Goal: Use online tool/utility

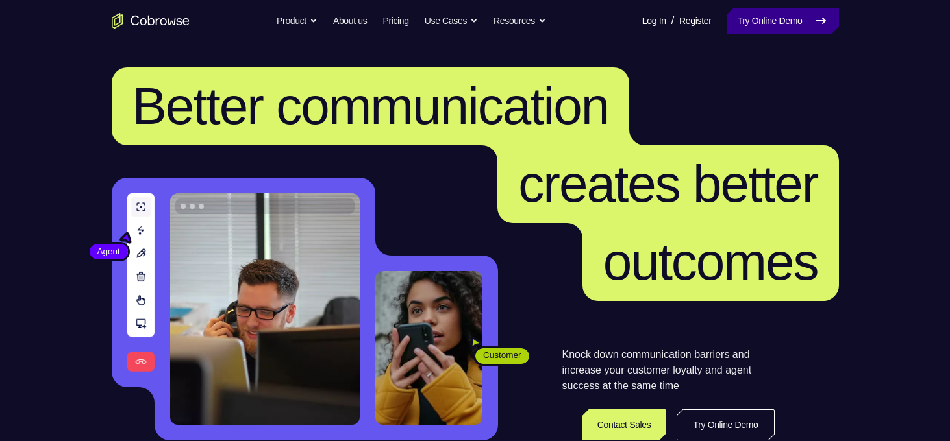
click at [790, 25] on link "Try Online Demo" at bounding box center [782, 21] width 112 height 26
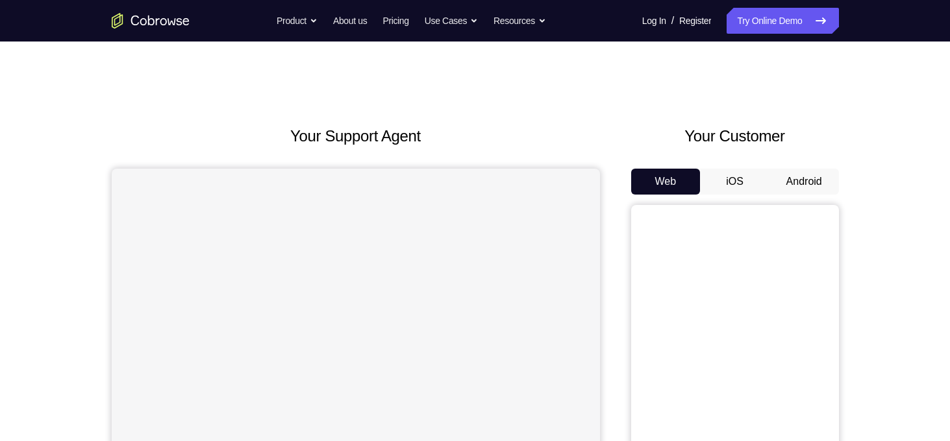
click at [804, 192] on button "Android" at bounding box center [803, 182] width 69 height 26
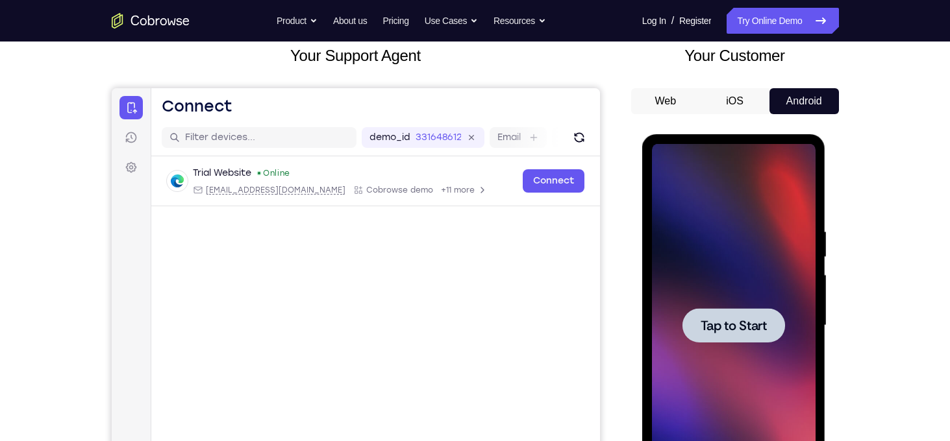
click at [743, 323] on span "Tap to Start" at bounding box center [733, 325] width 66 height 13
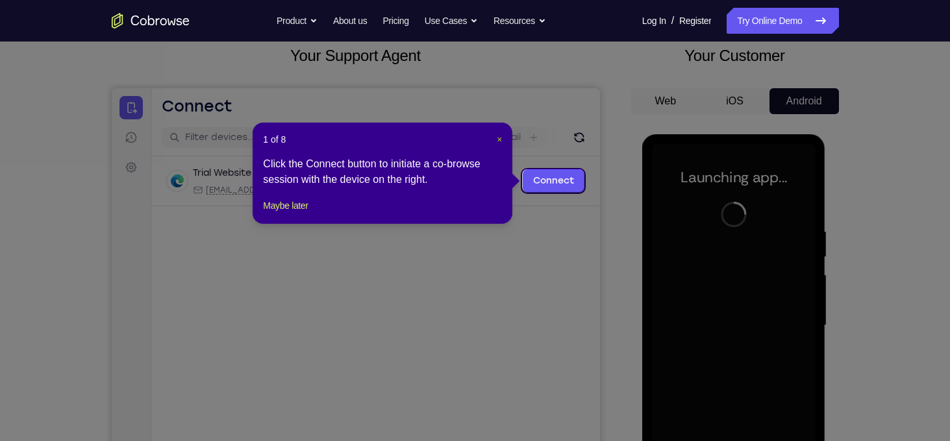
click at [497, 138] on span "×" at bounding box center [499, 139] width 5 height 10
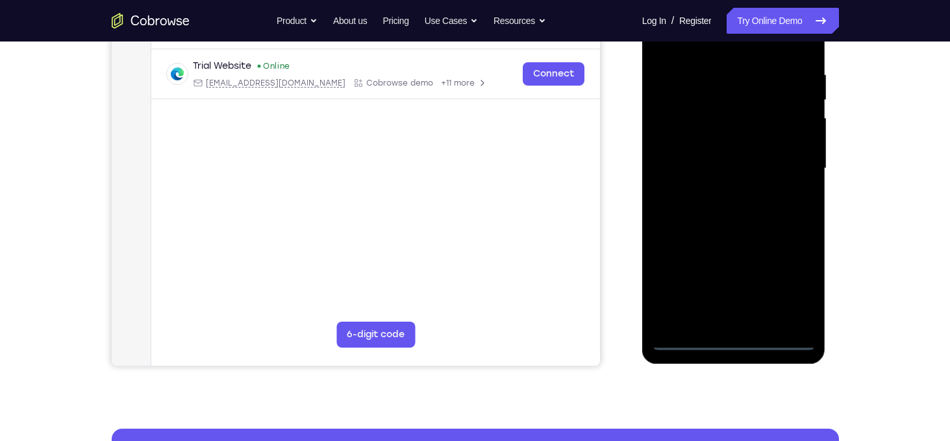
scroll to position [239, 0]
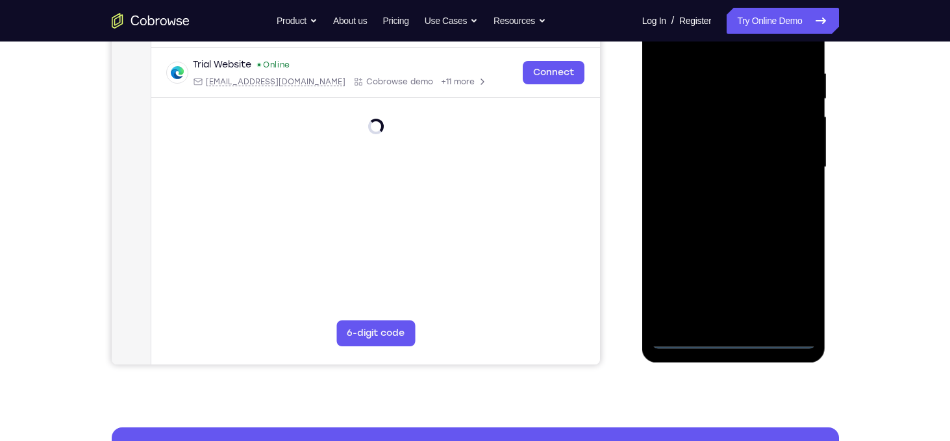
click at [737, 345] on div at bounding box center [734, 168] width 164 height 364
click at [794, 282] on div at bounding box center [734, 168] width 164 height 364
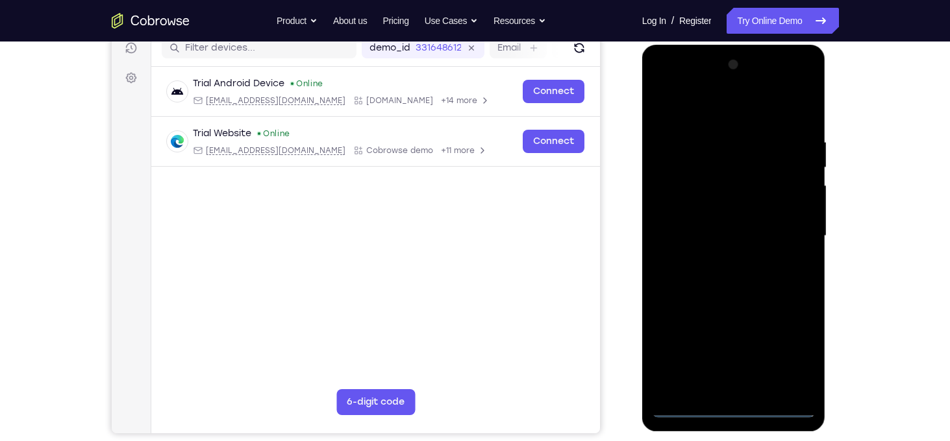
scroll to position [153, 0]
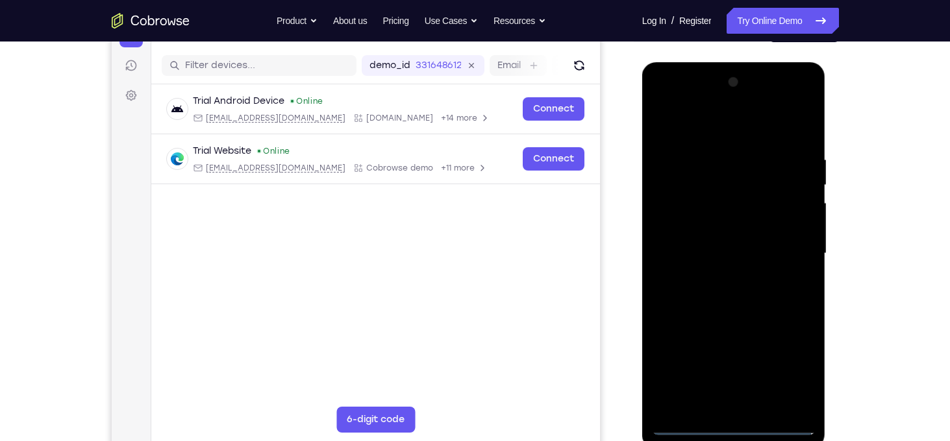
click at [733, 130] on div at bounding box center [734, 254] width 164 height 364
click at [790, 250] on div at bounding box center [734, 254] width 164 height 364
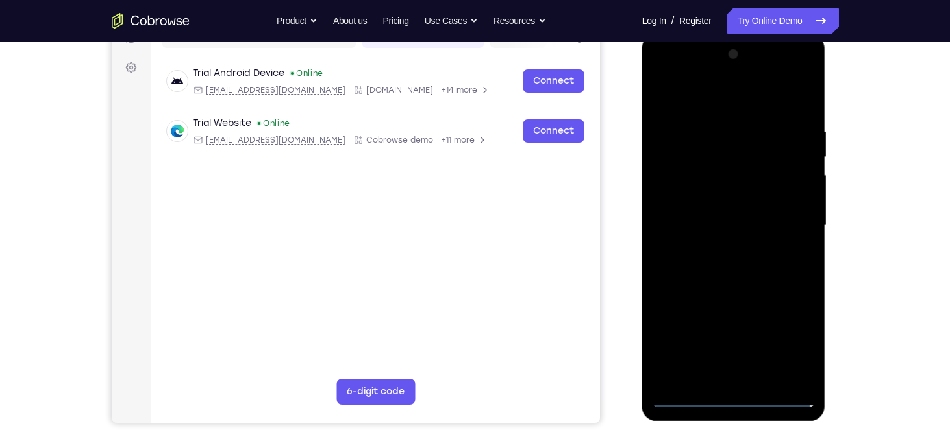
scroll to position [181, 0]
click at [720, 249] on div at bounding box center [734, 225] width 164 height 364
click at [742, 213] on div at bounding box center [734, 225] width 164 height 364
click at [739, 224] on div at bounding box center [734, 225] width 164 height 364
click at [704, 262] on div at bounding box center [734, 225] width 164 height 364
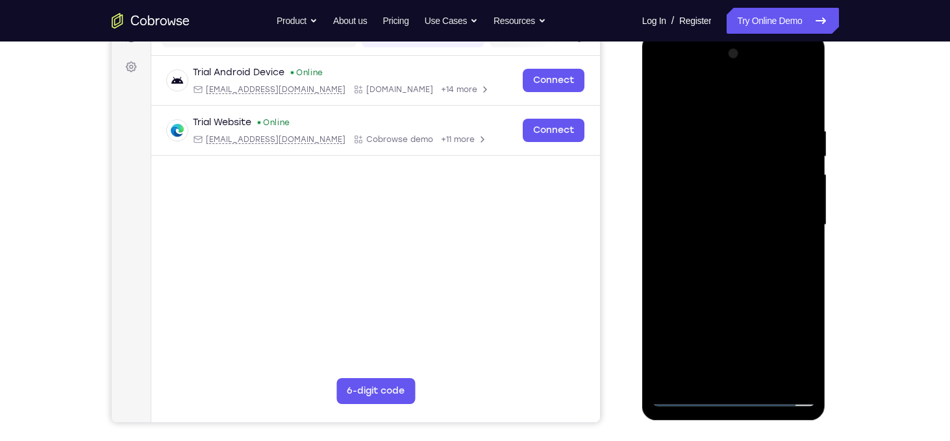
click at [704, 262] on div at bounding box center [734, 225] width 164 height 364
drag, startPoint x: 702, startPoint y: 110, endPoint x: 679, endPoint y: 47, distance: 66.9
click at [679, 47] on div at bounding box center [734, 225] width 164 height 364
click at [742, 286] on div at bounding box center [734, 225] width 164 height 364
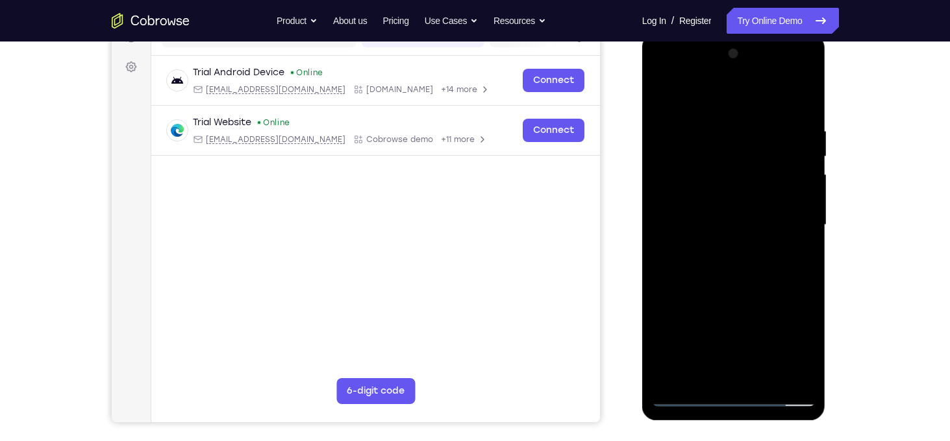
click at [715, 129] on div at bounding box center [734, 225] width 164 height 364
click at [808, 379] on div at bounding box center [734, 225] width 164 height 364
click at [798, 134] on div at bounding box center [734, 225] width 164 height 364
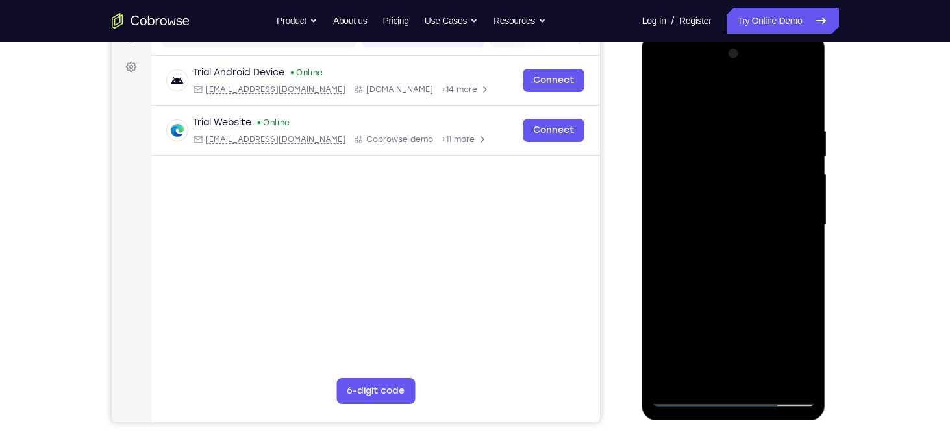
click at [798, 134] on div at bounding box center [734, 225] width 164 height 364
click at [803, 106] on div at bounding box center [734, 225] width 164 height 364
click at [765, 382] on div at bounding box center [734, 225] width 164 height 364
click at [728, 289] on div at bounding box center [734, 225] width 164 height 364
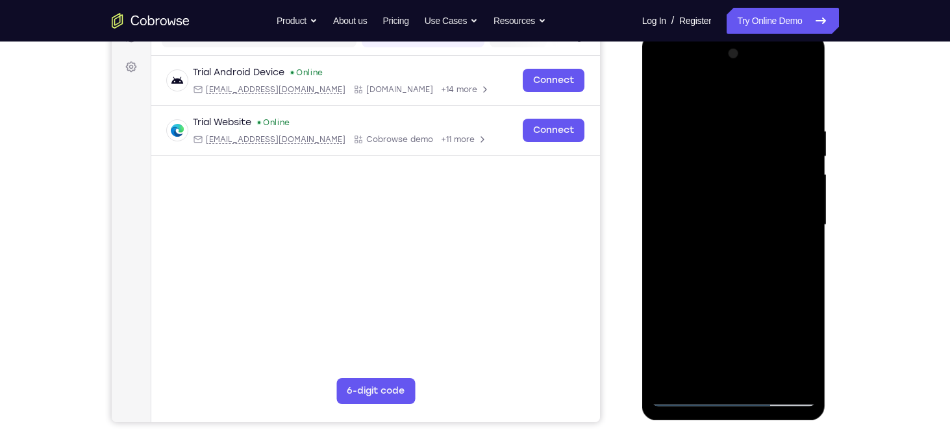
click at [736, 247] on div at bounding box center [734, 225] width 164 height 364
click at [717, 370] on div at bounding box center [734, 225] width 164 height 364
click at [800, 358] on div at bounding box center [734, 225] width 164 height 364
click at [803, 351] on div at bounding box center [734, 225] width 164 height 364
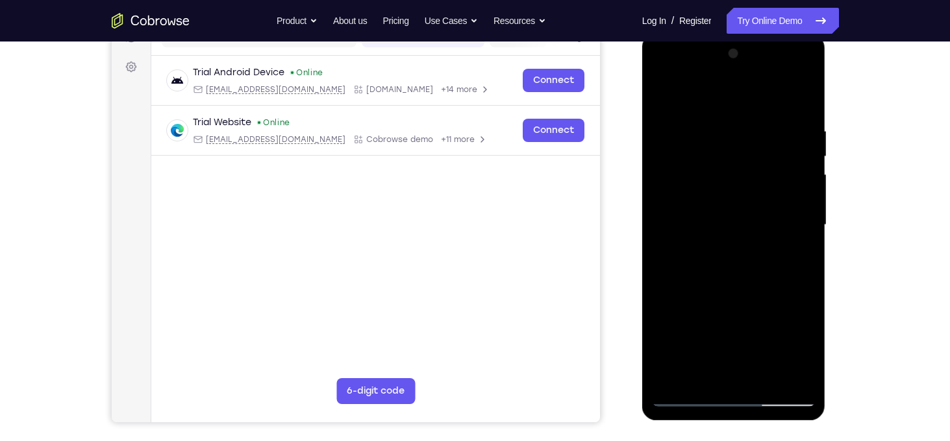
click at [797, 257] on div at bounding box center [734, 225] width 164 height 364
click at [663, 101] on div at bounding box center [734, 225] width 164 height 364
click at [715, 109] on div at bounding box center [734, 225] width 164 height 364
click at [799, 351] on div at bounding box center [734, 225] width 164 height 364
click at [716, 149] on div at bounding box center [734, 225] width 164 height 364
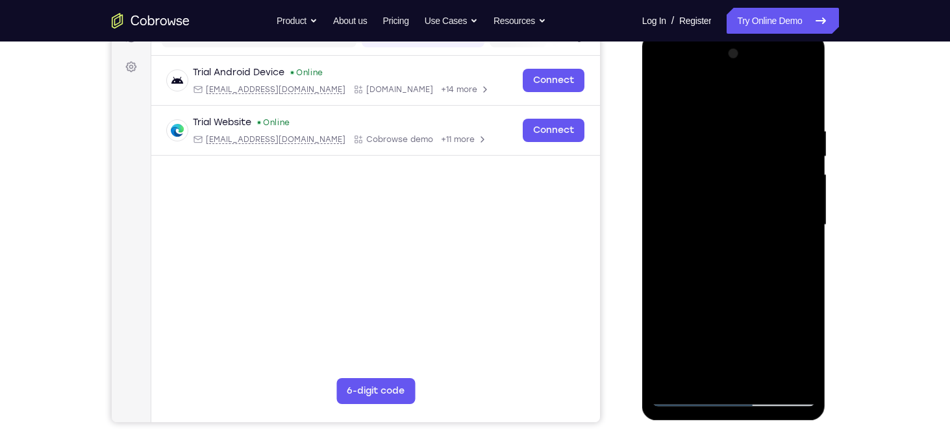
click at [717, 373] on div at bounding box center [734, 225] width 164 height 364
click at [795, 349] on div at bounding box center [734, 225] width 164 height 364
click at [808, 354] on div at bounding box center [734, 225] width 164 height 364
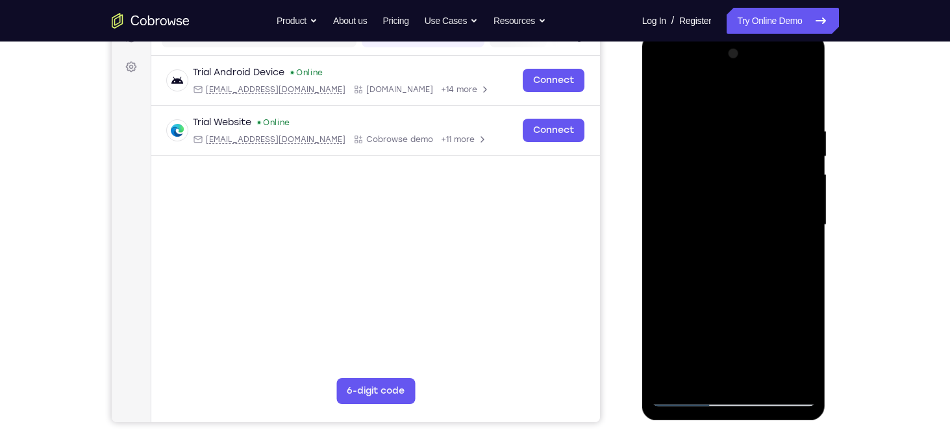
click at [666, 99] on div at bounding box center [734, 225] width 164 height 364
drag, startPoint x: 736, startPoint y: 284, endPoint x: 725, endPoint y: 208, distance: 76.8
click at [725, 208] on div at bounding box center [734, 225] width 164 height 364
click at [755, 290] on div at bounding box center [734, 225] width 164 height 364
click at [660, 100] on div at bounding box center [734, 225] width 164 height 364
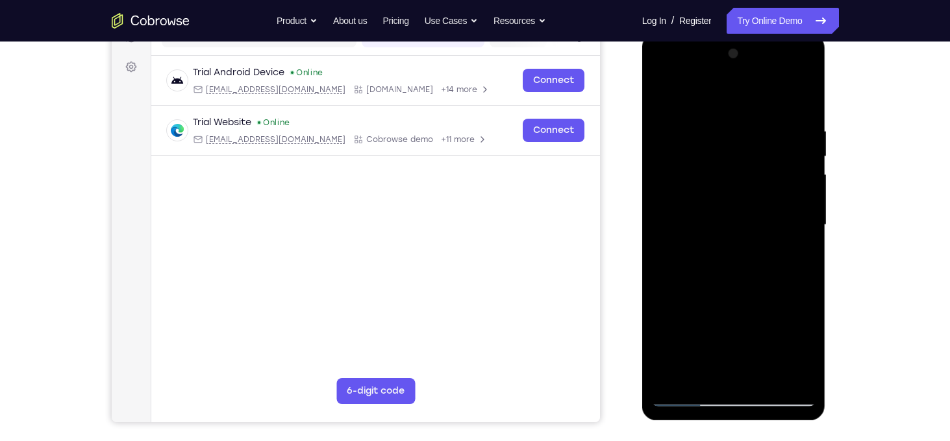
click at [717, 284] on div at bounding box center [734, 225] width 164 height 364
click at [720, 371] on div at bounding box center [734, 225] width 164 height 364
click at [797, 352] on div at bounding box center [734, 225] width 164 height 364
click at [667, 96] on div at bounding box center [734, 225] width 164 height 364
drag, startPoint x: 729, startPoint y: 203, endPoint x: 736, endPoint y: 308, distance: 105.4
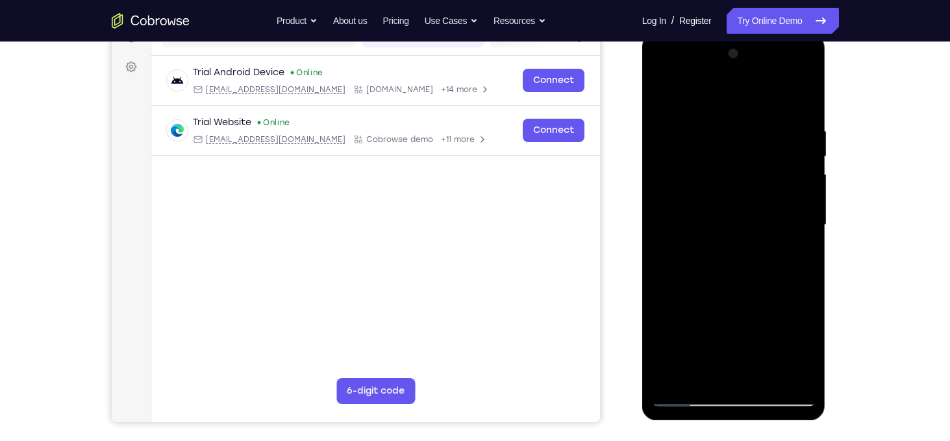
click at [736, 308] on div at bounding box center [734, 225] width 164 height 364
click at [735, 219] on div at bounding box center [734, 225] width 164 height 364
click at [715, 369] on div at bounding box center [734, 225] width 164 height 364
drag, startPoint x: 744, startPoint y: 188, endPoint x: 753, endPoint y: 235, distance: 48.3
click at [753, 235] on div at bounding box center [734, 225] width 164 height 364
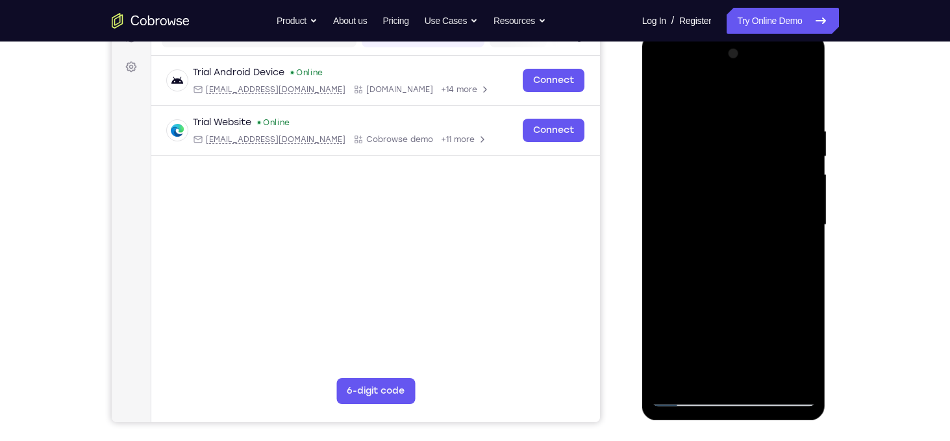
drag, startPoint x: 752, startPoint y: 178, endPoint x: 742, endPoint y: 211, distance: 34.5
click at [742, 211] on div at bounding box center [734, 225] width 164 height 364
drag, startPoint x: 742, startPoint y: 211, endPoint x: 732, endPoint y: 102, distance: 109.6
click at [732, 102] on div at bounding box center [734, 225] width 164 height 364
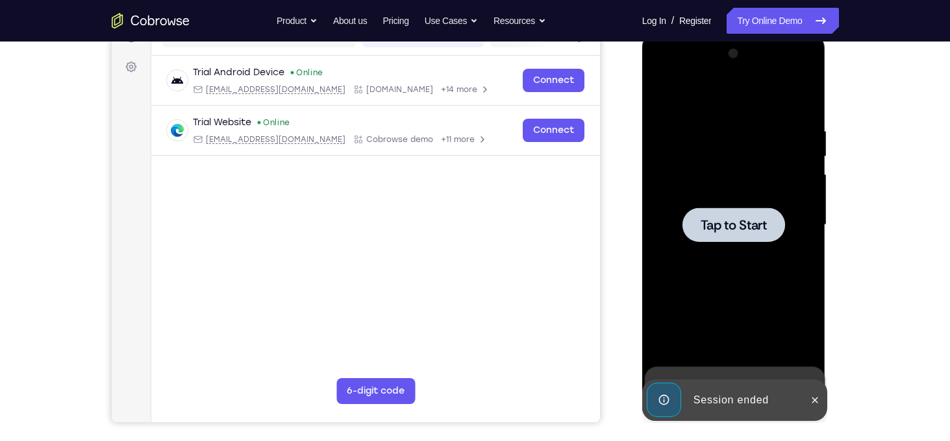
click at [737, 247] on div at bounding box center [734, 225] width 164 height 364
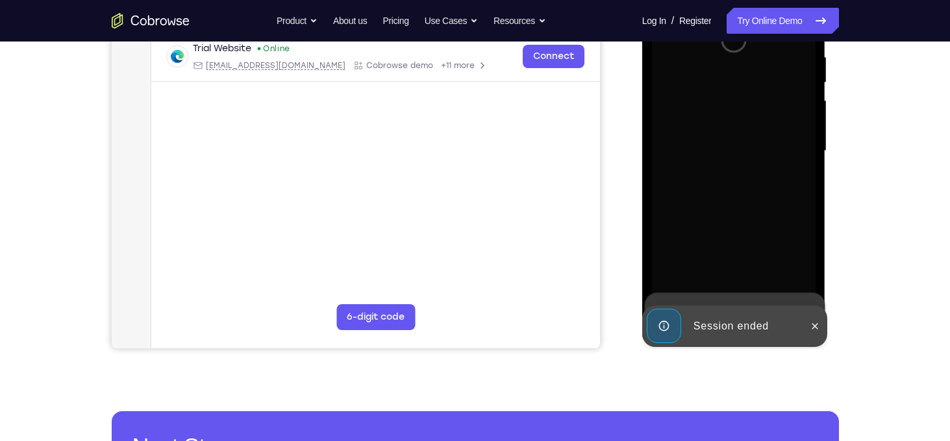
scroll to position [256, 0]
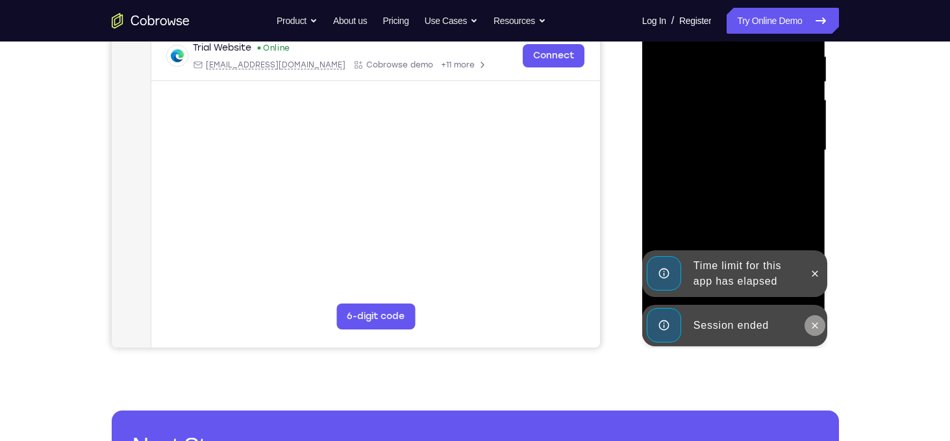
click at [816, 325] on icon at bounding box center [815, 326] width 10 height 10
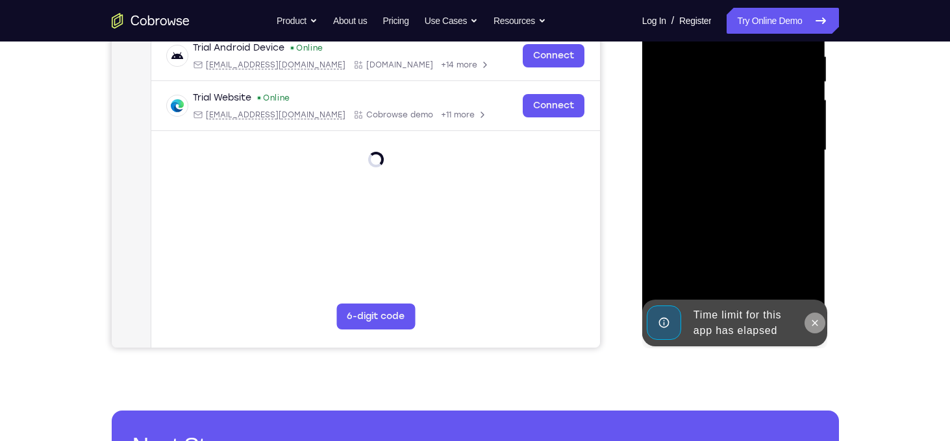
click at [812, 322] on icon at bounding box center [815, 323] width 10 height 10
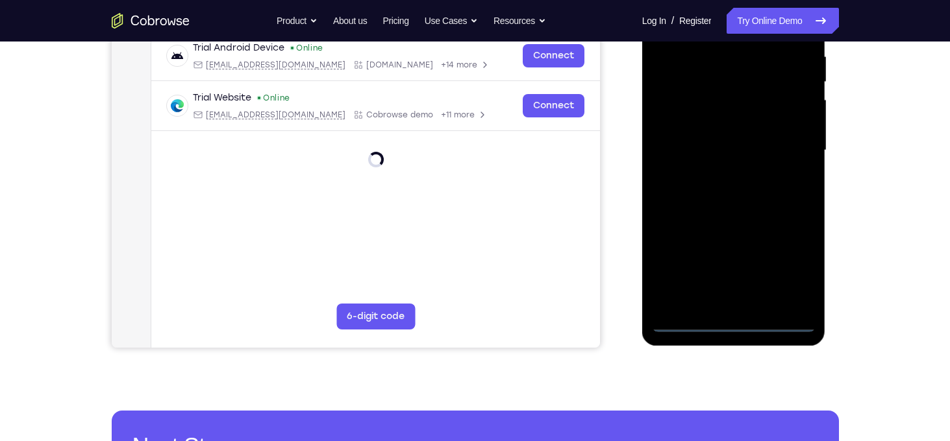
click at [734, 325] on div at bounding box center [734, 151] width 164 height 364
click at [793, 270] on div at bounding box center [734, 151] width 164 height 364
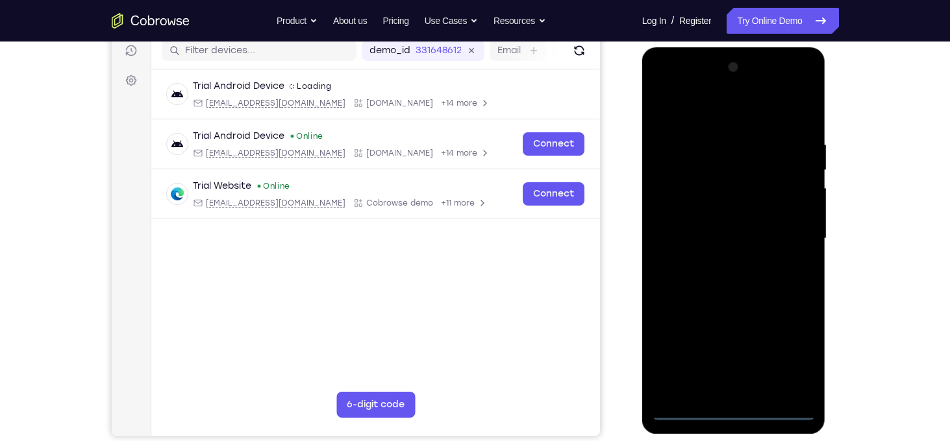
scroll to position [167, 0]
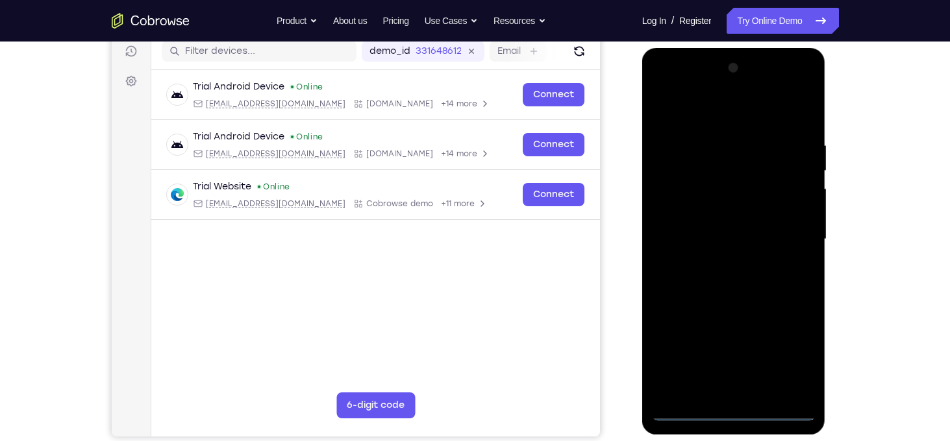
click at [719, 116] on div at bounding box center [734, 240] width 164 height 364
click at [786, 234] on div at bounding box center [734, 240] width 164 height 364
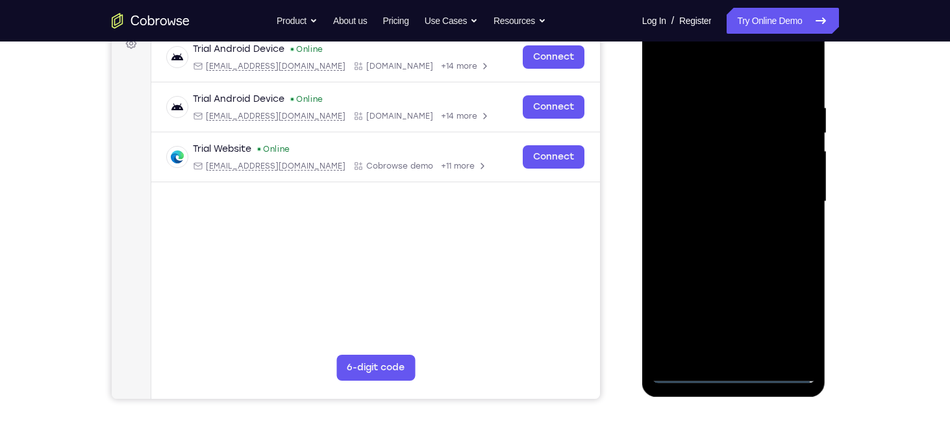
scroll to position [205, 0]
click at [723, 225] on div at bounding box center [734, 201] width 164 height 364
click at [723, 188] on div at bounding box center [734, 201] width 164 height 364
click at [698, 206] on div at bounding box center [734, 201] width 164 height 364
click at [697, 242] on div at bounding box center [734, 201] width 164 height 364
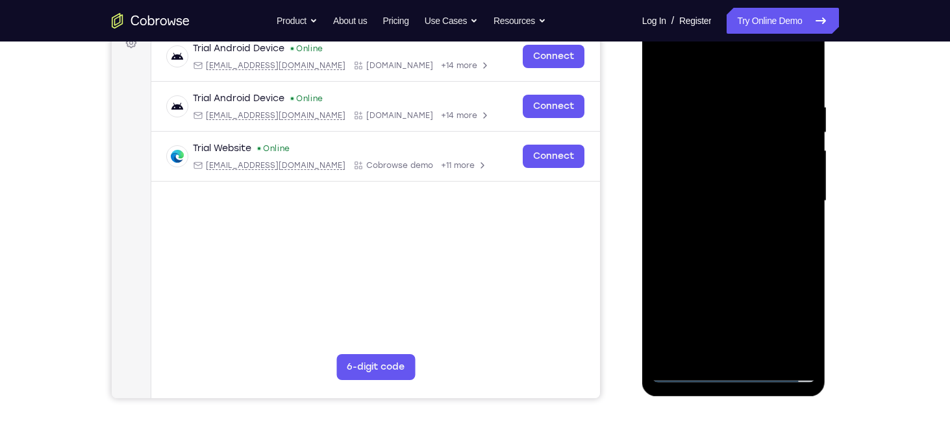
click at [697, 242] on div at bounding box center [734, 201] width 164 height 364
drag, startPoint x: 737, startPoint y: 83, endPoint x: 723, endPoint y: 31, distance: 54.5
click at [723, 31] on div at bounding box center [734, 201] width 164 height 364
click at [706, 249] on div at bounding box center [734, 201] width 164 height 364
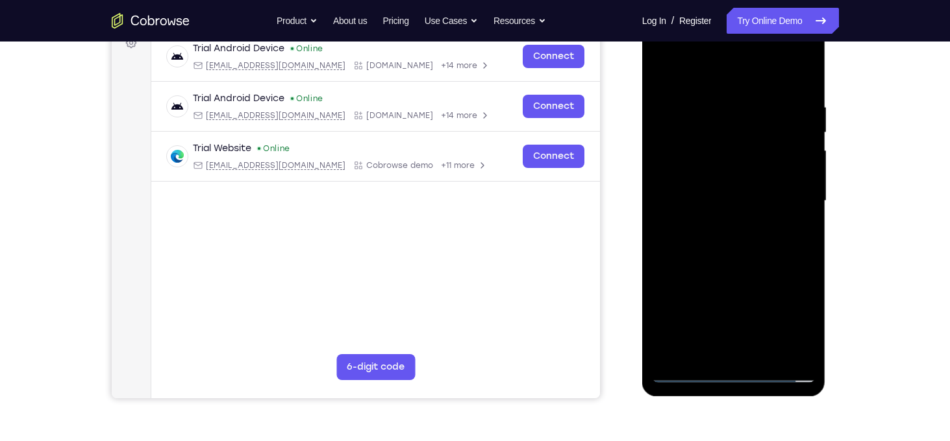
click at [718, 242] on div at bounding box center [734, 201] width 164 height 364
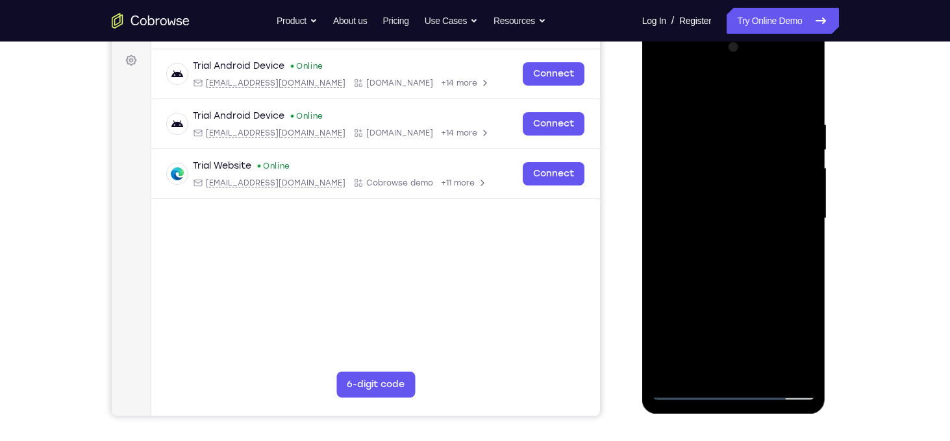
scroll to position [188, 0]
click at [741, 280] on div at bounding box center [734, 218] width 164 height 364
click at [765, 373] on div at bounding box center [734, 218] width 164 height 364
click at [728, 287] on div at bounding box center [734, 218] width 164 height 364
click at [723, 185] on div at bounding box center [734, 218] width 164 height 364
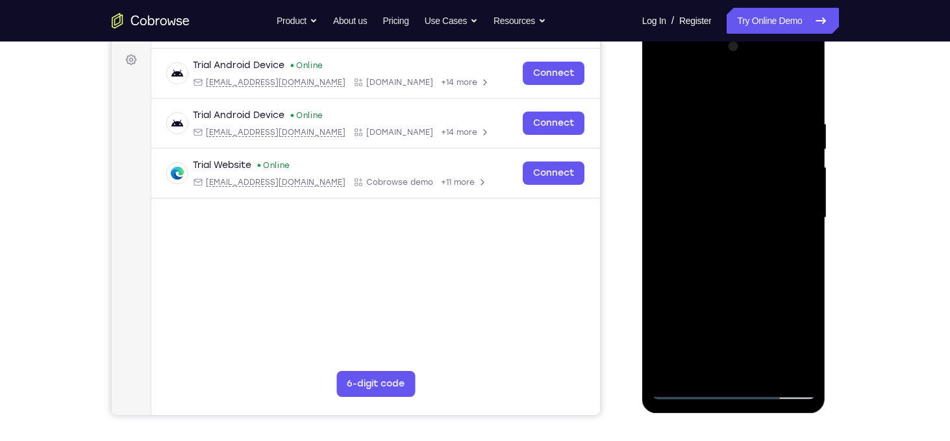
click at [711, 369] on div at bounding box center [734, 218] width 164 height 364
click at [708, 214] on div at bounding box center [734, 218] width 164 height 364
click at [741, 326] on div at bounding box center [734, 218] width 164 height 364
click at [798, 340] on div at bounding box center [734, 218] width 164 height 364
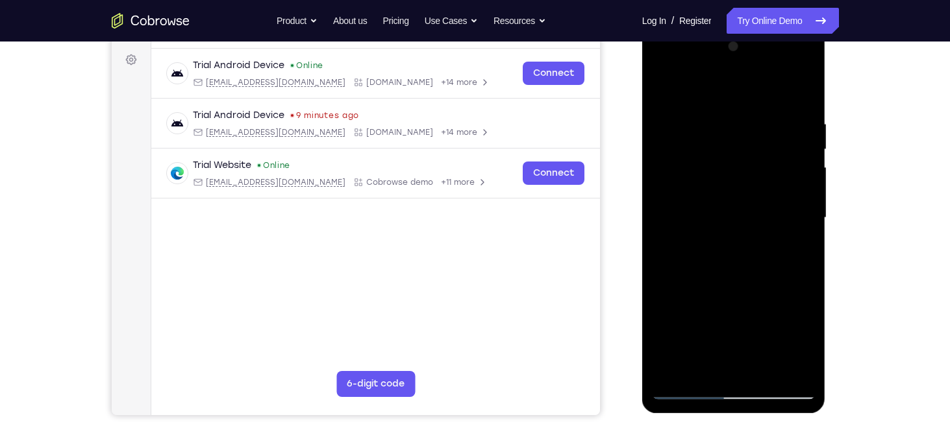
click at [798, 340] on div at bounding box center [734, 218] width 164 height 364
click at [706, 149] on div at bounding box center [734, 218] width 164 height 364
click at [702, 257] on div at bounding box center [734, 218] width 164 height 364
click at [734, 256] on div at bounding box center [734, 218] width 164 height 364
click at [706, 158] on div at bounding box center [734, 218] width 164 height 364
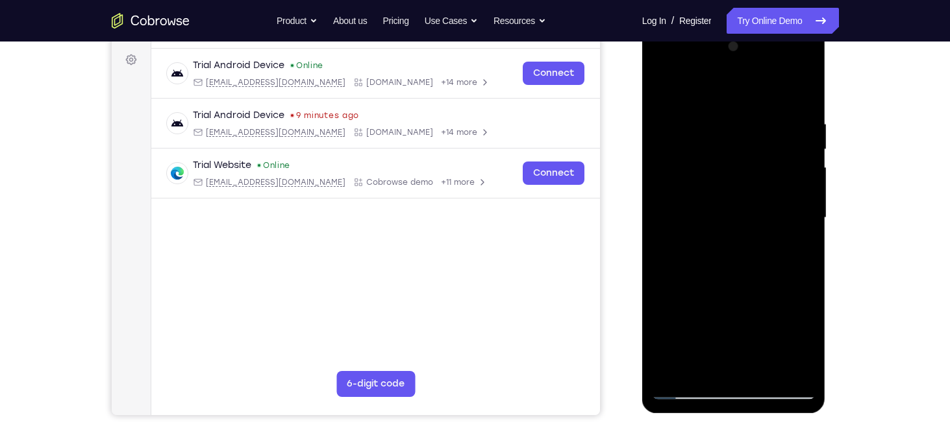
drag, startPoint x: 708, startPoint y: 179, endPoint x: 706, endPoint y: 216, distance: 37.1
click at [706, 216] on div at bounding box center [734, 218] width 164 height 364
drag, startPoint x: 715, startPoint y: 147, endPoint x: 717, endPoint y: 179, distance: 31.9
click at [717, 179] on div at bounding box center [734, 218] width 164 height 364
drag, startPoint x: 724, startPoint y: 188, endPoint x: 706, endPoint y: 125, distance: 64.9
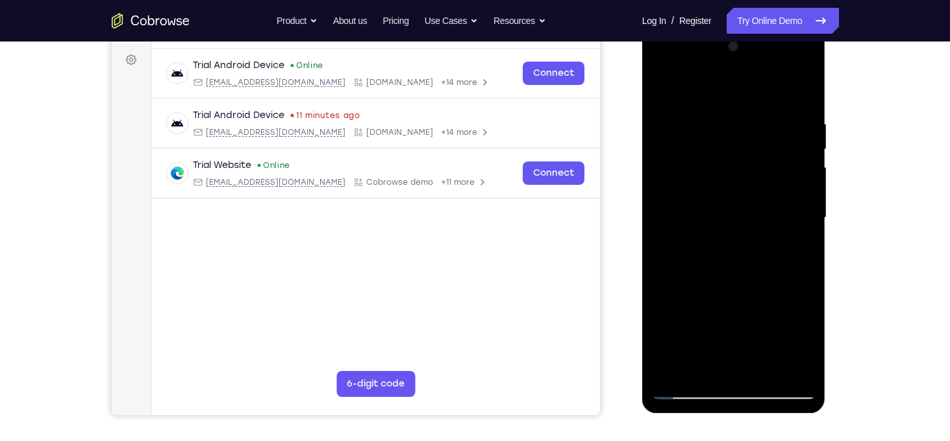
click at [706, 125] on div at bounding box center [734, 218] width 164 height 364
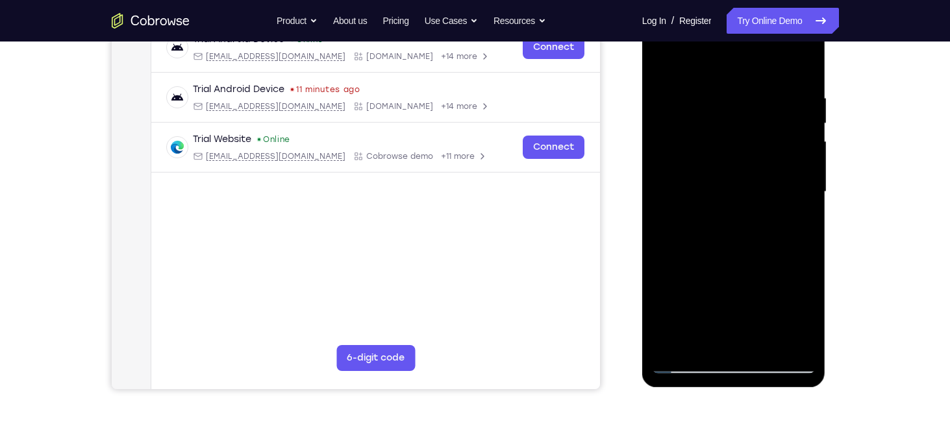
scroll to position [214, 0]
click at [799, 318] on div at bounding box center [734, 193] width 164 height 364
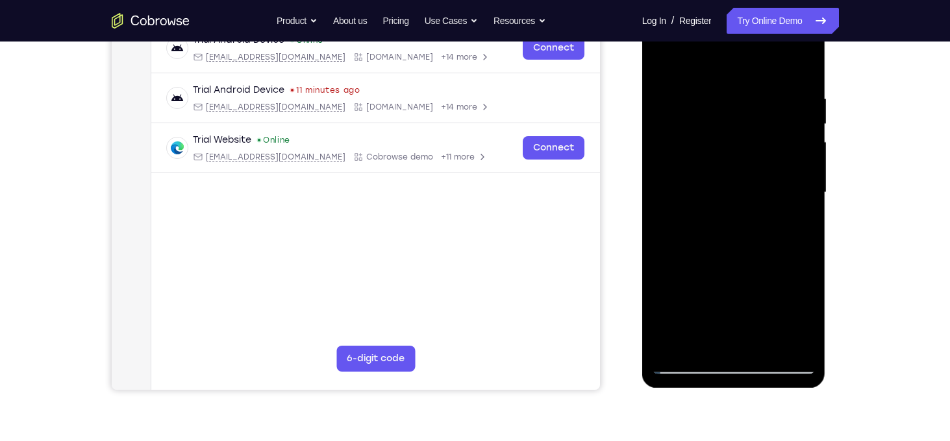
click at [799, 318] on div at bounding box center [734, 193] width 164 height 364
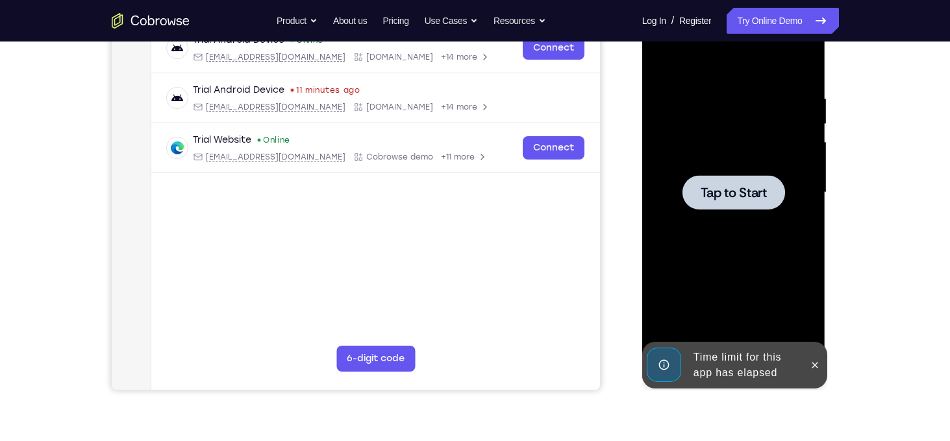
click at [754, 211] on div at bounding box center [734, 193] width 164 height 364
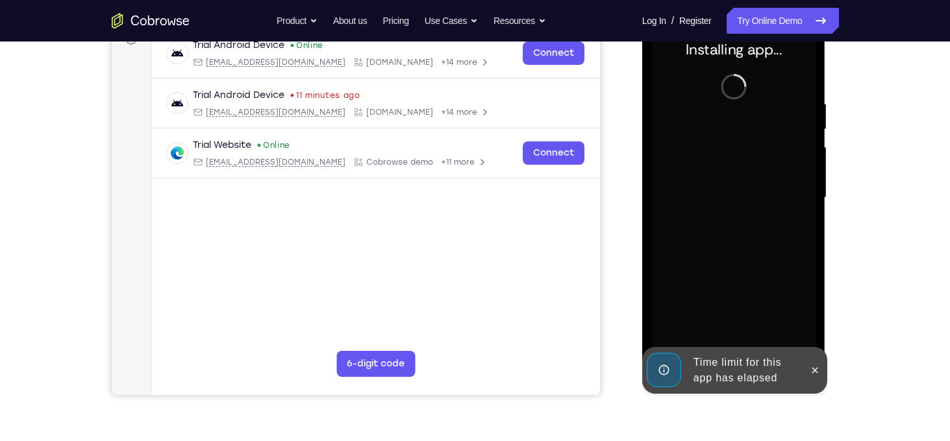
scroll to position [210, 0]
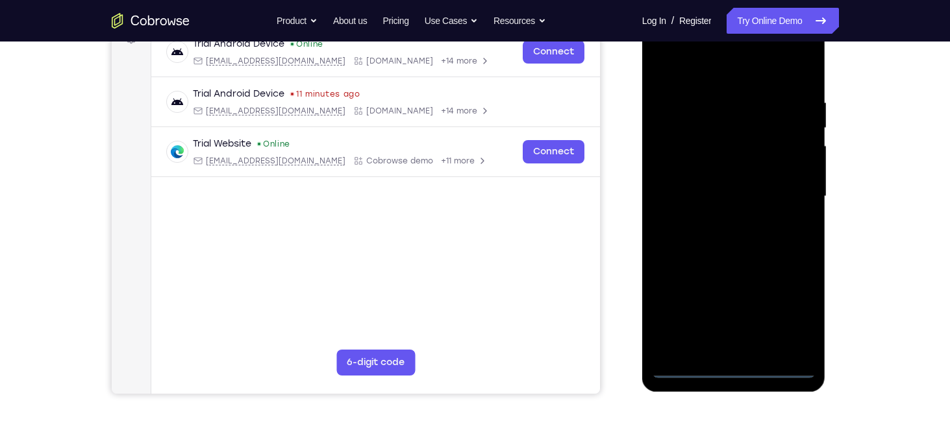
click at [734, 371] on div at bounding box center [734, 197] width 164 height 364
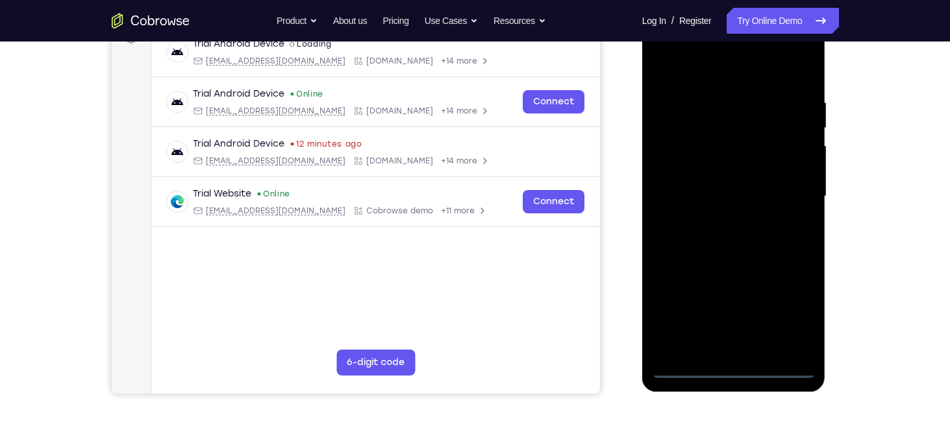
click at [789, 319] on div at bounding box center [734, 197] width 164 height 364
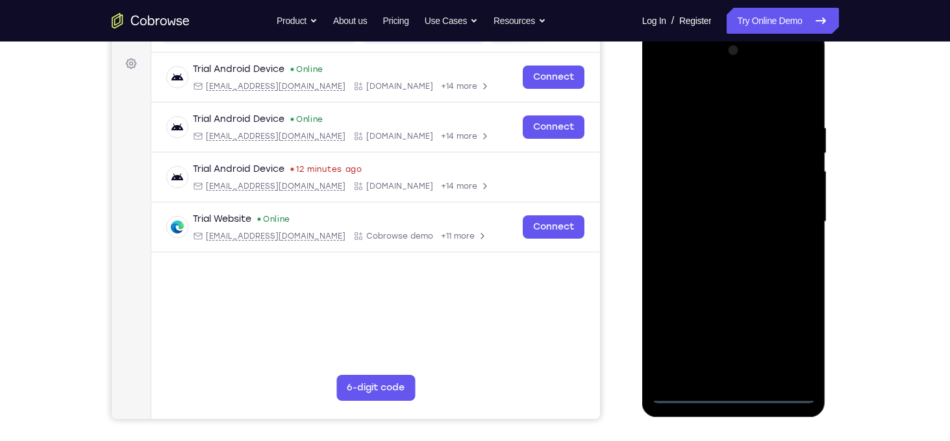
scroll to position [174, 0]
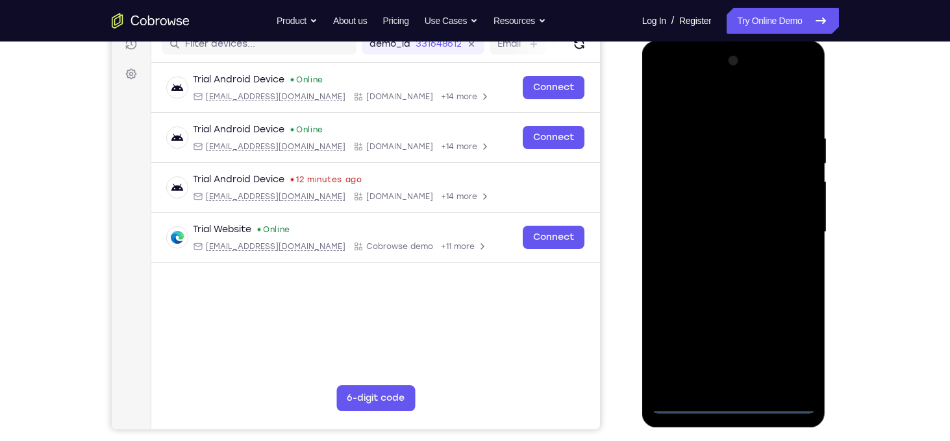
click at [714, 103] on div at bounding box center [734, 233] width 164 height 364
click at [791, 230] on div at bounding box center [734, 233] width 164 height 364
click at [721, 253] on div at bounding box center [734, 233] width 164 height 364
click at [756, 212] on div at bounding box center [734, 233] width 164 height 364
click at [682, 233] on div at bounding box center [734, 233] width 164 height 364
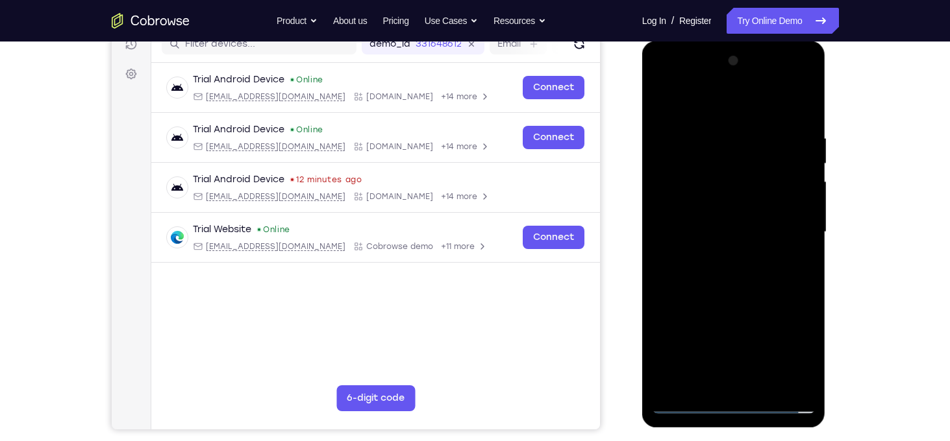
click at [710, 274] on div at bounding box center [734, 233] width 164 height 364
click at [755, 272] on div at bounding box center [734, 233] width 164 height 364
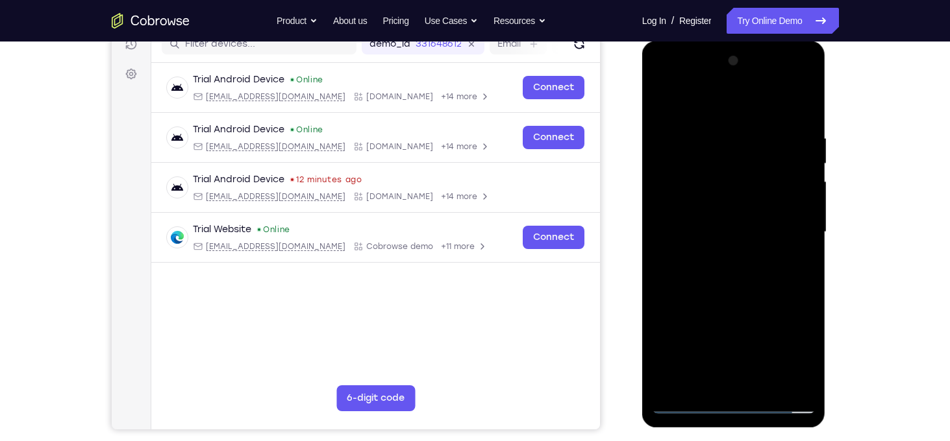
click at [743, 298] on div at bounding box center [734, 233] width 164 height 364
click at [763, 388] on div at bounding box center [734, 233] width 164 height 364
click at [732, 304] on div at bounding box center [734, 233] width 164 height 364
click at [730, 205] on div at bounding box center [734, 233] width 164 height 364
click at [710, 378] on div at bounding box center [734, 233] width 164 height 364
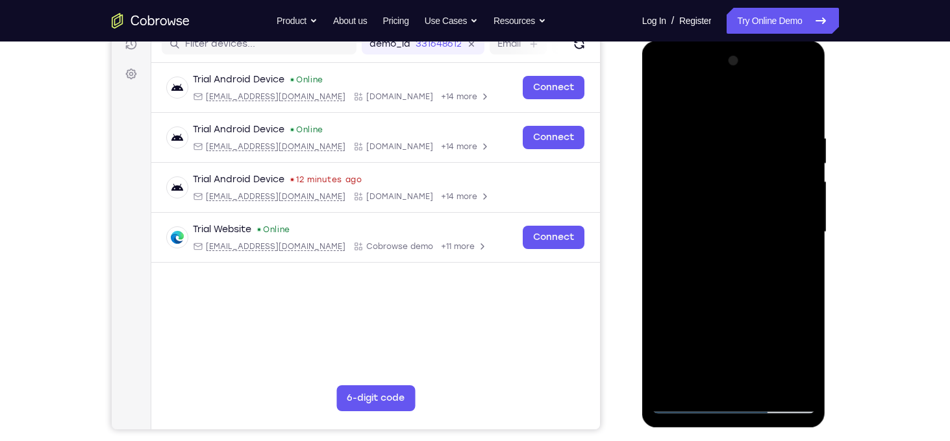
click at [797, 355] on div at bounding box center [734, 233] width 164 height 364
click at [659, 110] on div at bounding box center [734, 233] width 164 height 364
click at [669, 99] on div at bounding box center [734, 233] width 164 height 364
click at [808, 100] on div at bounding box center [734, 233] width 164 height 364
click at [730, 128] on div at bounding box center [734, 233] width 164 height 364
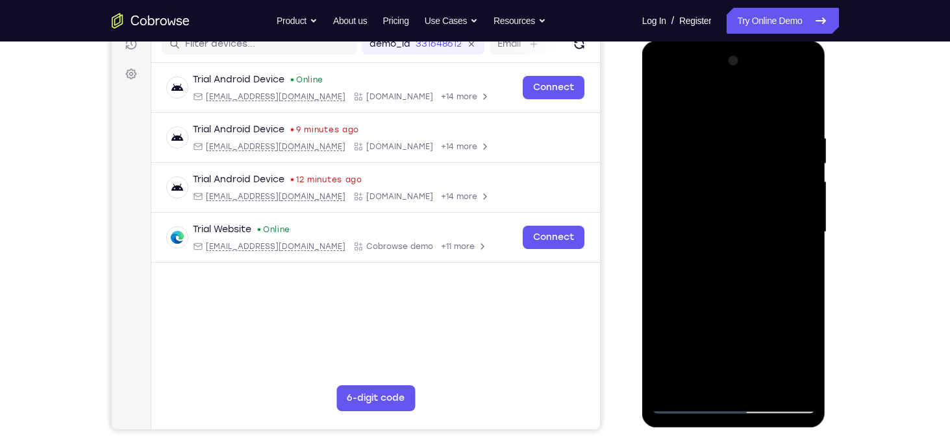
drag, startPoint x: 719, startPoint y: 277, endPoint x: 713, endPoint y: 211, distance: 66.5
click at [713, 211] on div at bounding box center [734, 233] width 164 height 364
drag, startPoint x: 707, startPoint y: 311, endPoint x: 700, endPoint y: 256, distance: 55.6
click at [700, 256] on div at bounding box center [734, 233] width 164 height 364
click at [704, 243] on div at bounding box center [734, 233] width 164 height 364
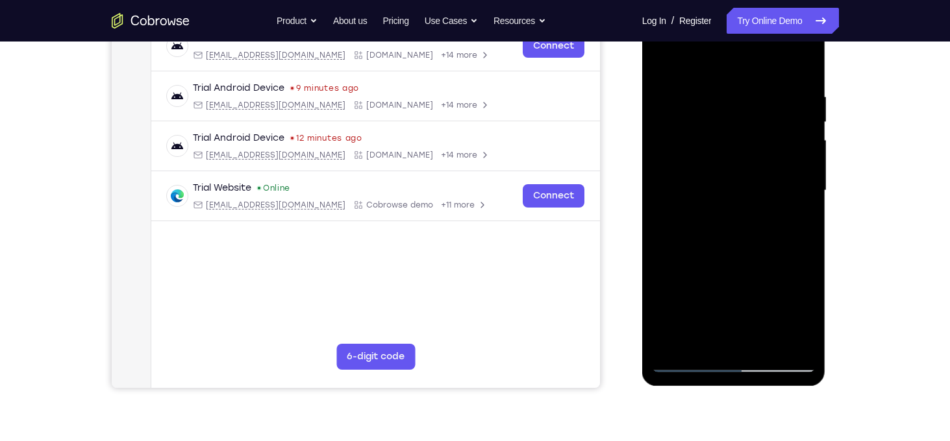
scroll to position [216, 0]
click at [771, 343] on div at bounding box center [734, 190] width 164 height 364
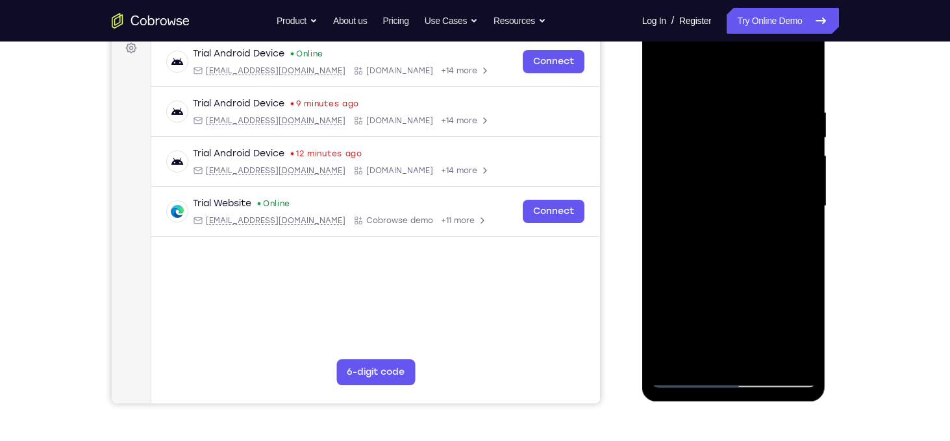
click at [738, 285] on div at bounding box center [734, 207] width 164 height 364
click at [723, 208] on div at bounding box center [734, 207] width 164 height 364
click at [688, 377] on div at bounding box center [734, 207] width 164 height 364
click at [719, 342] on div at bounding box center [734, 207] width 164 height 364
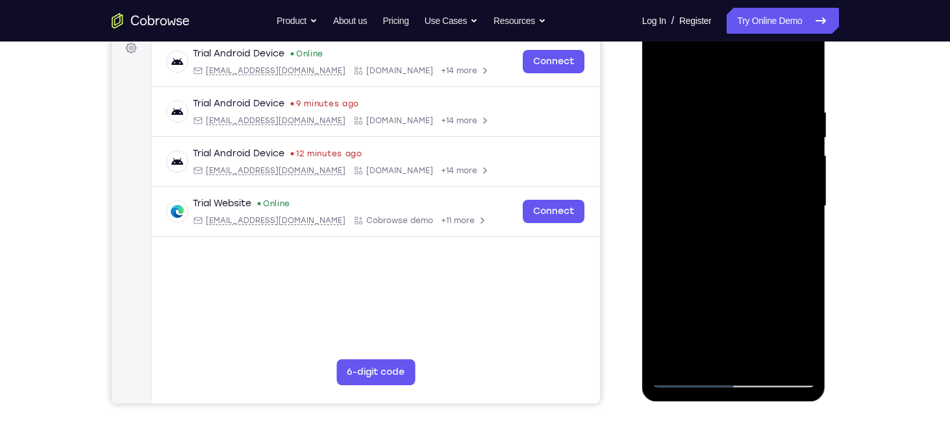
click at [733, 197] on div at bounding box center [734, 207] width 164 height 364
click at [667, 82] on div at bounding box center [734, 207] width 164 height 364
drag, startPoint x: 721, startPoint y: 258, endPoint x: 726, endPoint y: 336, distance: 78.0
click at [726, 336] on div at bounding box center [734, 207] width 164 height 364
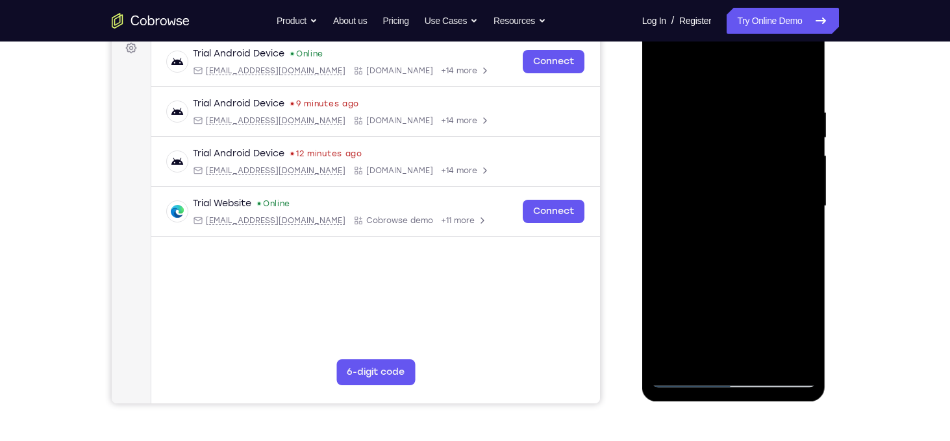
click at [732, 174] on div at bounding box center [734, 207] width 164 height 364
click at [688, 380] on div at bounding box center [734, 207] width 164 height 364
click at [664, 76] on div at bounding box center [734, 207] width 164 height 364
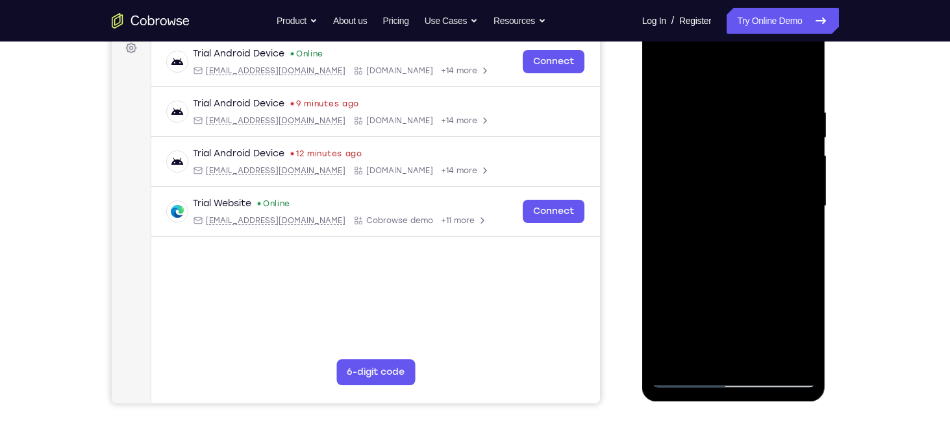
click at [795, 360] on div at bounding box center [734, 207] width 164 height 364
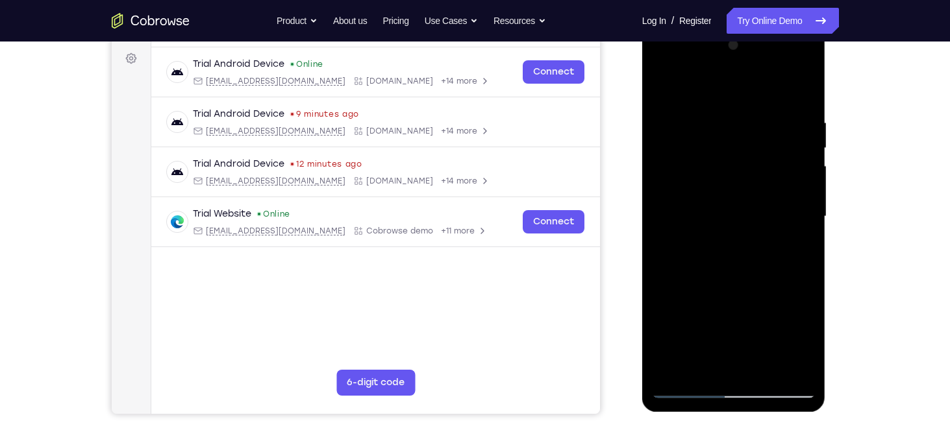
scroll to position [190, 0]
drag, startPoint x: 743, startPoint y: 134, endPoint x: 756, endPoint y: 336, distance: 201.7
click at [756, 336] on div at bounding box center [734, 217] width 164 height 364
drag, startPoint x: 738, startPoint y: 167, endPoint x: 767, endPoint y: 437, distance: 270.9
click at [767, 415] on html "Online web based iOS Simulators and Android Emulators. Run iPhone, iPad, Mobile…" at bounding box center [734, 220] width 185 height 390
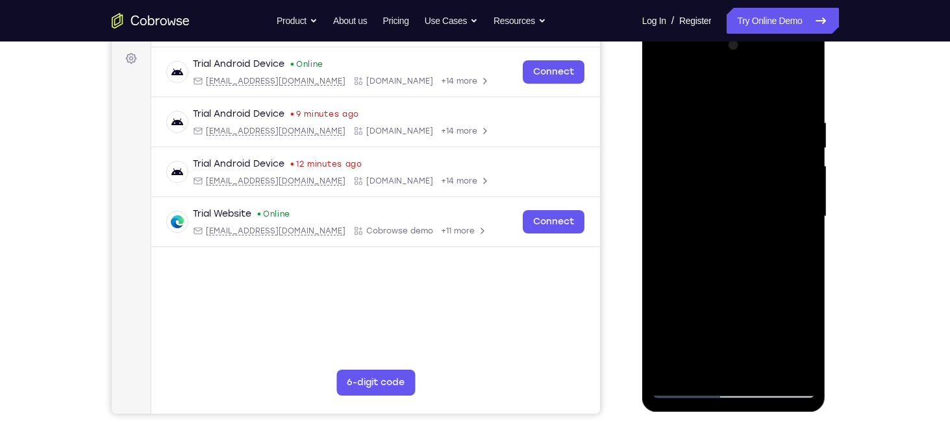
click at [665, 134] on div at bounding box center [734, 217] width 164 height 364
click at [682, 362] on div at bounding box center [734, 217] width 164 height 364
drag, startPoint x: 762, startPoint y: 285, endPoint x: 736, endPoint y: 201, distance: 87.5
click at [736, 201] on div at bounding box center [734, 217] width 164 height 364
drag, startPoint x: 752, startPoint y: 280, endPoint x: 733, endPoint y: 202, distance: 80.9
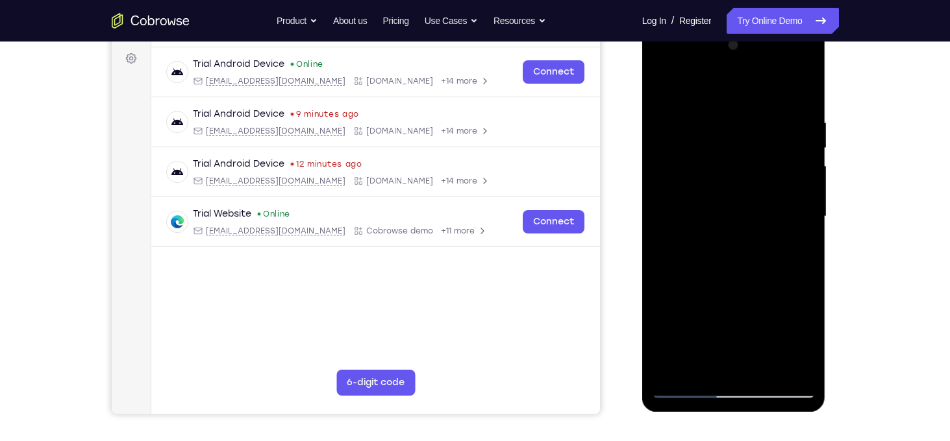
click at [733, 202] on div at bounding box center [734, 217] width 164 height 364
drag, startPoint x: 749, startPoint y: 277, endPoint x: 720, endPoint y: 201, distance: 81.8
click at [720, 201] on div at bounding box center [734, 217] width 164 height 364
drag, startPoint x: 734, startPoint y: 268, endPoint x: 720, endPoint y: 178, distance: 91.4
click at [720, 178] on div at bounding box center [734, 217] width 164 height 364
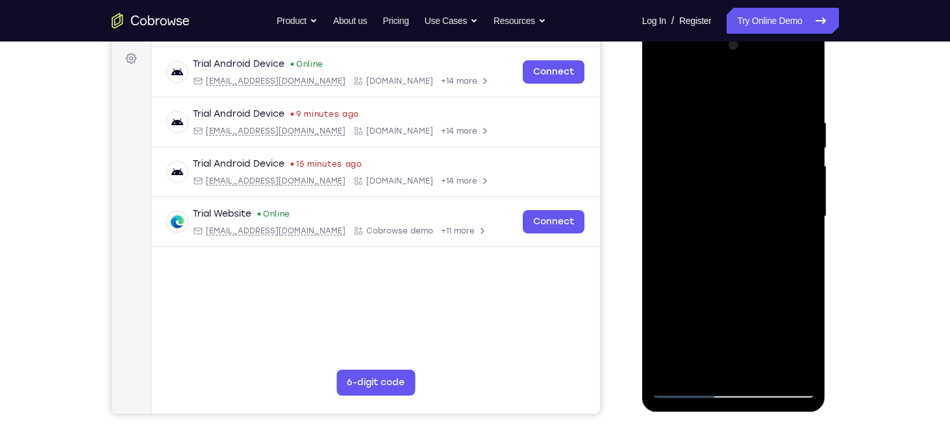
drag, startPoint x: 734, startPoint y: 282, endPoint x: 710, endPoint y: 107, distance: 176.9
click at [710, 107] on div at bounding box center [734, 217] width 164 height 364
drag, startPoint x: 726, startPoint y: 288, endPoint x: 704, endPoint y: 180, distance: 109.2
click at [704, 180] on div at bounding box center [734, 217] width 164 height 364
drag, startPoint x: 742, startPoint y: 288, endPoint x: 700, endPoint y: 192, distance: 104.1
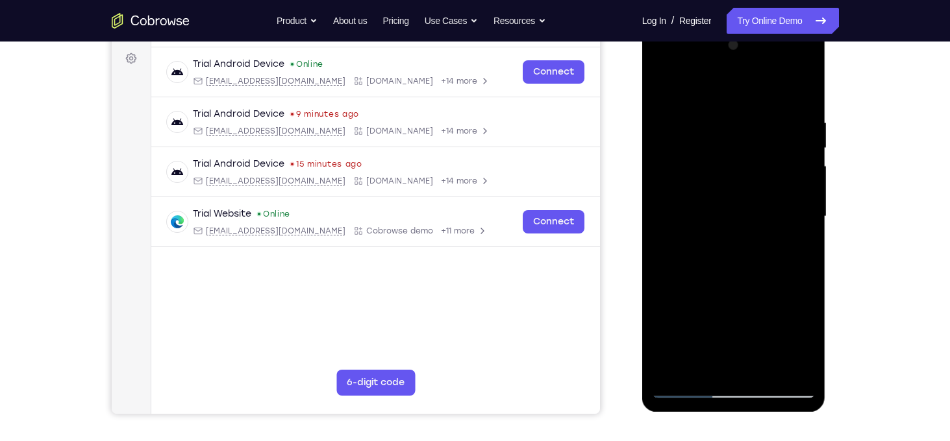
click at [700, 192] on div at bounding box center [734, 217] width 164 height 364
drag, startPoint x: 728, startPoint y: 277, endPoint x: 699, endPoint y: 197, distance: 85.4
click at [699, 197] on div at bounding box center [734, 217] width 164 height 364
drag, startPoint x: 748, startPoint y: 269, endPoint x: 729, endPoint y: 184, distance: 87.7
click at [729, 184] on div at bounding box center [734, 217] width 164 height 364
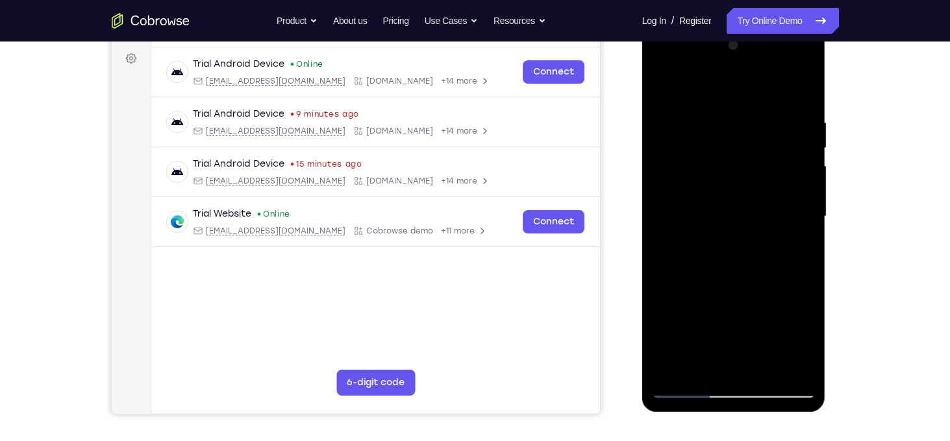
drag, startPoint x: 754, startPoint y: 290, endPoint x: 728, endPoint y: 201, distance: 92.7
click at [728, 201] on div at bounding box center [734, 217] width 164 height 364
drag, startPoint x: 748, startPoint y: 282, endPoint x: 720, endPoint y: 210, distance: 77.3
click at [720, 210] on div at bounding box center [734, 217] width 164 height 364
drag, startPoint x: 745, startPoint y: 289, endPoint x: 713, endPoint y: 192, distance: 102.0
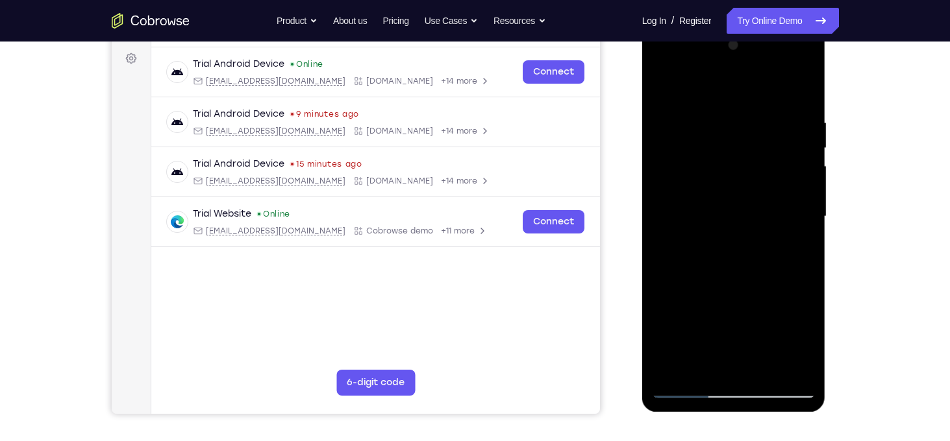
click at [713, 192] on div at bounding box center [734, 217] width 164 height 364
drag, startPoint x: 736, startPoint y: 305, endPoint x: 723, endPoint y: 194, distance: 111.8
click at [723, 194] on div at bounding box center [734, 217] width 164 height 364
drag, startPoint x: 747, startPoint y: 292, endPoint x: 705, endPoint y: 202, distance: 99.3
click at [705, 202] on div at bounding box center [734, 217] width 164 height 364
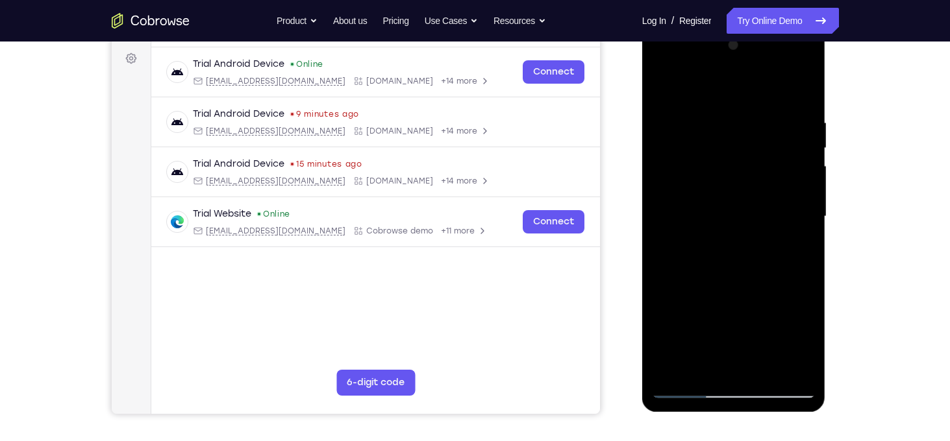
drag, startPoint x: 748, startPoint y: 273, endPoint x: 725, endPoint y: 173, distance: 102.5
click at [725, 173] on div at bounding box center [734, 217] width 164 height 364
drag, startPoint x: 755, startPoint y: 268, endPoint x: 740, endPoint y: 170, distance: 99.2
click at [740, 170] on div at bounding box center [734, 217] width 164 height 364
drag, startPoint x: 759, startPoint y: 295, endPoint x: 748, endPoint y: 192, distance: 103.2
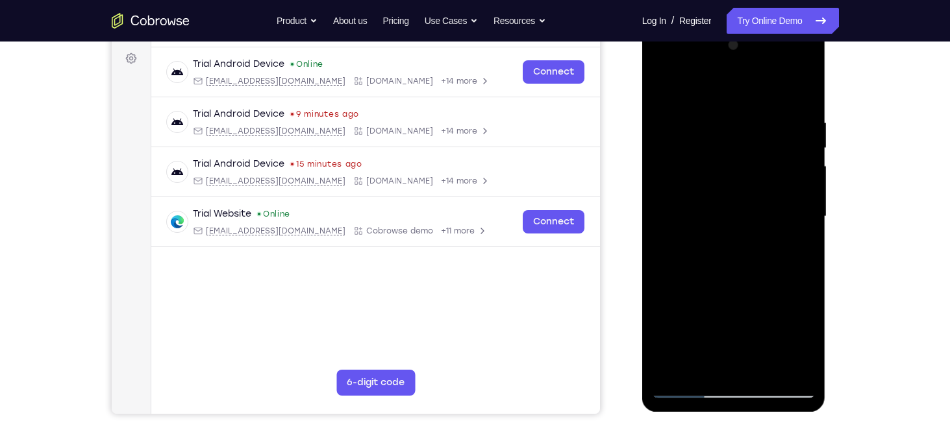
click at [748, 192] on div at bounding box center [734, 217] width 164 height 364
drag, startPoint x: 718, startPoint y: 262, endPoint x: 727, endPoint y: 175, distance: 87.5
click at [727, 175] on div at bounding box center [734, 217] width 164 height 364
click at [798, 105] on div at bounding box center [734, 217] width 164 height 364
click at [802, 95] on div at bounding box center [734, 217] width 164 height 364
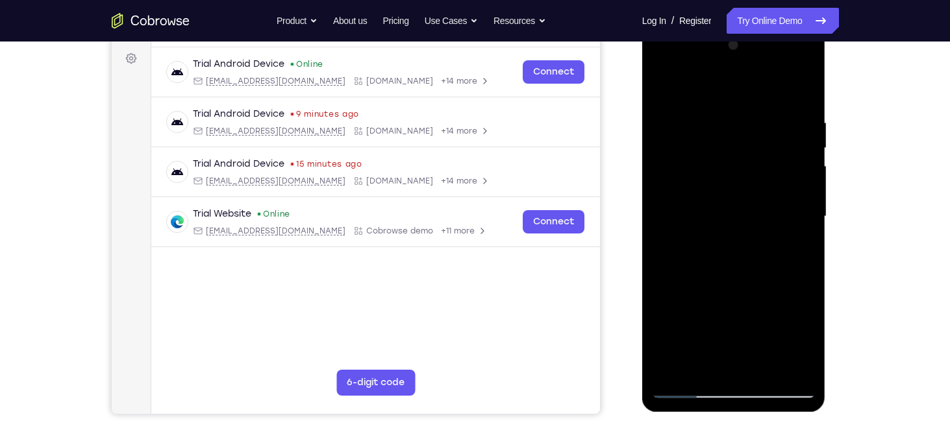
click at [802, 95] on div at bounding box center [734, 217] width 164 height 364
click at [805, 90] on div at bounding box center [734, 217] width 164 height 364
click at [675, 371] on div at bounding box center [734, 217] width 164 height 364
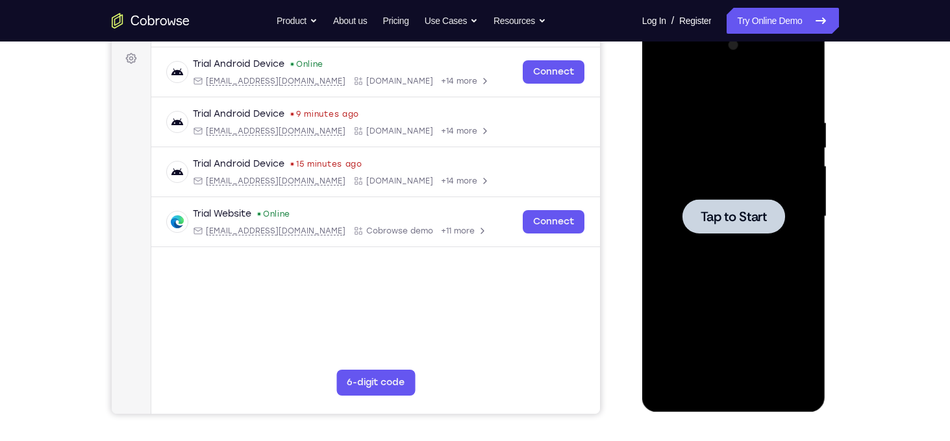
click at [712, 236] on div at bounding box center [734, 217] width 164 height 364
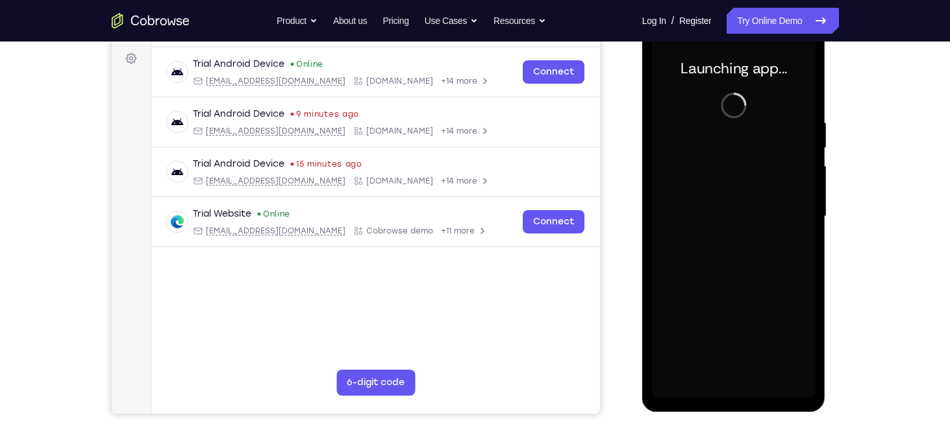
click at [675, 124] on div at bounding box center [734, 217] width 164 height 364
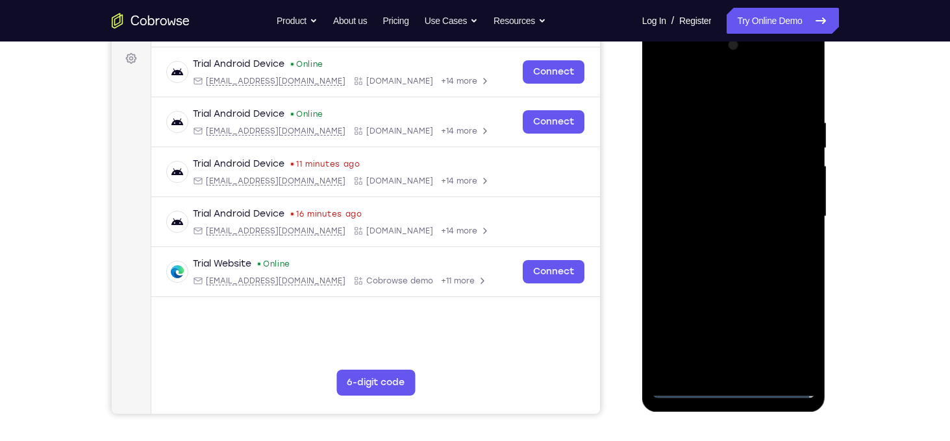
click at [734, 391] on div at bounding box center [734, 217] width 164 height 364
click at [795, 334] on div at bounding box center [734, 217] width 164 height 364
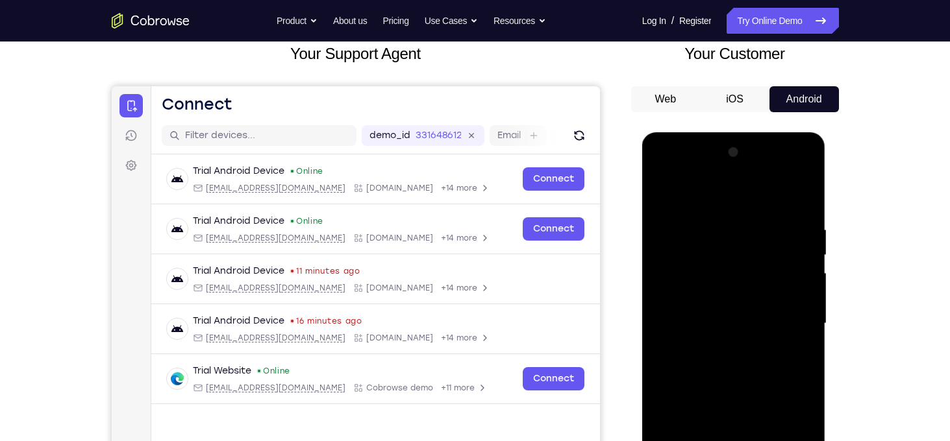
scroll to position [79, 0]
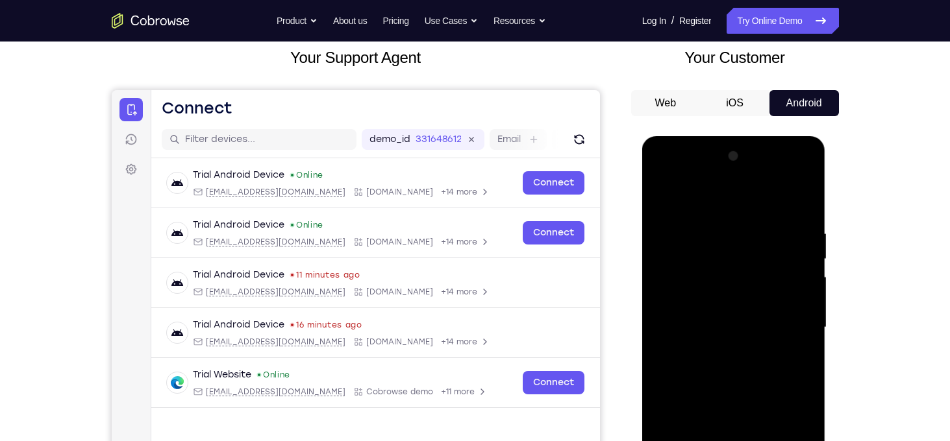
click at [730, 206] on div at bounding box center [734, 328] width 164 height 364
click at [784, 321] on div at bounding box center [734, 328] width 164 height 364
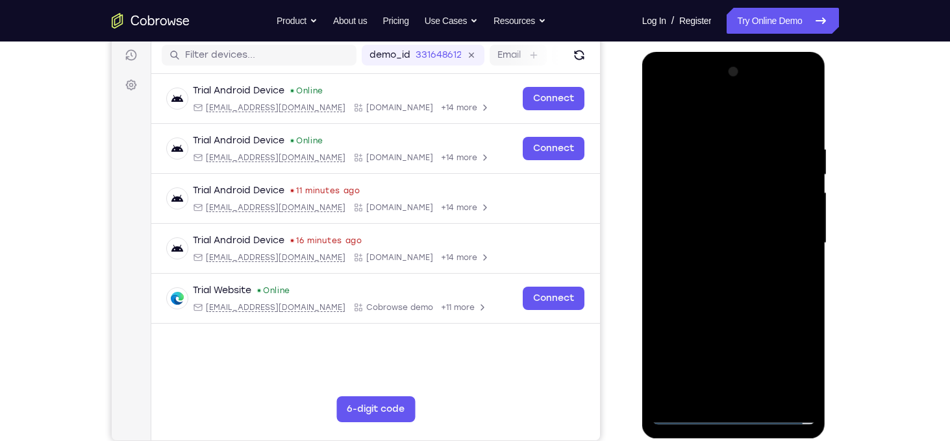
click at [718, 264] on div at bounding box center [734, 244] width 164 height 364
click at [699, 229] on div at bounding box center [734, 244] width 164 height 364
click at [705, 214] on div at bounding box center [734, 244] width 164 height 364
click at [736, 235] on div at bounding box center [734, 244] width 164 height 364
click at [740, 244] on div at bounding box center [734, 244] width 164 height 364
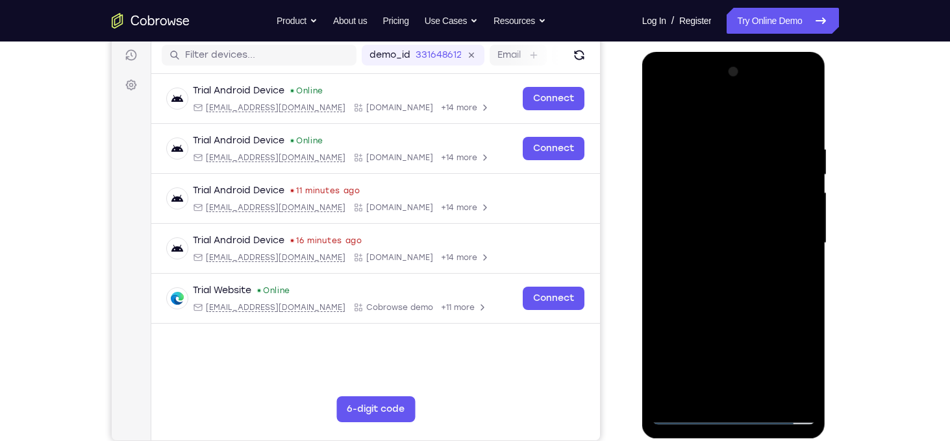
click at [750, 247] on div at bounding box center [734, 244] width 164 height 364
click at [745, 282] on div at bounding box center [734, 244] width 164 height 364
click at [732, 276] on div at bounding box center [734, 244] width 164 height 364
click at [730, 282] on div at bounding box center [734, 244] width 164 height 364
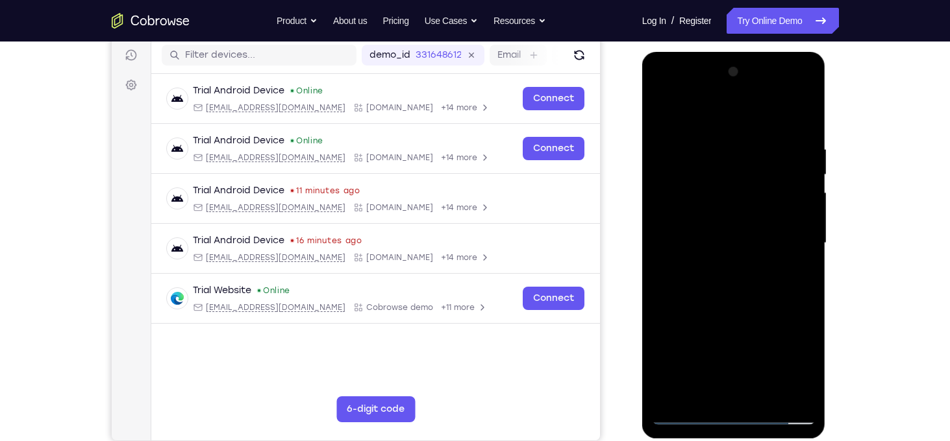
click at [730, 282] on div at bounding box center [734, 244] width 164 height 364
click at [660, 290] on div at bounding box center [734, 244] width 164 height 364
click at [721, 145] on div at bounding box center [734, 244] width 164 height 364
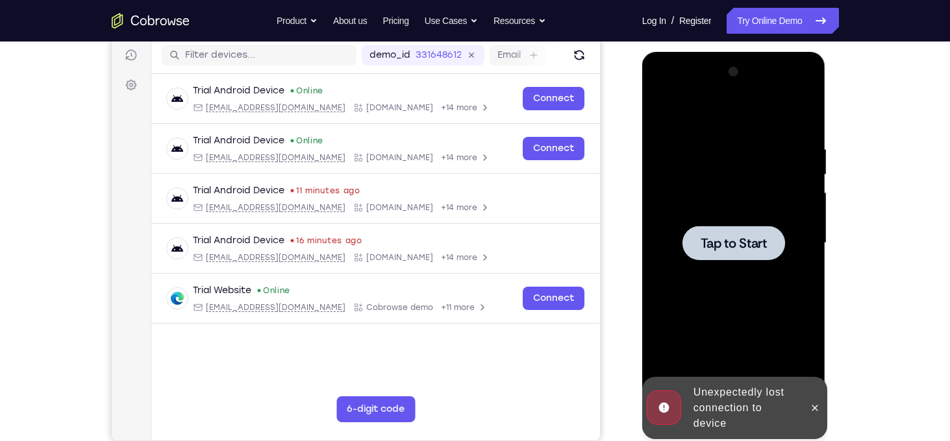
click at [723, 237] on span "Tap to Start" at bounding box center [733, 243] width 66 height 13
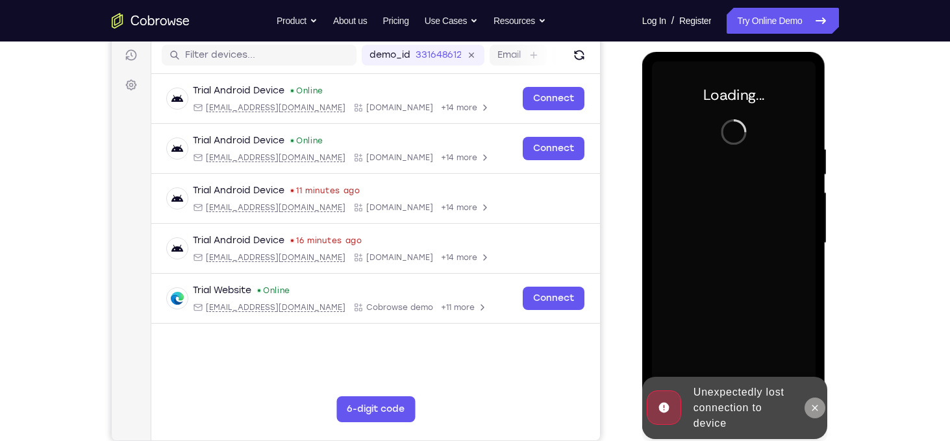
click at [808, 400] on button at bounding box center [814, 408] width 21 height 21
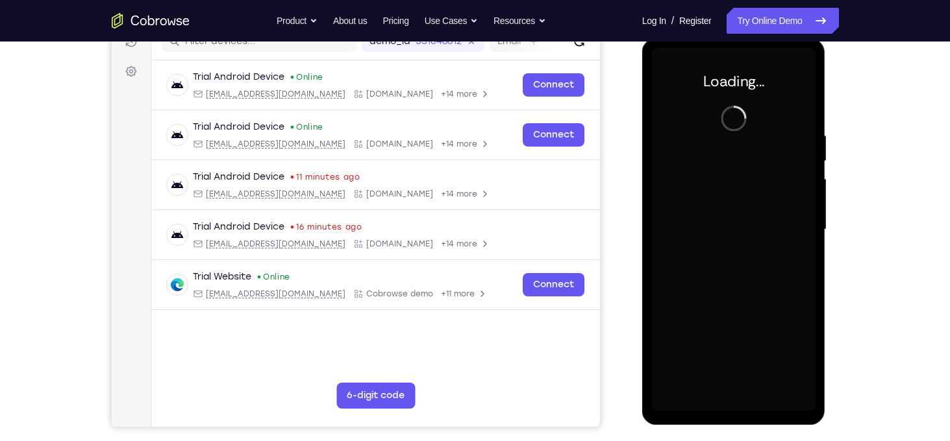
scroll to position [174, 0]
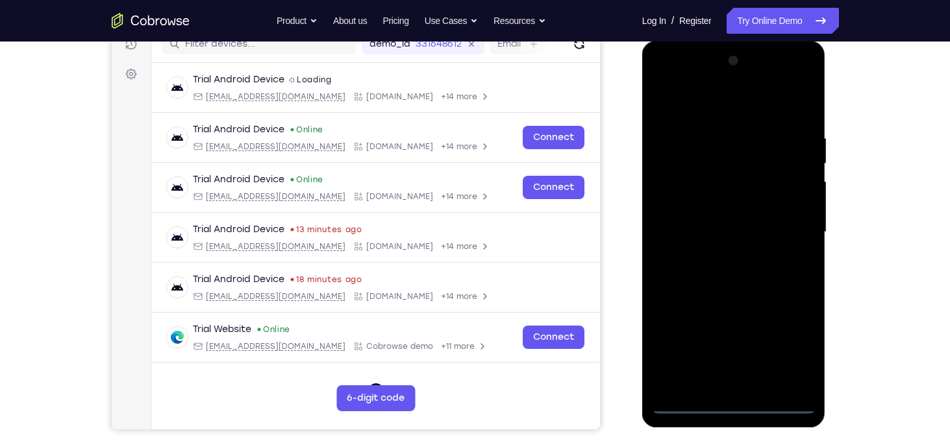
click at [738, 405] on div at bounding box center [734, 233] width 164 height 364
click at [795, 349] on div at bounding box center [734, 233] width 164 height 364
click at [726, 115] on div at bounding box center [734, 233] width 164 height 364
click at [783, 225] on div at bounding box center [734, 233] width 164 height 364
click at [733, 265] on div at bounding box center [734, 233] width 164 height 364
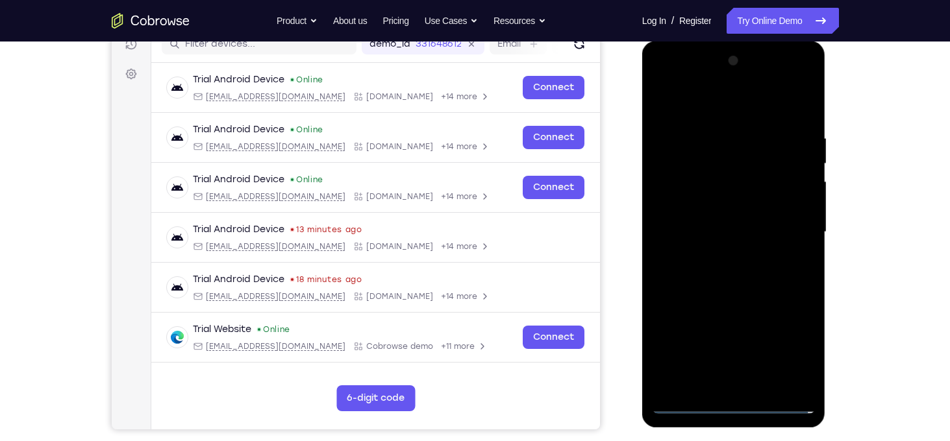
click at [724, 255] on div at bounding box center [734, 233] width 164 height 364
click at [689, 402] on div at bounding box center [734, 233] width 164 height 364
click at [720, 253] on div at bounding box center [734, 233] width 164 height 364
click at [715, 220] on div at bounding box center [734, 233] width 164 height 364
click at [713, 206] on div at bounding box center [734, 233] width 164 height 364
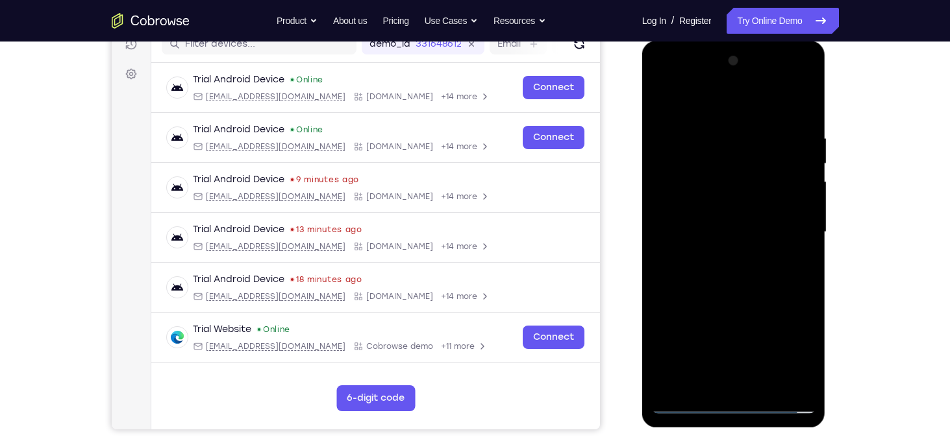
click at [719, 229] on div at bounding box center [734, 233] width 164 height 364
click at [744, 272] on div at bounding box center [734, 233] width 164 height 364
click at [740, 269] on div at bounding box center [734, 233] width 164 height 364
click at [736, 269] on div at bounding box center [734, 233] width 164 height 364
click at [794, 105] on div at bounding box center [734, 233] width 164 height 364
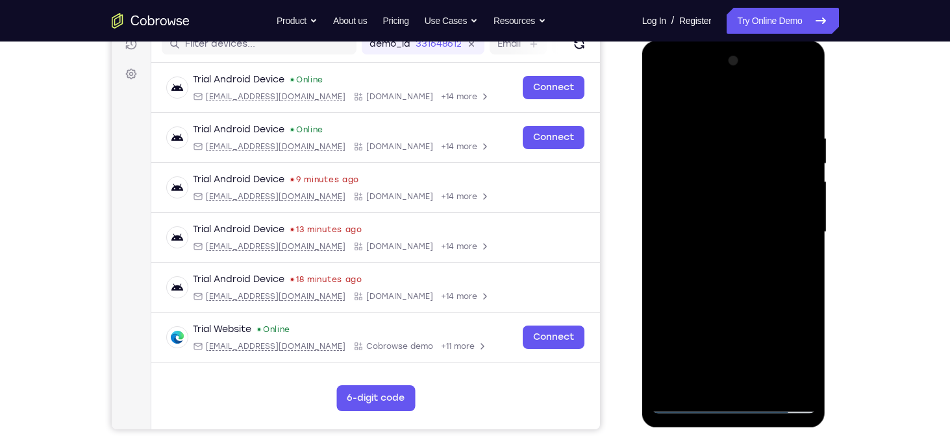
click at [732, 274] on div at bounding box center [734, 233] width 164 height 364
click at [719, 133] on div at bounding box center [734, 233] width 164 height 364
click at [803, 121] on div at bounding box center [734, 233] width 164 height 364
click at [803, 104] on div at bounding box center [734, 233] width 164 height 364
click at [689, 404] on div at bounding box center [734, 233] width 164 height 364
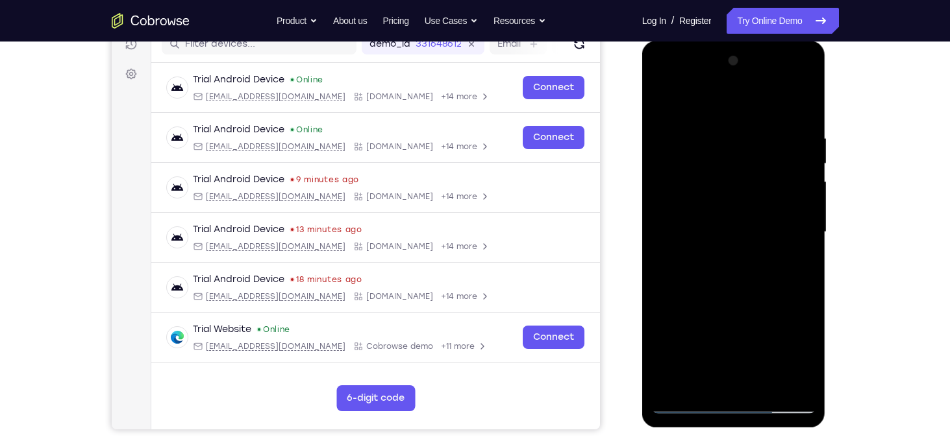
click at [724, 132] on div at bounding box center [734, 233] width 164 height 364
click at [797, 214] on div at bounding box center [734, 233] width 164 height 364
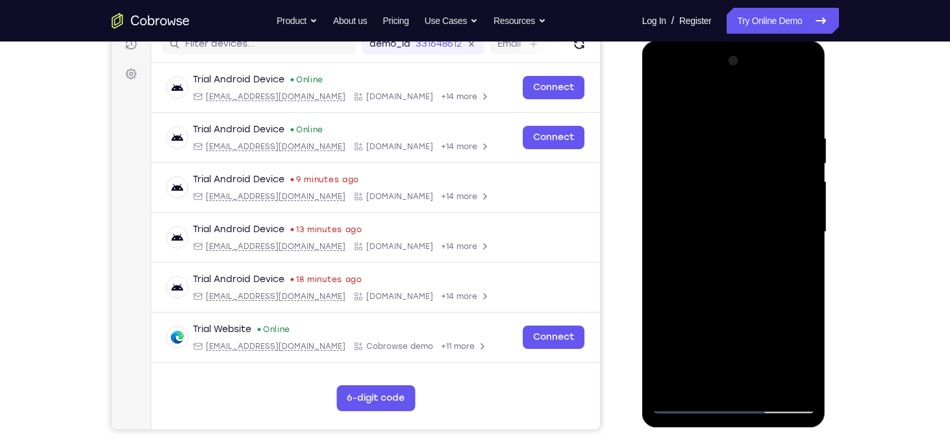
click at [797, 214] on div at bounding box center [734, 233] width 164 height 364
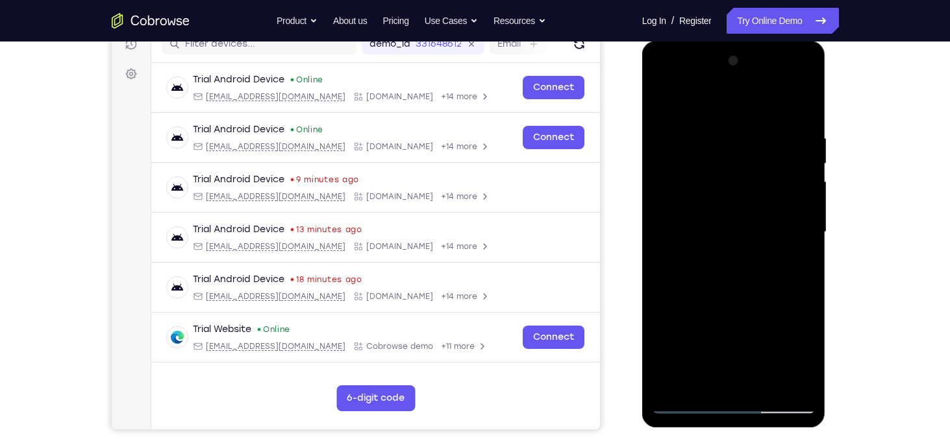
click at [797, 214] on div at bounding box center [734, 233] width 164 height 364
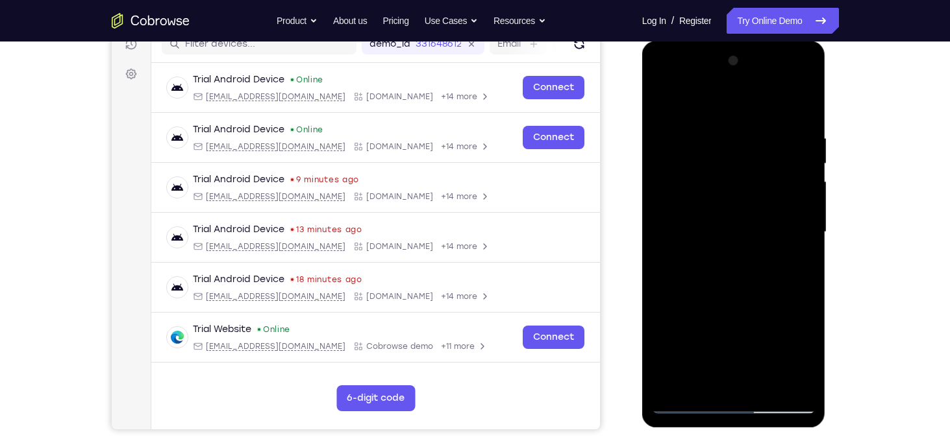
click at [797, 214] on div at bounding box center [734, 233] width 164 height 364
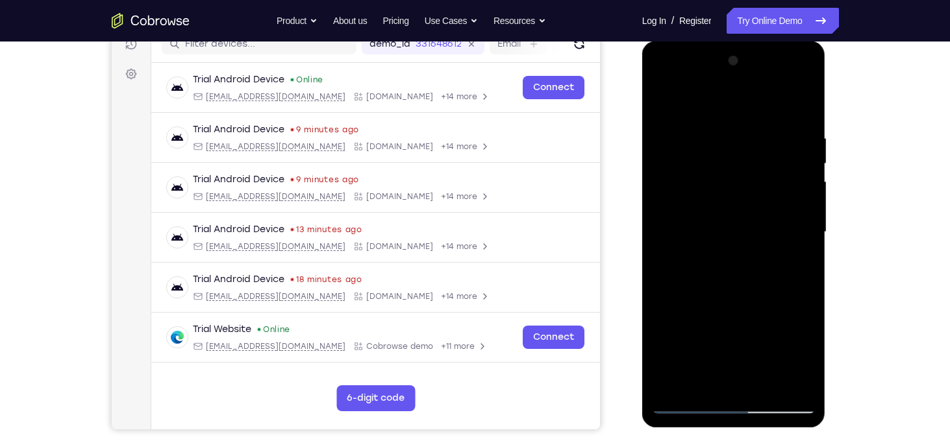
click at [797, 214] on div at bounding box center [734, 233] width 164 height 364
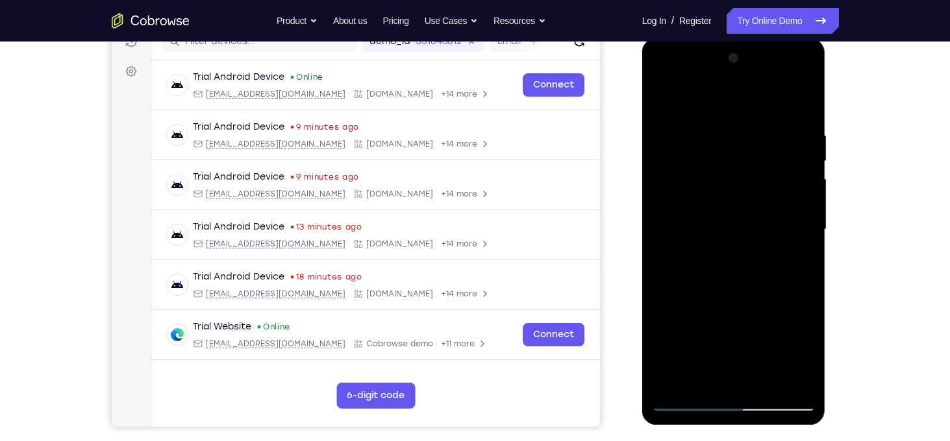
click at [788, 212] on div at bounding box center [734, 230] width 164 height 364
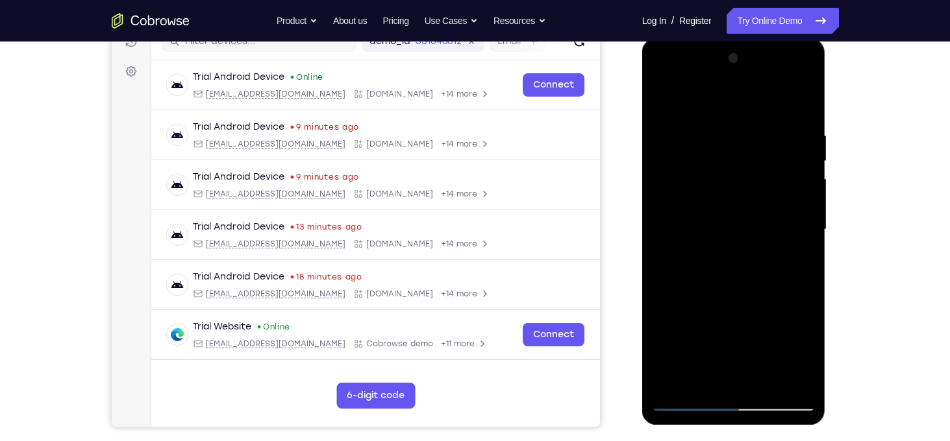
click at [788, 212] on div at bounding box center [734, 230] width 164 height 364
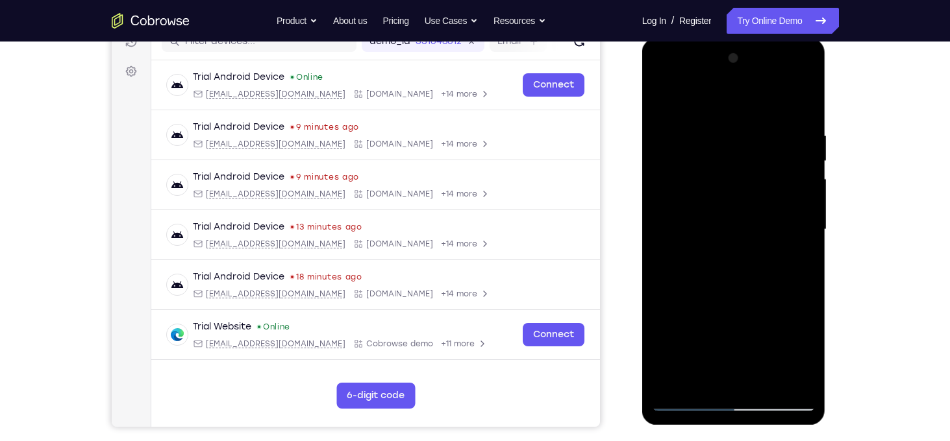
click at [788, 212] on div at bounding box center [734, 230] width 164 height 364
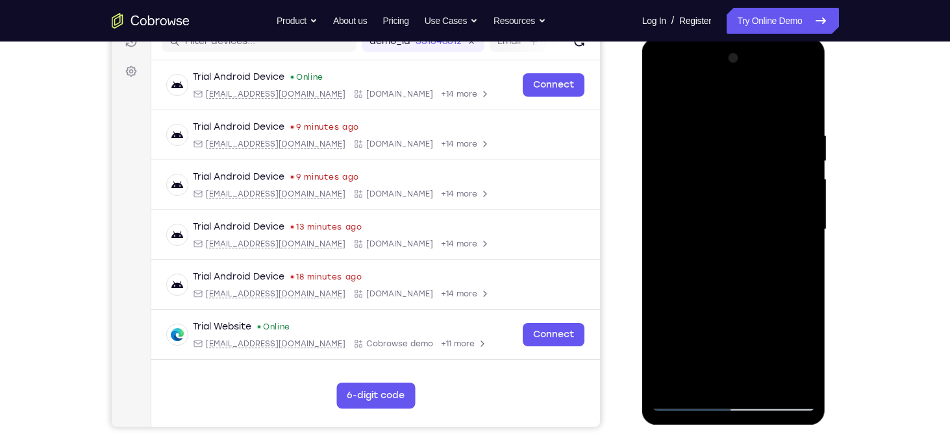
click at [788, 212] on div at bounding box center [734, 230] width 164 height 364
click at [662, 215] on div at bounding box center [734, 230] width 164 height 364
click at [797, 236] on div at bounding box center [734, 230] width 164 height 364
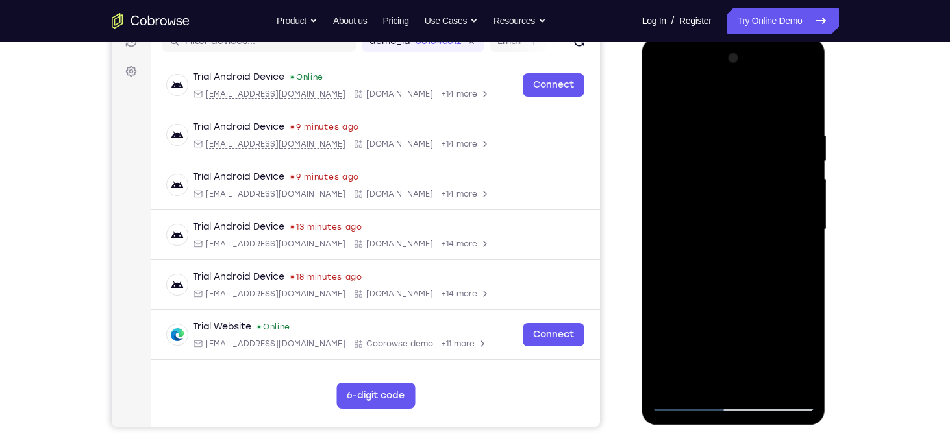
click at [797, 236] on div at bounding box center [734, 230] width 164 height 364
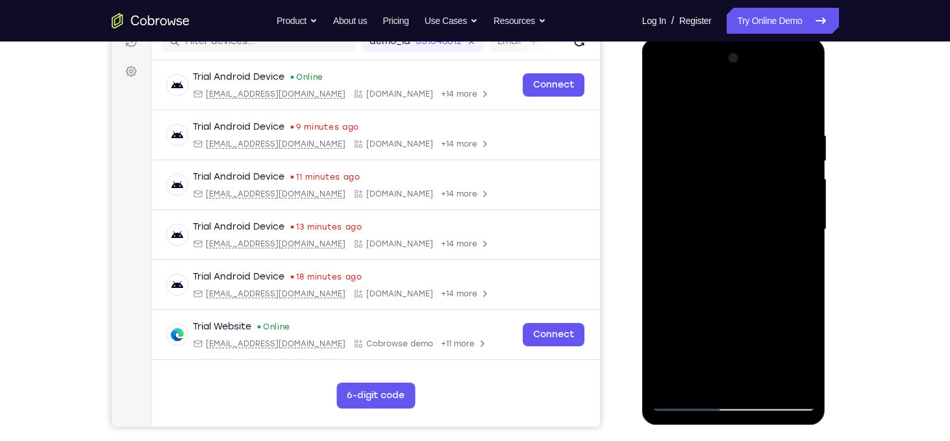
click at [797, 236] on div at bounding box center [734, 230] width 164 height 364
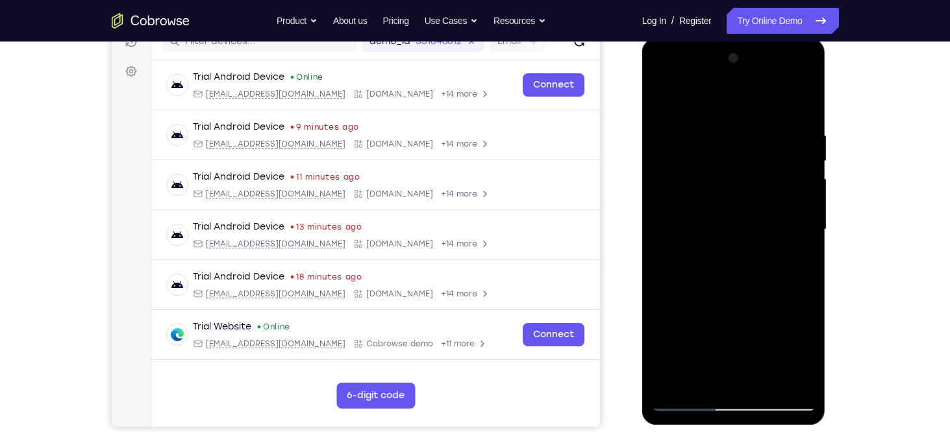
click at [797, 236] on div at bounding box center [734, 230] width 164 height 364
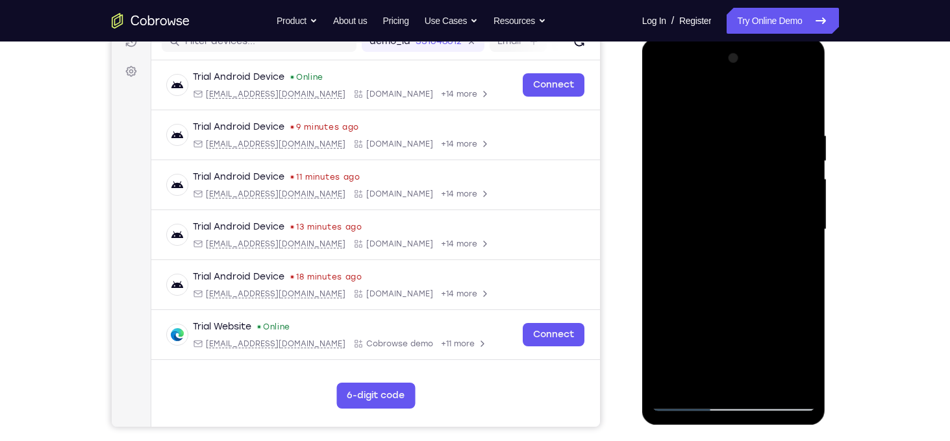
click at [797, 236] on div at bounding box center [734, 230] width 164 height 364
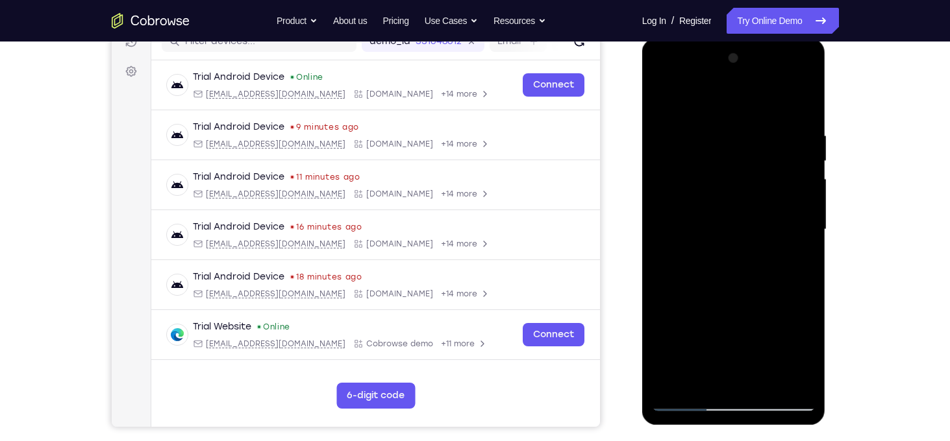
click at [797, 236] on div at bounding box center [734, 230] width 164 height 364
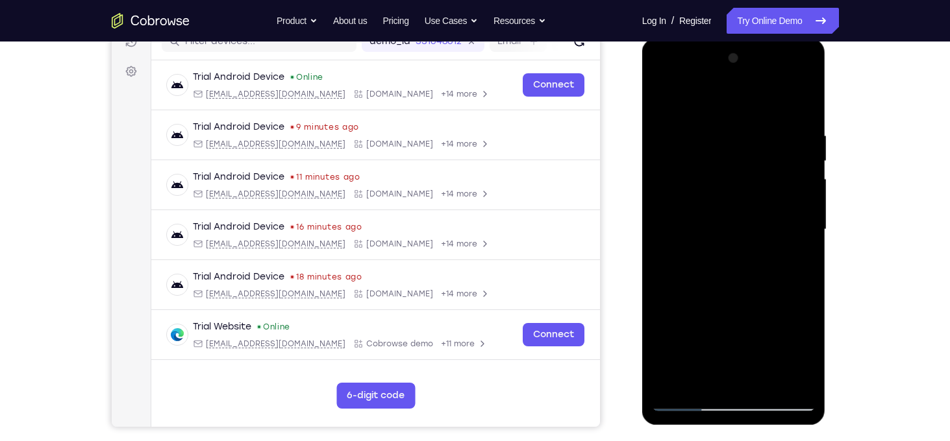
click at [797, 236] on div at bounding box center [734, 230] width 164 height 364
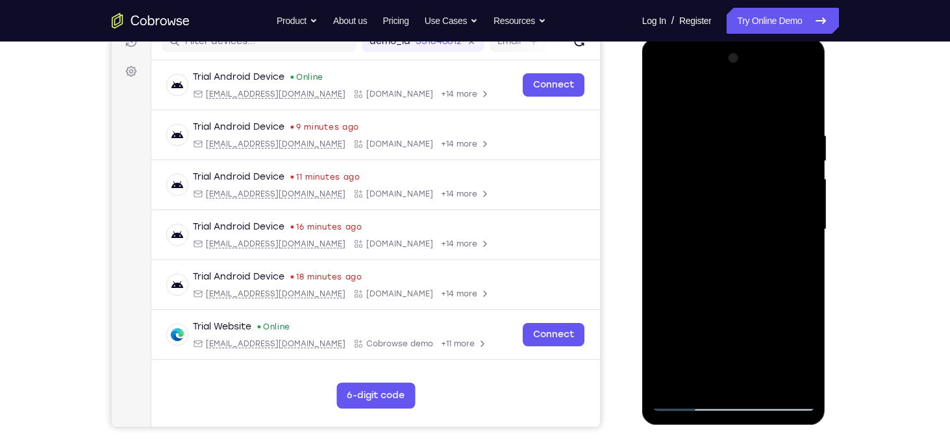
click at [797, 236] on div at bounding box center [734, 230] width 164 height 364
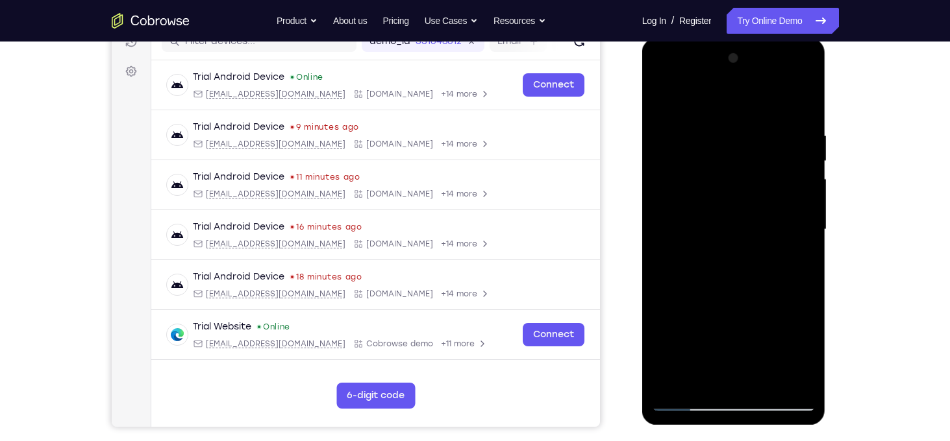
click at [797, 236] on div at bounding box center [734, 230] width 164 height 364
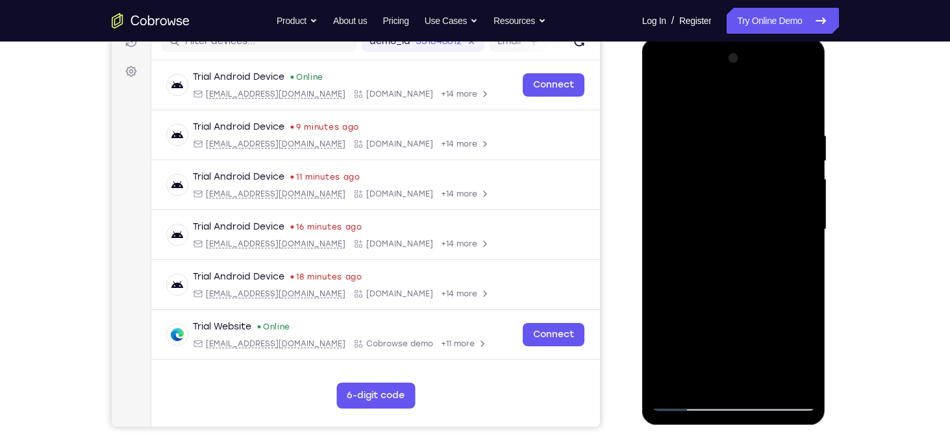
click at [797, 236] on div at bounding box center [734, 230] width 164 height 364
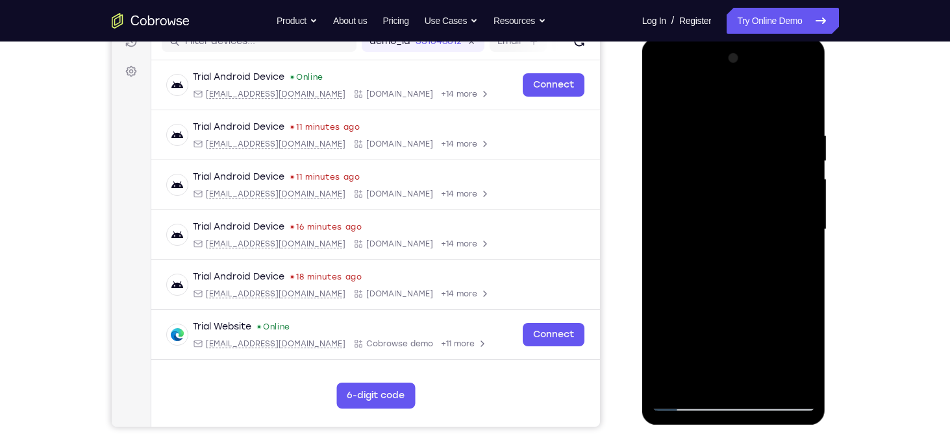
click at [797, 236] on div at bounding box center [734, 230] width 164 height 364
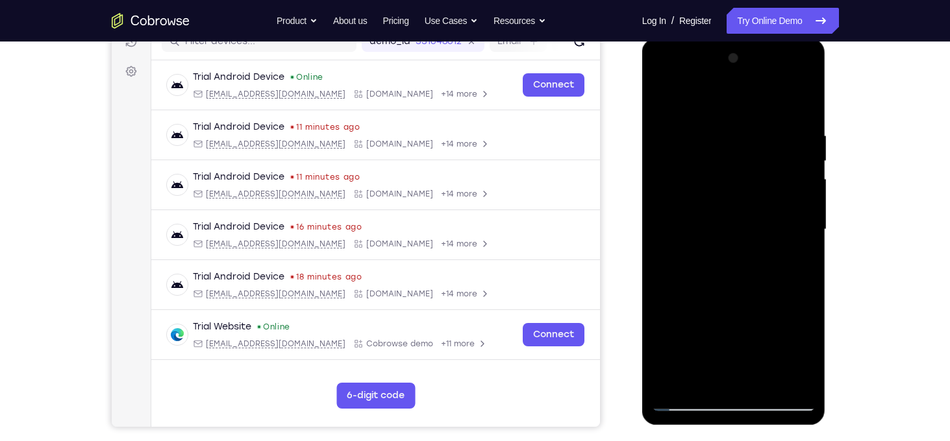
click at [797, 236] on div at bounding box center [734, 230] width 164 height 364
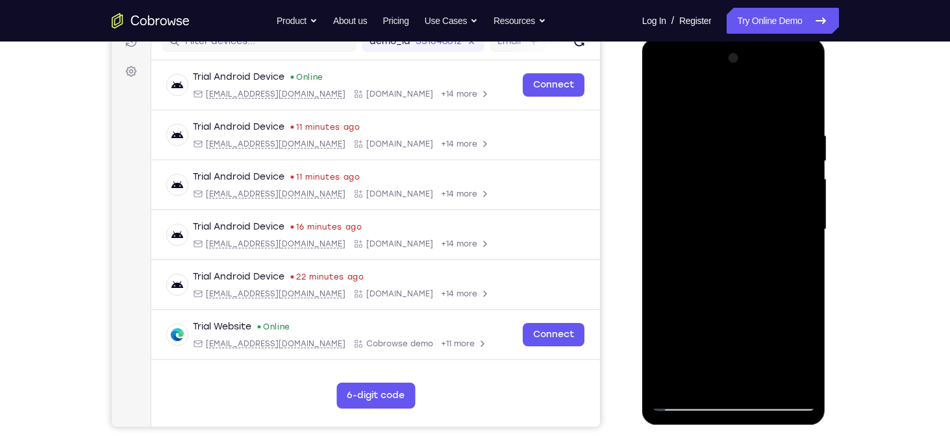
click at [797, 236] on div at bounding box center [734, 230] width 164 height 364
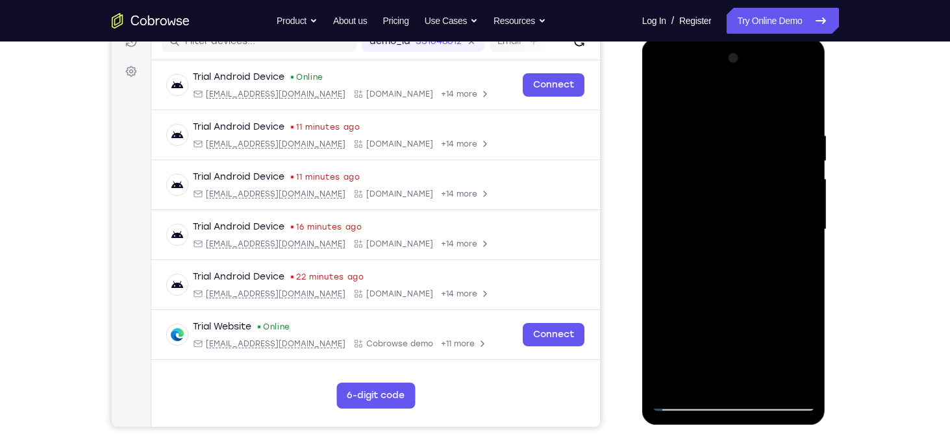
click at [797, 236] on div at bounding box center [734, 230] width 164 height 364
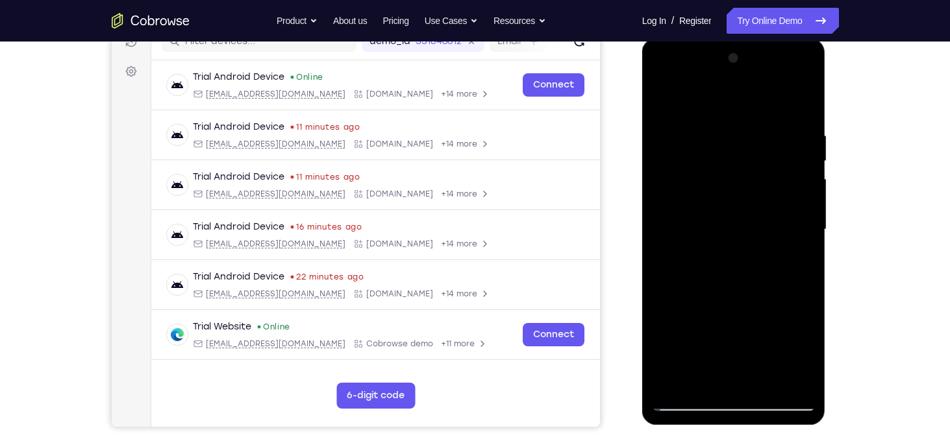
click at [797, 236] on div at bounding box center [734, 230] width 164 height 364
click at [804, 106] on div at bounding box center [734, 230] width 164 height 364
drag, startPoint x: 725, startPoint y: 311, endPoint x: 732, endPoint y: 475, distance: 163.7
click at [732, 428] on html "Online web based iOS Simulators and Android Emulators. Run iPhone, iPad, Mobile…" at bounding box center [734, 233] width 185 height 390
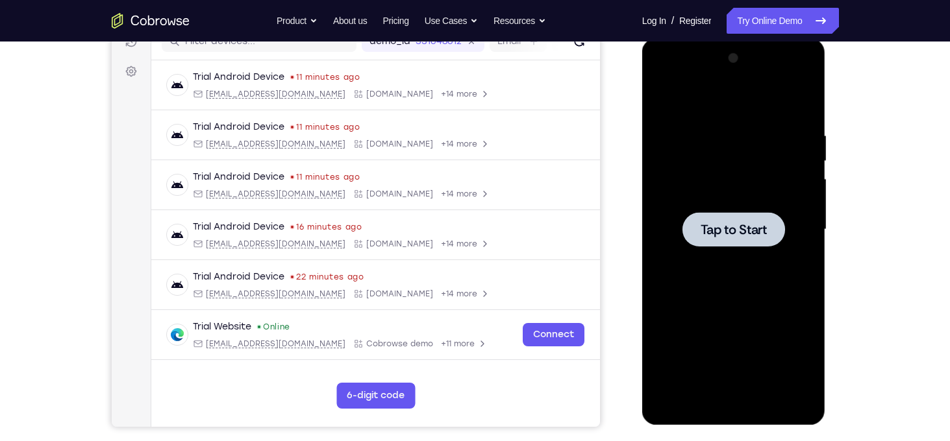
click at [737, 236] on span "Tap to Start" at bounding box center [733, 229] width 66 height 13
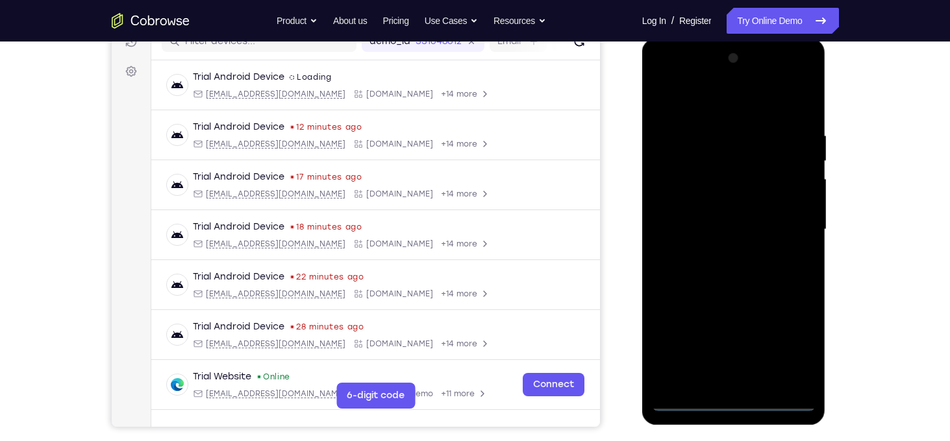
click at [734, 398] on div at bounding box center [734, 230] width 164 height 364
click at [790, 352] on div at bounding box center [734, 230] width 164 height 364
click at [718, 108] on div at bounding box center [734, 230] width 164 height 364
click at [787, 225] on div at bounding box center [734, 230] width 164 height 364
click at [720, 253] on div at bounding box center [734, 230] width 164 height 364
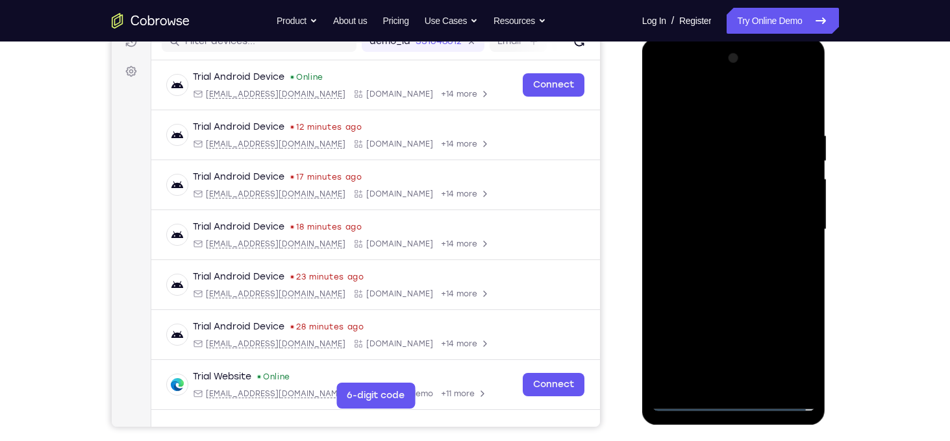
click at [712, 210] on div at bounding box center [734, 230] width 164 height 364
click at [716, 197] on div at bounding box center [734, 230] width 164 height 364
click at [734, 235] on div at bounding box center [734, 230] width 164 height 364
click at [725, 269] on div at bounding box center [734, 230] width 164 height 364
click at [808, 116] on div at bounding box center [734, 230] width 164 height 364
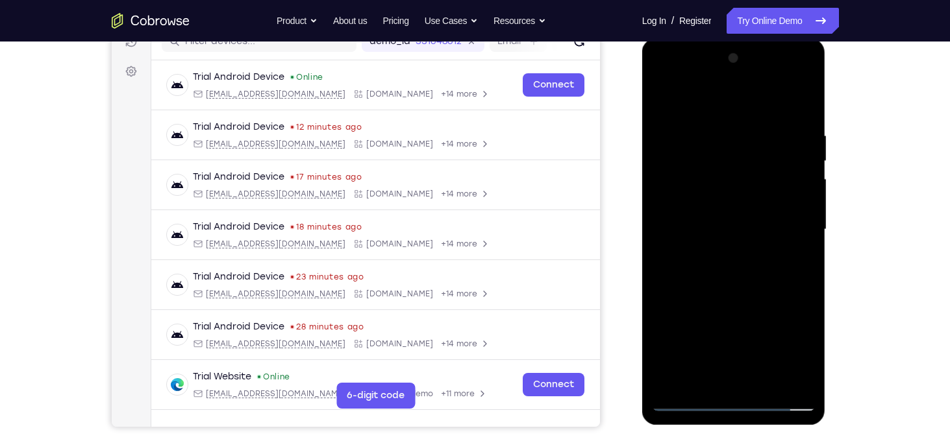
click at [709, 122] on div at bounding box center [734, 230] width 164 height 364
click at [785, 293] on div at bounding box center [734, 230] width 164 height 364
click at [803, 217] on div at bounding box center [734, 230] width 164 height 364
click at [803, 110] on div at bounding box center [734, 230] width 164 height 364
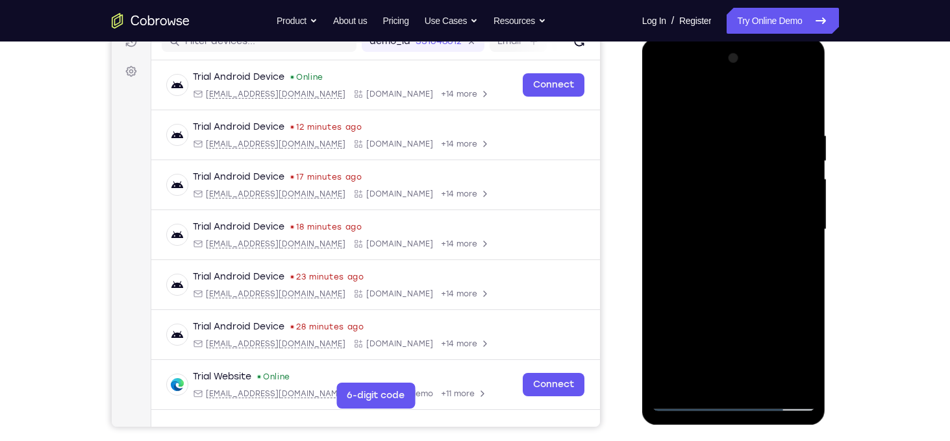
drag, startPoint x: 775, startPoint y: 127, endPoint x: 731, endPoint y: 119, distance: 44.7
click at [731, 119] on div at bounding box center [734, 230] width 164 height 364
drag, startPoint x: 731, startPoint y: 119, endPoint x: 650, endPoint y: 108, distance: 81.3
click at [650, 108] on div at bounding box center [734, 231] width 184 height 387
click at [730, 125] on div at bounding box center [734, 230] width 164 height 364
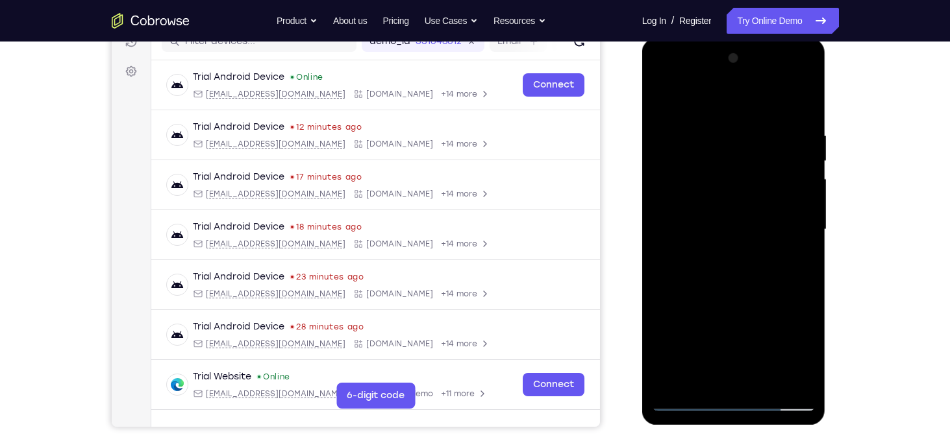
click at [802, 199] on div at bounding box center [734, 230] width 164 height 364
click at [801, 204] on div at bounding box center [734, 230] width 164 height 364
click at [793, 271] on div at bounding box center [734, 230] width 164 height 364
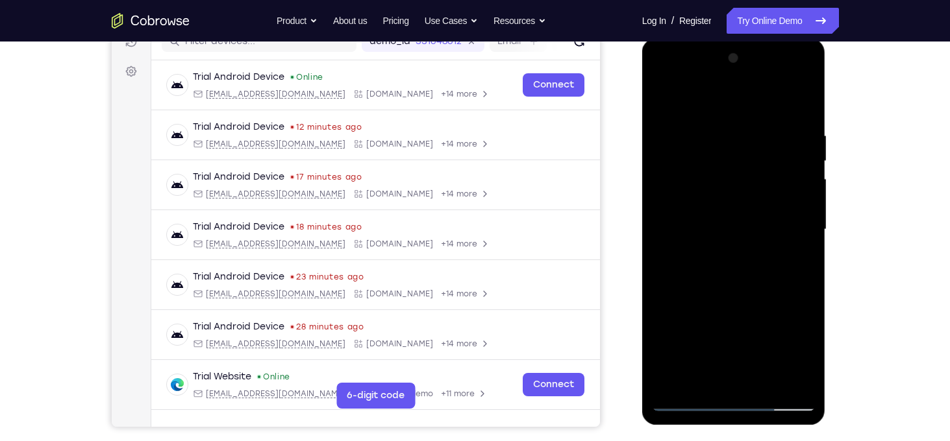
click at [805, 103] on div at bounding box center [734, 230] width 164 height 364
drag, startPoint x: 786, startPoint y: 131, endPoint x: 729, endPoint y: 134, distance: 56.5
click at [729, 134] on div at bounding box center [734, 230] width 164 height 364
drag, startPoint x: 770, startPoint y: 129, endPoint x: 696, endPoint y: 121, distance: 74.4
click at [696, 121] on div at bounding box center [734, 230] width 164 height 364
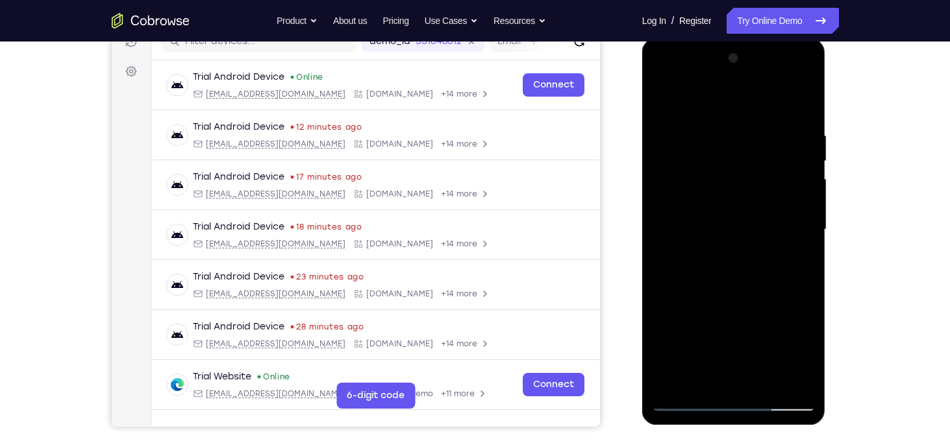
drag, startPoint x: 754, startPoint y: 124, endPoint x: 669, endPoint y: 117, distance: 84.7
click at [669, 117] on div at bounding box center [734, 230] width 164 height 364
click at [759, 120] on div at bounding box center [734, 230] width 164 height 364
click at [793, 197] on div at bounding box center [734, 230] width 164 height 364
click at [795, 192] on div at bounding box center [734, 230] width 164 height 364
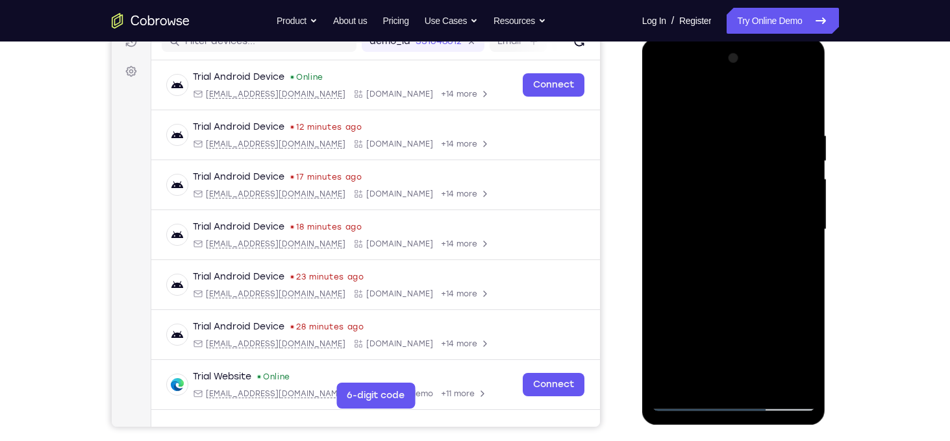
click at [798, 102] on div at bounding box center [734, 230] width 164 height 364
drag, startPoint x: 799, startPoint y: 138, endPoint x: 719, endPoint y: 140, distance: 79.9
click at [719, 140] on div at bounding box center [734, 230] width 164 height 364
drag, startPoint x: 719, startPoint y: 140, endPoint x: 615, endPoint y: 125, distance: 105.6
click at [642, 125] on html "Online web based iOS Simulators and Android Emulators. Run iPhone, iPad, Mobile…" at bounding box center [734, 233] width 185 height 390
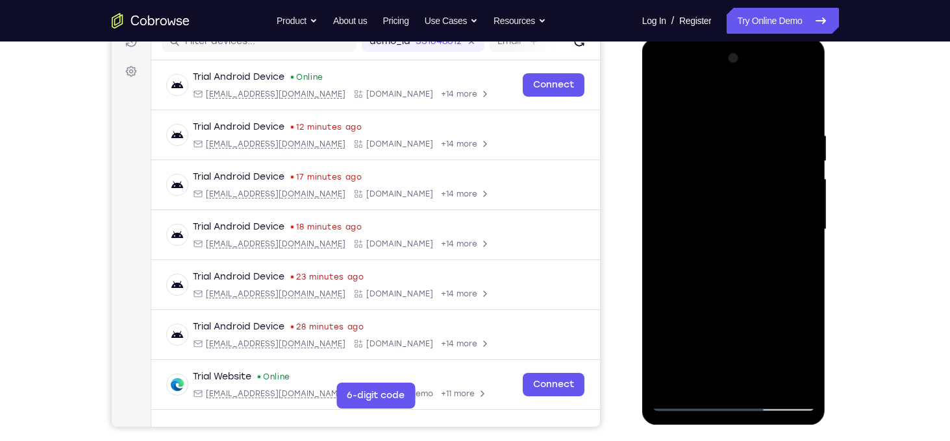
drag, startPoint x: 717, startPoint y: 127, endPoint x: 637, endPoint y: 120, distance: 80.8
click at [642, 120] on html "Online web based iOS Simulators and Android Emulators. Run iPhone, iPad, Mobile…" at bounding box center [734, 233] width 185 height 390
drag, startPoint x: 767, startPoint y: 119, endPoint x: 661, endPoint y: 114, distance: 105.9
click at [661, 114] on div at bounding box center [734, 230] width 164 height 364
drag, startPoint x: 780, startPoint y: 124, endPoint x: 663, endPoint y: 118, distance: 116.4
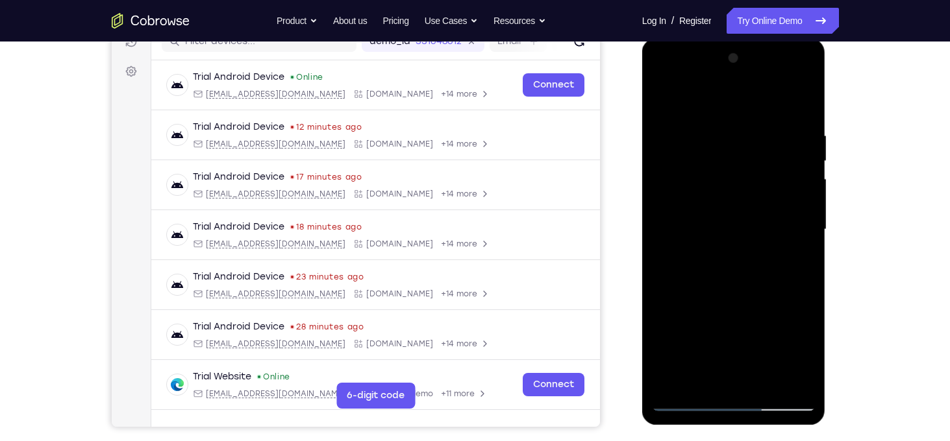
click at [663, 118] on div at bounding box center [734, 230] width 164 height 364
drag, startPoint x: 766, startPoint y: 123, endPoint x: 628, endPoint y: 111, distance: 138.2
click at [642, 111] on html "Online web based iOS Simulators and Android Emulators. Run iPhone, iPad, Mobile…" at bounding box center [734, 233] width 185 height 390
drag, startPoint x: 771, startPoint y: 121, endPoint x: 623, endPoint y: 116, distance: 147.5
click at [642, 116] on html "Online web based iOS Simulators and Android Emulators. Run iPhone, iPad, Mobile…" at bounding box center [734, 233] width 185 height 390
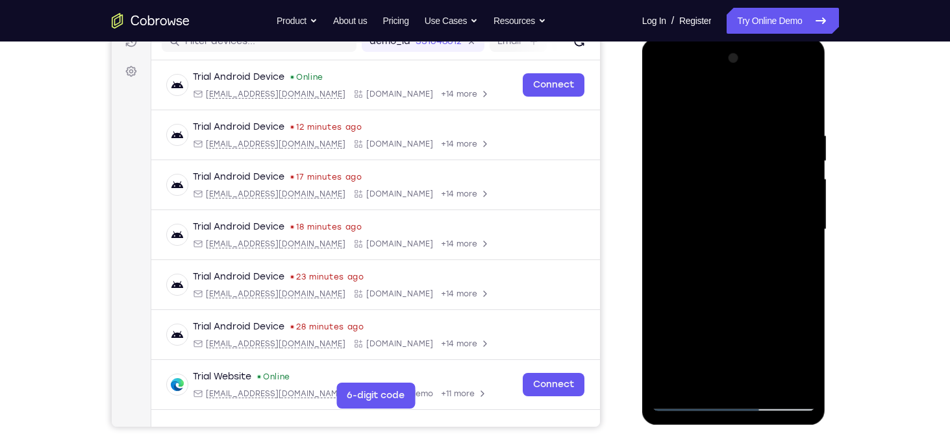
drag, startPoint x: 742, startPoint y: 118, endPoint x: 565, endPoint y: 119, distance: 176.6
click at [642, 119] on html "Online web based iOS Simulators and Android Emulators. Run iPhone, iPad, Mobile…" at bounding box center [734, 233] width 185 height 390
drag, startPoint x: 782, startPoint y: 145, endPoint x: 691, endPoint y: 142, distance: 91.6
click at [691, 142] on div at bounding box center [734, 230] width 164 height 364
drag, startPoint x: 774, startPoint y: 140, endPoint x: 634, endPoint y: 142, distance: 140.2
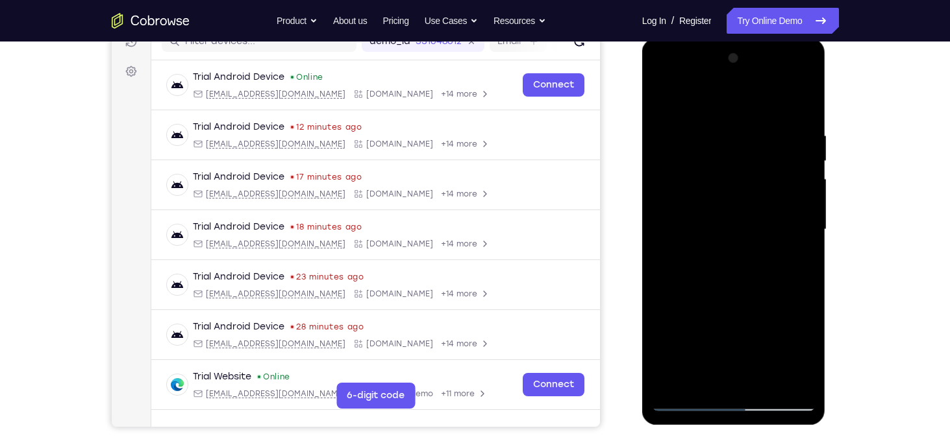
click at [642, 142] on html "Online web based iOS Simulators and Android Emulators. Run iPhone, iPad, Mobile…" at bounding box center [734, 233] width 185 height 390
drag, startPoint x: 773, startPoint y: 129, endPoint x: 1250, endPoint y: 170, distance: 478.9
click at [642, 132] on html "Online web based iOS Simulators and Android Emulators. Run iPhone, iPad, Mobile…" at bounding box center [734, 233] width 185 height 390
click at [765, 383] on div at bounding box center [734, 230] width 164 height 364
click at [736, 274] on div at bounding box center [734, 230] width 164 height 364
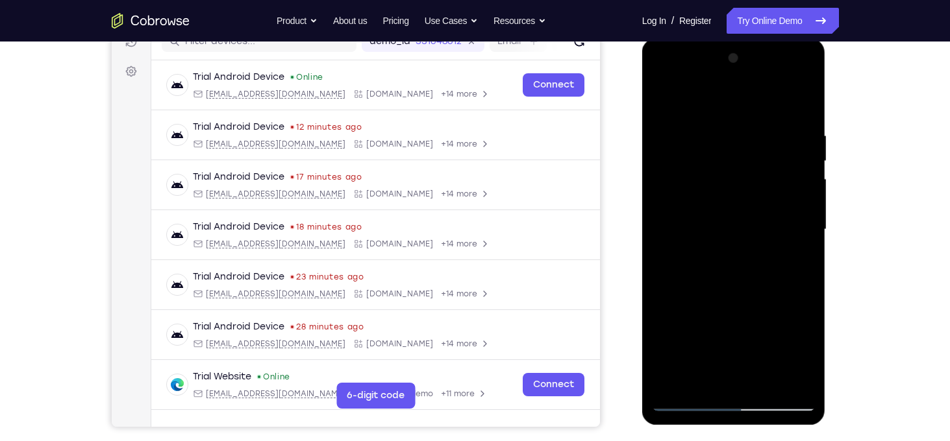
click at [788, 253] on div at bounding box center [734, 230] width 164 height 364
drag, startPoint x: 760, startPoint y: 291, endPoint x: 736, endPoint y: 155, distance: 138.4
click at [736, 155] on div at bounding box center [734, 230] width 164 height 364
click at [690, 402] on div at bounding box center [734, 230] width 164 height 364
drag, startPoint x: 732, startPoint y: 202, endPoint x: 730, endPoint y: 381, distance: 179.2
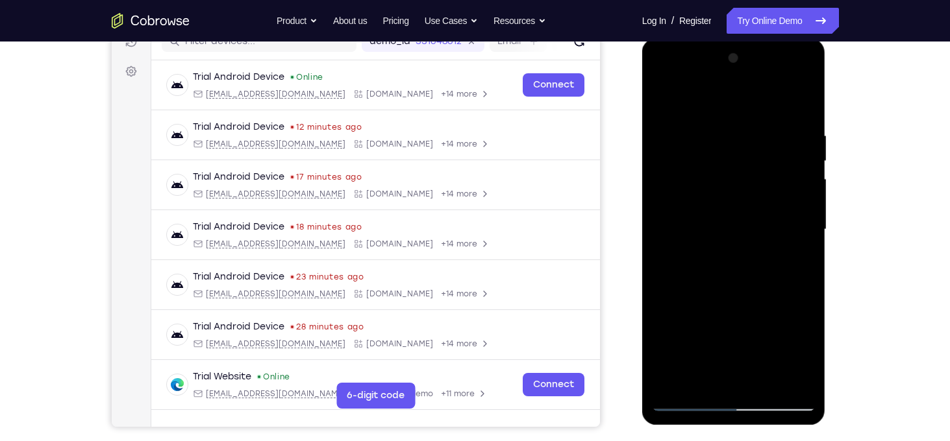
click at [730, 381] on div at bounding box center [734, 230] width 164 height 364
drag, startPoint x: 778, startPoint y: 131, endPoint x: 556, endPoint y: 137, distance: 221.5
click at [642, 137] on html "Online web based iOS Simulators and Android Emulators. Run iPhone, iPad, Mobile…" at bounding box center [734, 233] width 185 height 390
drag, startPoint x: 764, startPoint y: 125, endPoint x: 620, endPoint y: 130, distance: 144.2
click at [642, 130] on html "Online web based iOS Simulators and Android Emulators. Run iPhone, iPad, Mobile…" at bounding box center [734, 233] width 185 height 390
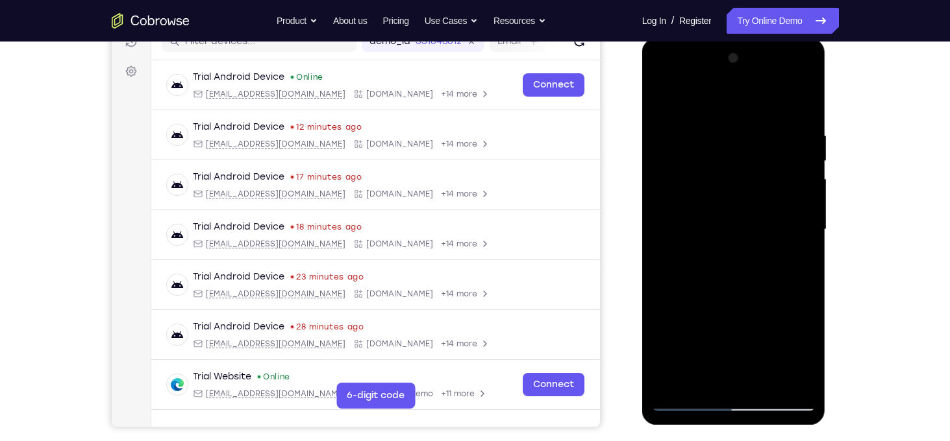
drag, startPoint x: 752, startPoint y: 131, endPoint x: 602, endPoint y: 116, distance: 150.7
click at [642, 116] on html "Online web based iOS Simulators and Android Emulators. Run iPhone, iPad, Mobile…" at bounding box center [734, 233] width 185 height 390
drag, startPoint x: 685, startPoint y: 121, endPoint x: 886, endPoint y: 120, distance: 201.3
click at [827, 120] on html "Online web based iOS Simulators and Android Emulators. Run iPhone, iPad, Mobile…" at bounding box center [734, 233] width 185 height 390
drag, startPoint x: 745, startPoint y: 223, endPoint x: 780, endPoint y: 436, distance: 215.8
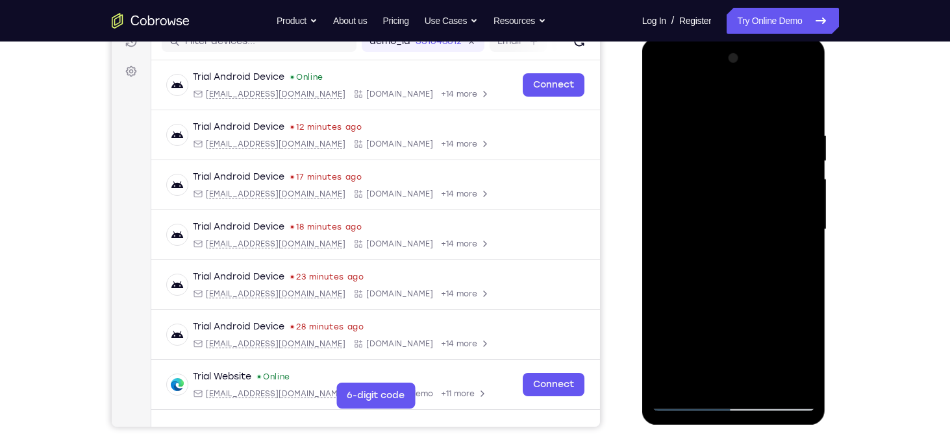
click at [780, 428] on html "Online web based iOS Simulators and Android Emulators. Run iPhone, iPad, Mobile…" at bounding box center [734, 233] width 185 height 390
click at [673, 123] on div at bounding box center [734, 230] width 164 height 364
click at [680, 375] on div at bounding box center [734, 230] width 164 height 364
drag, startPoint x: 704, startPoint y: 257, endPoint x: 717, endPoint y: 183, distance: 75.1
click at [717, 183] on div at bounding box center [734, 230] width 164 height 364
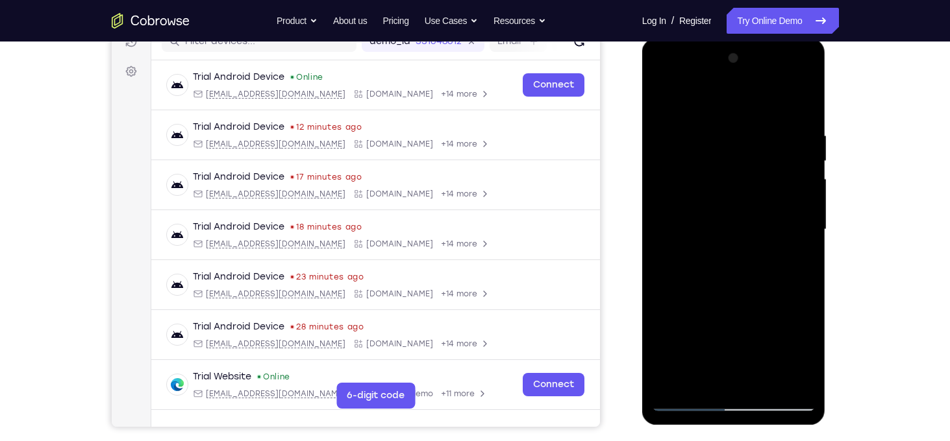
drag, startPoint x: 725, startPoint y: 246, endPoint x: 726, endPoint y: 169, distance: 77.3
click at [726, 169] on div at bounding box center [734, 230] width 164 height 364
drag, startPoint x: 723, startPoint y: 242, endPoint x: 726, endPoint y: 291, distance: 48.8
click at [726, 291] on div at bounding box center [734, 230] width 164 height 364
drag, startPoint x: 727, startPoint y: 240, endPoint x: 726, endPoint y: 306, distance: 66.2
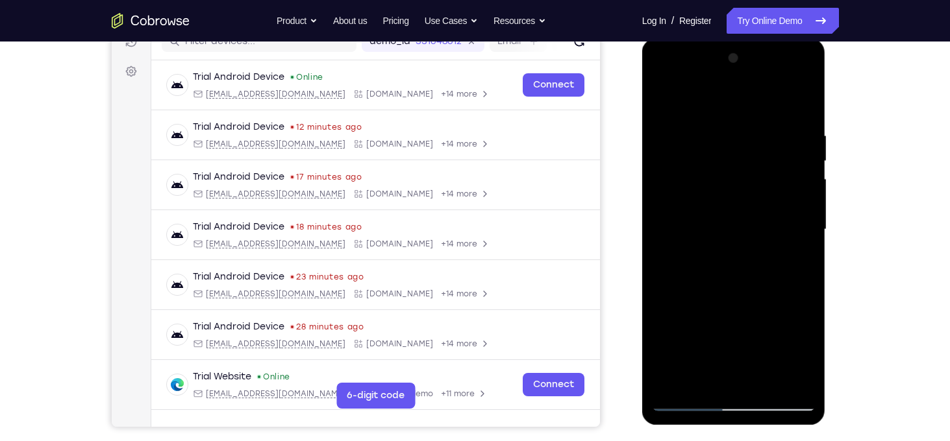
click at [726, 306] on div at bounding box center [734, 230] width 164 height 364
drag, startPoint x: 733, startPoint y: 255, endPoint x: 729, endPoint y: 188, distance: 67.6
click at [729, 188] on div at bounding box center [734, 230] width 164 height 364
drag, startPoint x: 730, startPoint y: 238, endPoint x: 734, endPoint y: 150, distance: 88.4
click at [734, 150] on div at bounding box center [734, 230] width 164 height 364
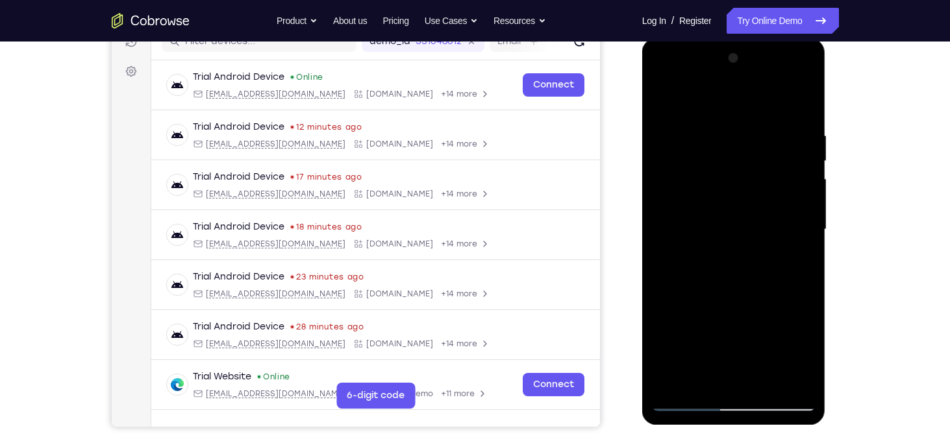
drag, startPoint x: 723, startPoint y: 251, endPoint x: 717, endPoint y: 129, distance: 122.8
click at [717, 129] on div at bounding box center [734, 230] width 164 height 364
drag, startPoint x: 728, startPoint y: 232, endPoint x: 725, endPoint y: 281, distance: 48.8
click at [725, 281] on div at bounding box center [734, 230] width 164 height 364
drag, startPoint x: 733, startPoint y: 234, endPoint x: 728, endPoint y: 316, distance: 82.0
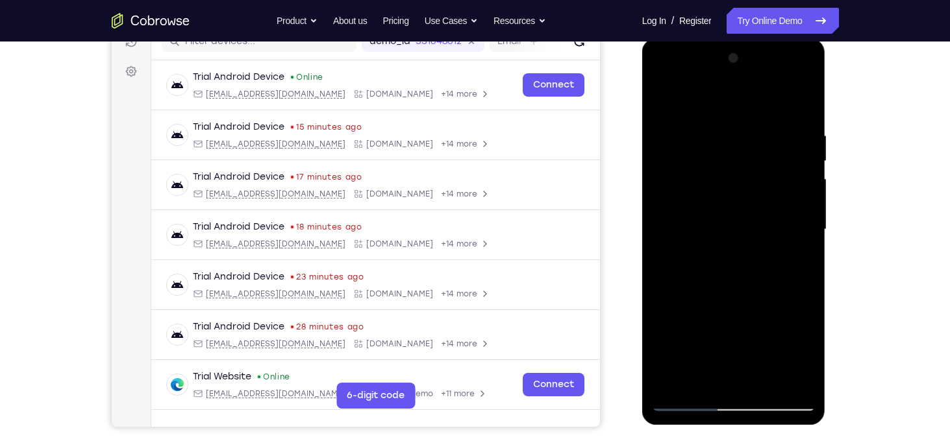
click at [728, 316] on div at bounding box center [734, 230] width 164 height 364
drag, startPoint x: 736, startPoint y: 257, endPoint x: 732, endPoint y: 138, distance: 119.5
click at [732, 138] on div at bounding box center [734, 230] width 164 height 364
drag, startPoint x: 730, startPoint y: 269, endPoint x: 723, endPoint y: 184, distance: 85.4
click at [723, 184] on div at bounding box center [734, 230] width 164 height 364
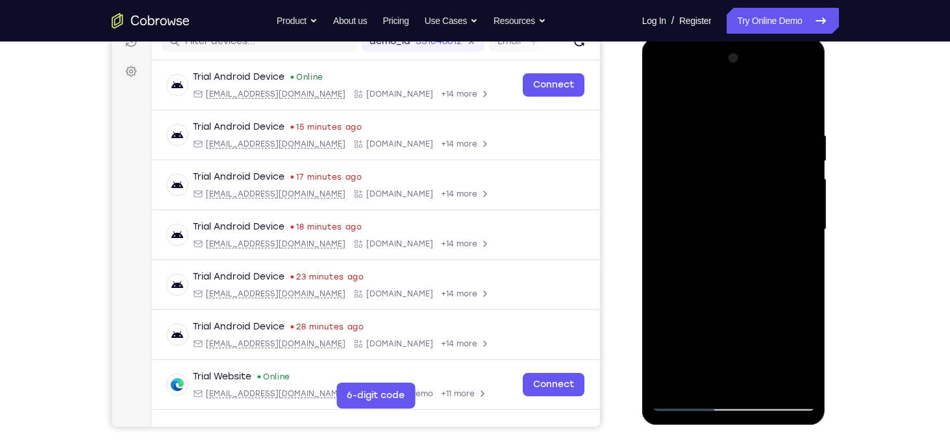
drag, startPoint x: 736, startPoint y: 249, endPoint x: 728, endPoint y: 155, distance: 94.5
click at [728, 155] on div at bounding box center [734, 230] width 164 height 364
drag, startPoint x: 733, startPoint y: 236, endPoint x: 737, endPoint y: 158, distance: 78.0
click at [737, 158] on div at bounding box center [734, 230] width 164 height 364
drag, startPoint x: 741, startPoint y: 241, endPoint x: 737, endPoint y: 160, distance: 80.6
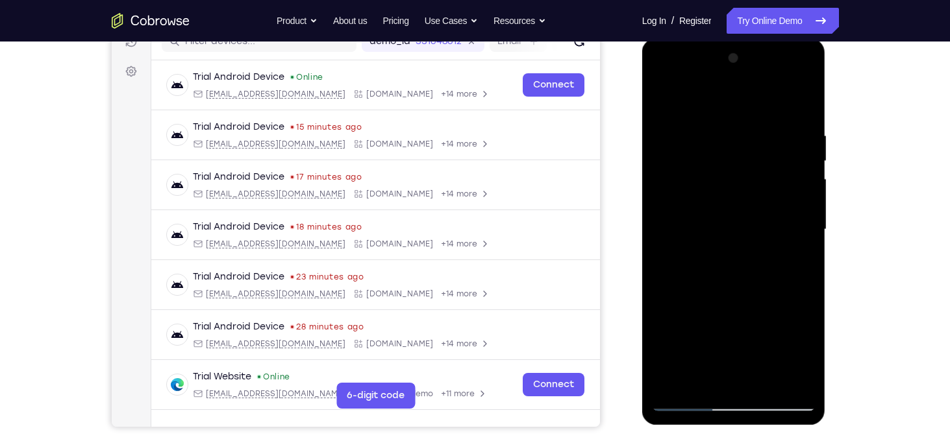
click at [737, 160] on div at bounding box center [734, 230] width 164 height 364
drag, startPoint x: 737, startPoint y: 247, endPoint x: 738, endPoint y: 163, distance: 84.4
click at [738, 163] on div at bounding box center [734, 230] width 164 height 364
drag, startPoint x: 736, startPoint y: 266, endPoint x: 736, endPoint y: 130, distance: 136.3
click at [736, 130] on div at bounding box center [734, 230] width 164 height 364
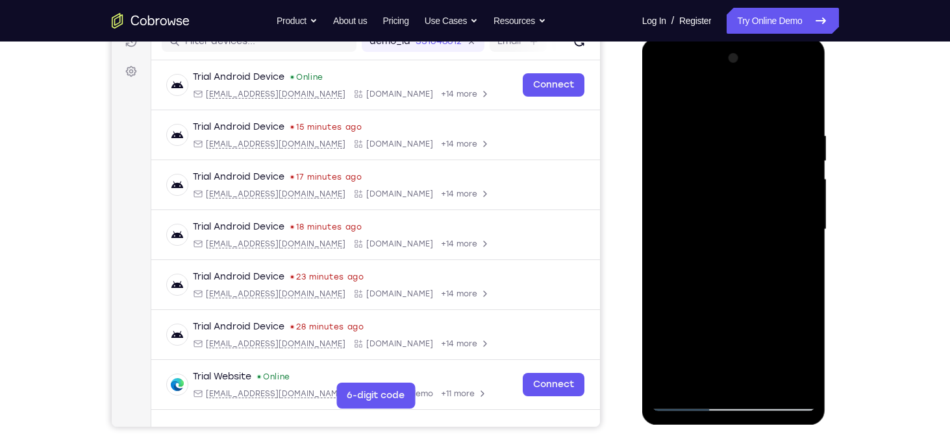
drag, startPoint x: 731, startPoint y: 256, endPoint x: 731, endPoint y: 298, distance: 41.5
click at [731, 298] on div at bounding box center [734, 230] width 164 height 364
drag, startPoint x: 732, startPoint y: 260, endPoint x: 755, endPoint y: 137, distance: 124.8
click at [755, 137] on div at bounding box center [734, 230] width 164 height 364
drag, startPoint x: 732, startPoint y: 243, endPoint x: 732, endPoint y: 137, distance: 105.8
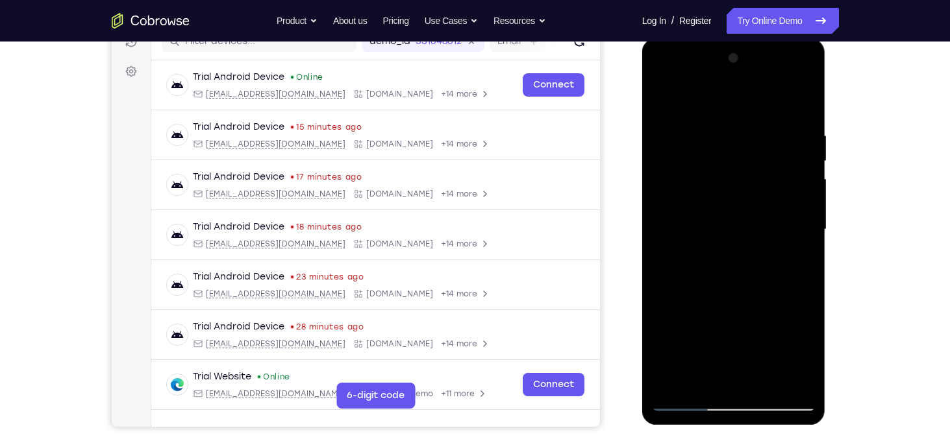
click at [732, 137] on div at bounding box center [734, 230] width 164 height 364
drag, startPoint x: 732, startPoint y: 235, endPoint x: 730, endPoint y: 143, distance: 91.5
click at [730, 143] on div at bounding box center [734, 230] width 164 height 364
drag, startPoint x: 740, startPoint y: 243, endPoint x: 733, endPoint y: 145, distance: 98.3
click at [733, 145] on div at bounding box center [734, 230] width 164 height 364
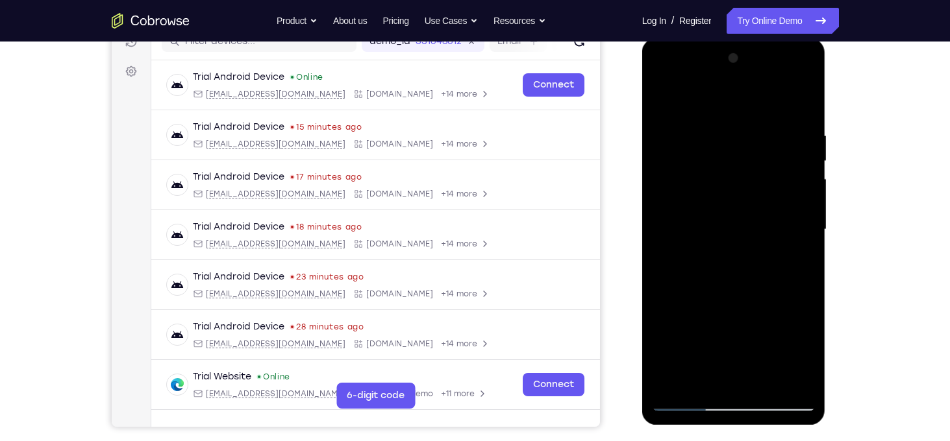
drag, startPoint x: 734, startPoint y: 252, endPoint x: 738, endPoint y: 134, distance: 117.6
click at [738, 134] on div at bounding box center [734, 230] width 164 height 364
drag, startPoint x: 736, startPoint y: 238, endPoint x: 737, endPoint y: 132, distance: 105.8
click at [737, 132] on div at bounding box center [734, 230] width 164 height 364
drag, startPoint x: 734, startPoint y: 259, endPoint x: 729, endPoint y: 140, distance: 119.5
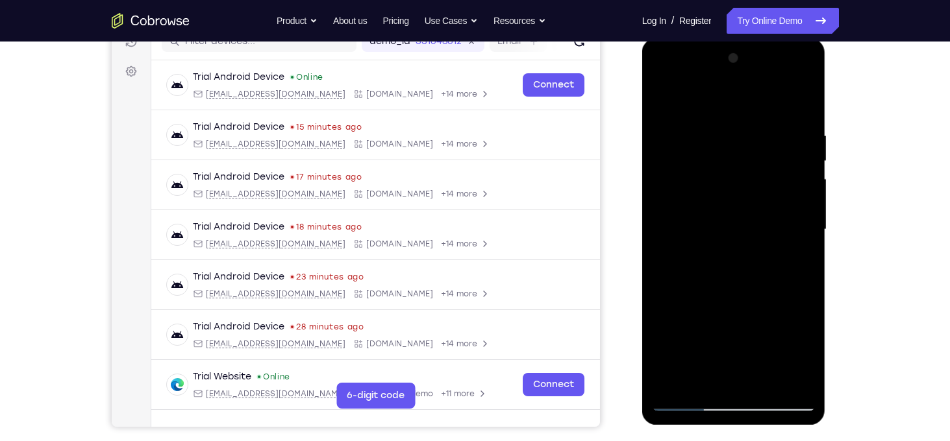
click at [729, 140] on div at bounding box center [734, 230] width 164 height 364
drag, startPoint x: 730, startPoint y: 269, endPoint x: 730, endPoint y: 174, distance: 95.4
click at [730, 174] on div at bounding box center [734, 230] width 164 height 364
drag
click at [734, 177] on div at bounding box center [734, 230] width 164 height 364
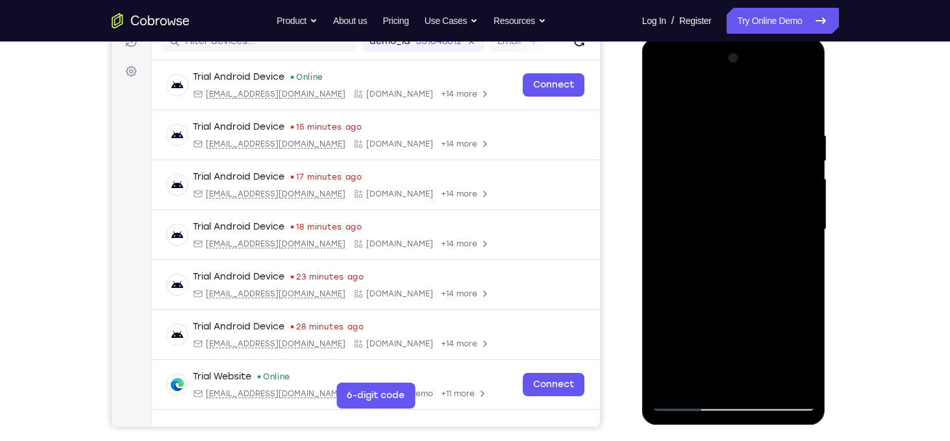
click at [733, 141] on div at bounding box center [734, 230] width 164 height 364
click at [736, 141] on div at bounding box center [734, 230] width 164 height 364
click at [741, 173] on div at bounding box center [734, 230] width 164 height 364
click at [741, 119] on div at bounding box center [734, 230] width 164 height 364
click at [747, 153] on div at bounding box center [734, 230] width 164 height 364
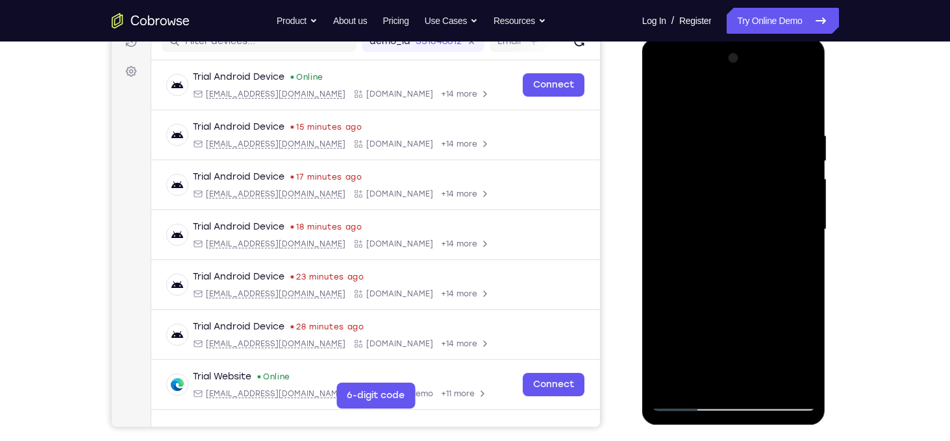
click at [737, 147] on div at bounding box center [734, 230] width 164 height 364
click at [734, 141] on div at bounding box center [734, 230] width 164 height 364
click at [722, 127] on div at bounding box center [734, 230] width 164 height 364
click at [676, 178] on div at bounding box center [734, 230] width 164 height 364
click at [674, 171] on div at bounding box center [734, 230] width 164 height 364
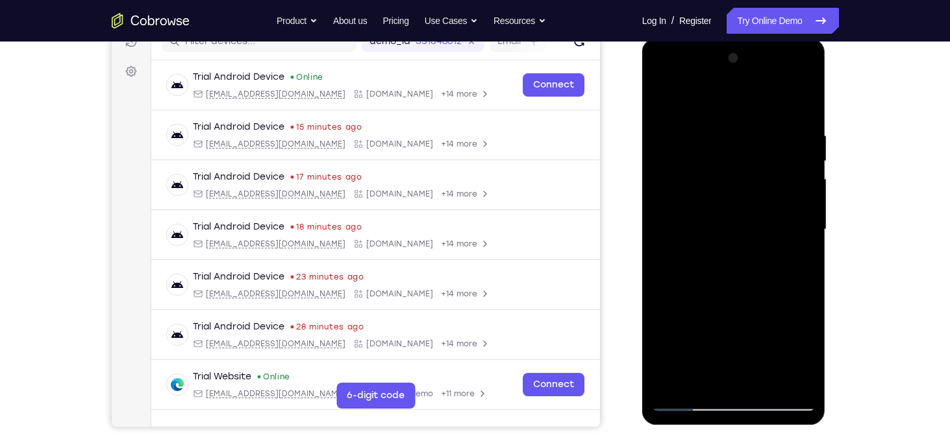
click at [795, 105] on div at bounding box center [734, 230] width 164 height 364
click at [802, 104] on div at bounding box center [734, 230] width 164 height 364
click at [747, 397] on div at bounding box center [734, 230] width 164 height 364
click at [664, 97] on div at bounding box center [734, 230] width 164 height 364
click at [764, 383] on div at bounding box center [734, 230] width 164 height 364
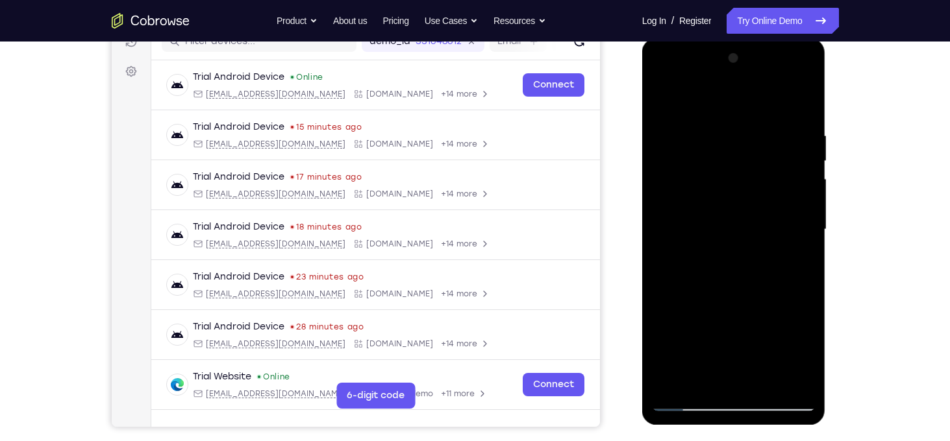
click at [706, 115] on div at bounding box center [734, 230] width 164 height 364
click at [708, 148] on div at bounding box center [734, 230] width 164 height 364
click at [799, 266] on div at bounding box center [734, 230] width 164 height 364
click at [805, 264] on div at bounding box center [734, 230] width 164 height 364
click at [689, 404] on div at bounding box center [734, 230] width 164 height 364
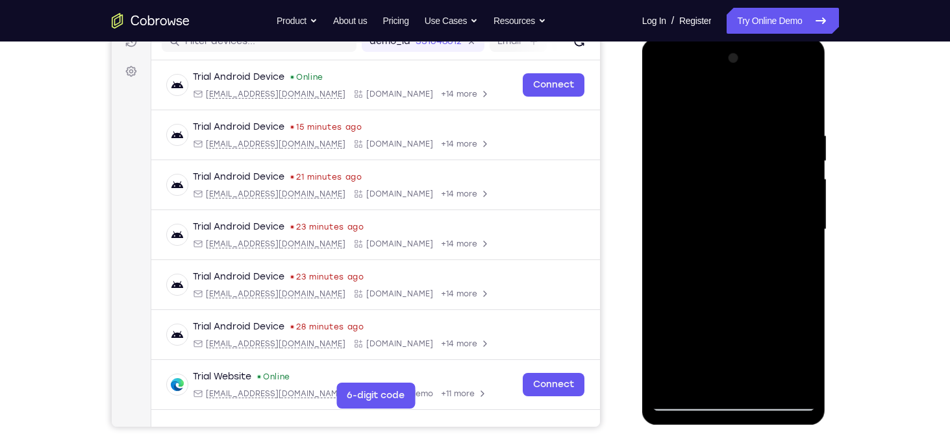
click at [689, 404] on div at bounding box center [734, 230] width 164 height 364
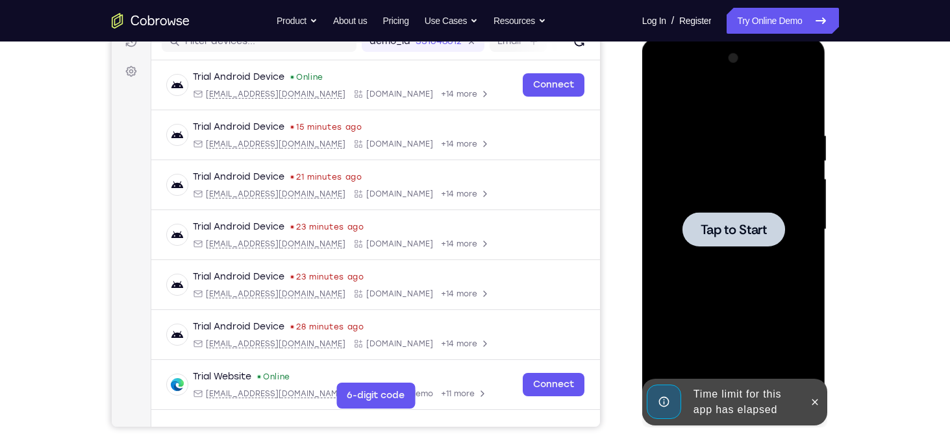
click at [669, 99] on div at bounding box center [734, 230] width 164 height 364
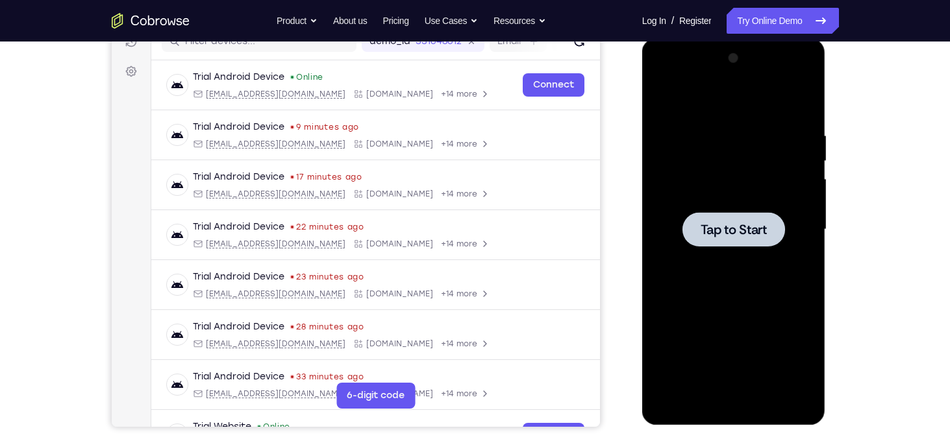
click at [699, 292] on div at bounding box center [734, 230] width 164 height 364
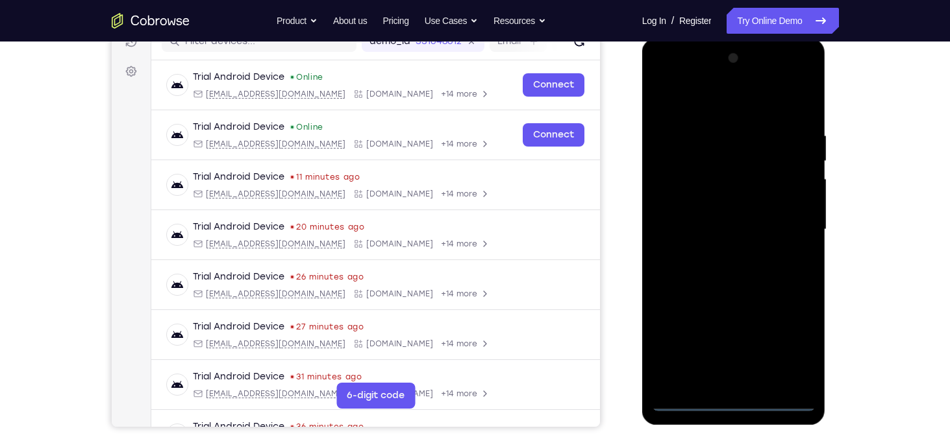
click at [726, 405] on div at bounding box center [734, 230] width 164 height 364
click at [788, 354] on div at bounding box center [734, 230] width 164 height 364
click at [706, 112] on div at bounding box center [734, 230] width 164 height 364
click at [784, 228] on div at bounding box center [734, 230] width 164 height 364
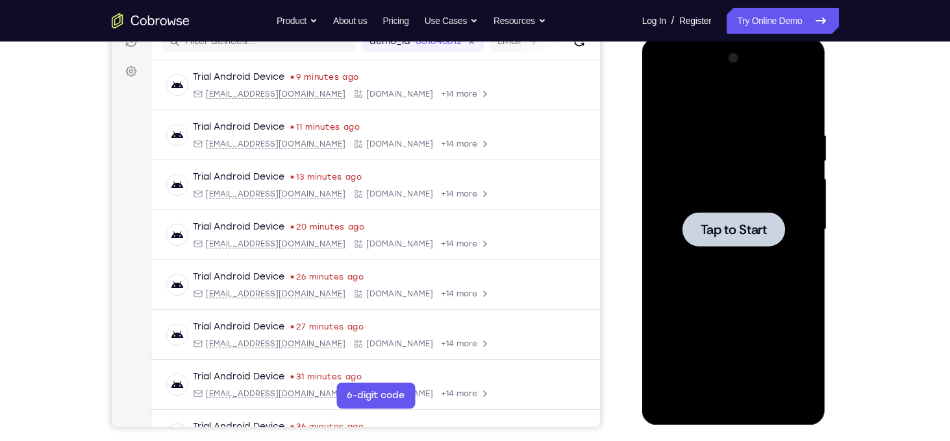
click at [784, 228] on div at bounding box center [733, 229] width 103 height 34
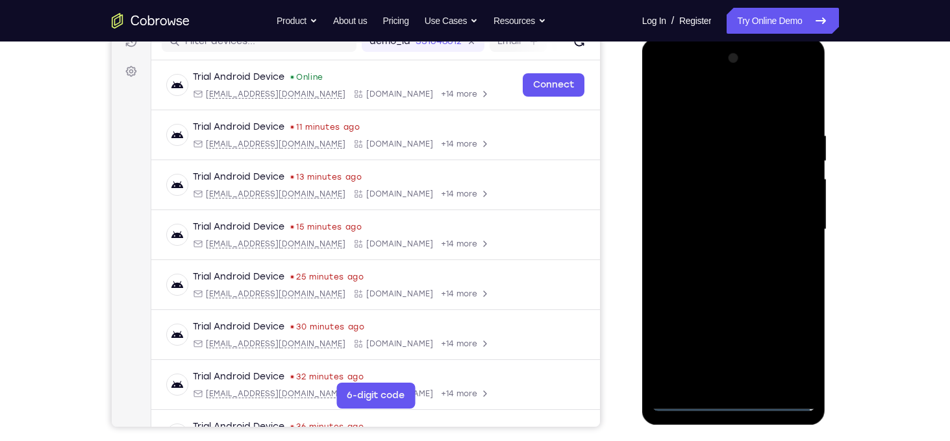
click at [736, 402] on div at bounding box center [734, 230] width 164 height 364
click at [788, 340] on div at bounding box center [734, 230] width 164 height 364
click at [720, 106] on div at bounding box center [734, 230] width 164 height 364
click at [782, 230] on div at bounding box center [734, 230] width 164 height 364
click at [721, 251] on div at bounding box center [734, 230] width 164 height 364
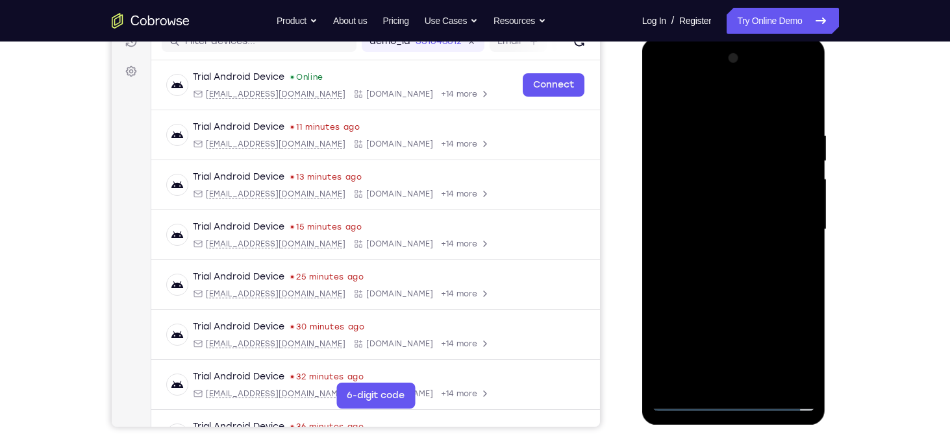
click at [718, 225] on div at bounding box center [734, 230] width 164 height 364
click at [708, 207] on div at bounding box center [734, 230] width 164 height 364
click at [708, 204] on div at bounding box center [734, 230] width 164 height 364
click at [697, 201] on div at bounding box center [734, 230] width 164 height 364
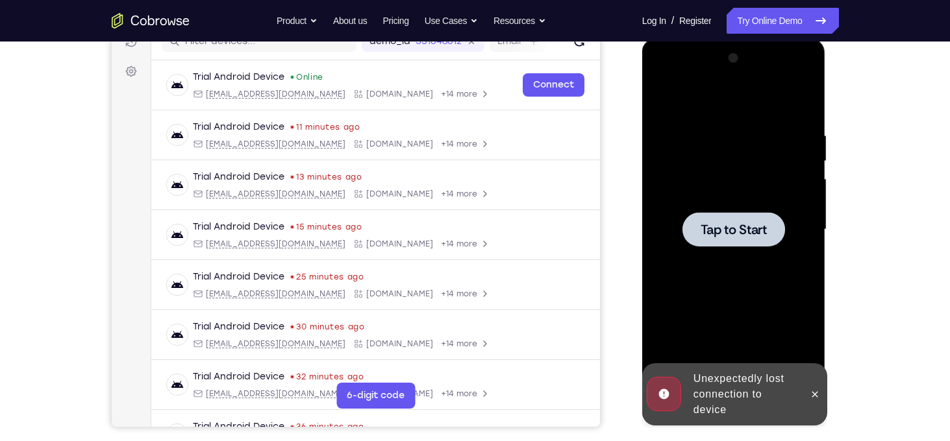
click at [694, 201] on div at bounding box center [734, 230] width 164 height 364
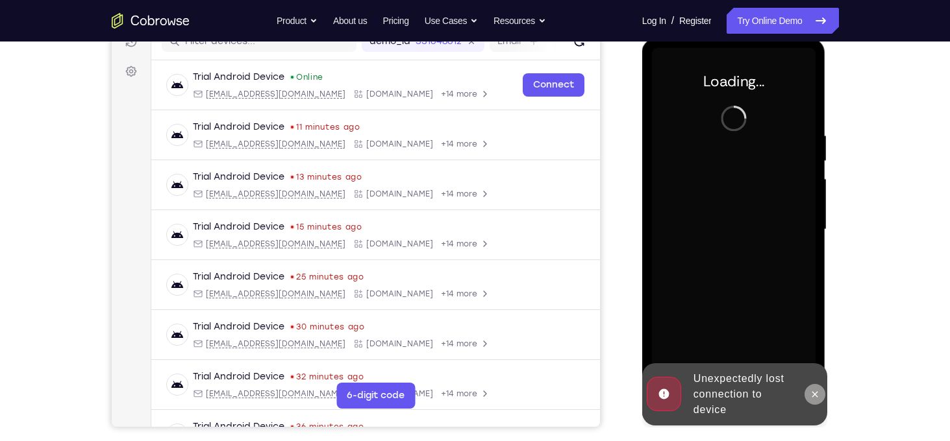
click at [814, 392] on icon at bounding box center [815, 395] width 10 height 10
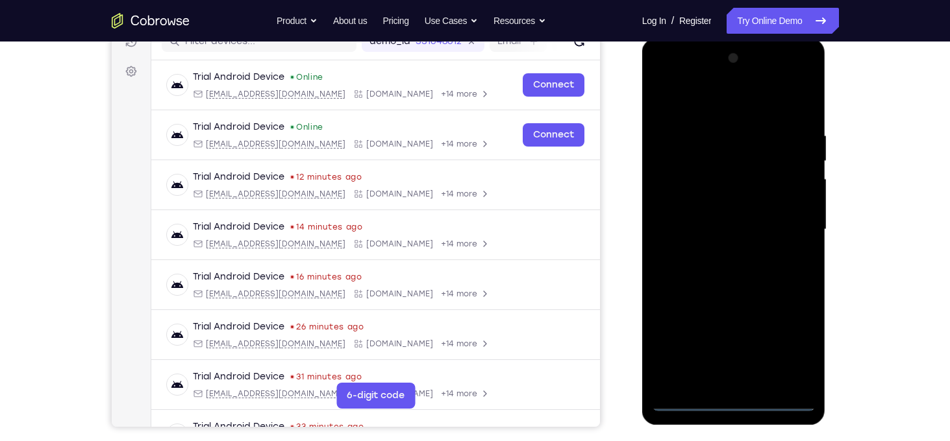
click at [735, 401] on div at bounding box center [734, 230] width 164 height 364
click at [790, 344] on div at bounding box center [734, 230] width 164 height 364
click at [704, 113] on div at bounding box center [734, 230] width 164 height 364
click at [786, 216] on div at bounding box center [734, 230] width 164 height 364
click at [716, 254] on div at bounding box center [734, 230] width 164 height 364
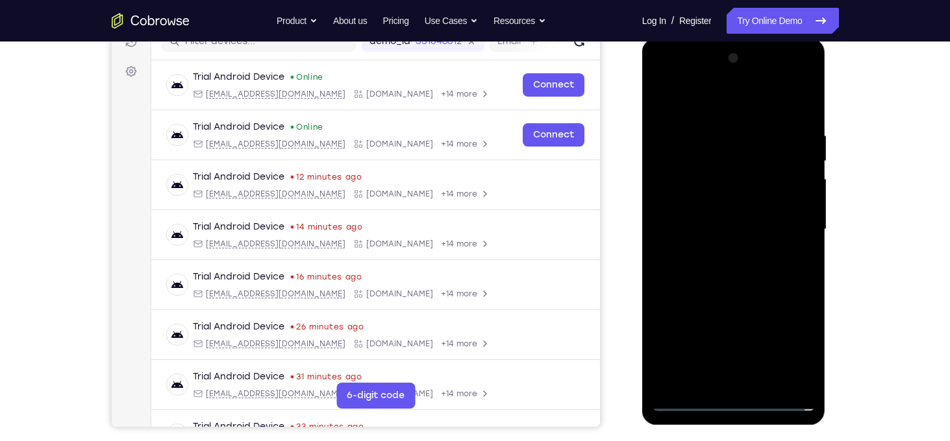
click at [699, 216] on div at bounding box center [734, 230] width 164 height 364
click at [684, 179] on div at bounding box center [734, 230] width 164 height 364
click at [691, 201] on div at bounding box center [734, 230] width 164 height 364
click at [796, 209] on div at bounding box center [734, 230] width 164 height 364
click at [765, 204] on div at bounding box center [734, 230] width 164 height 364
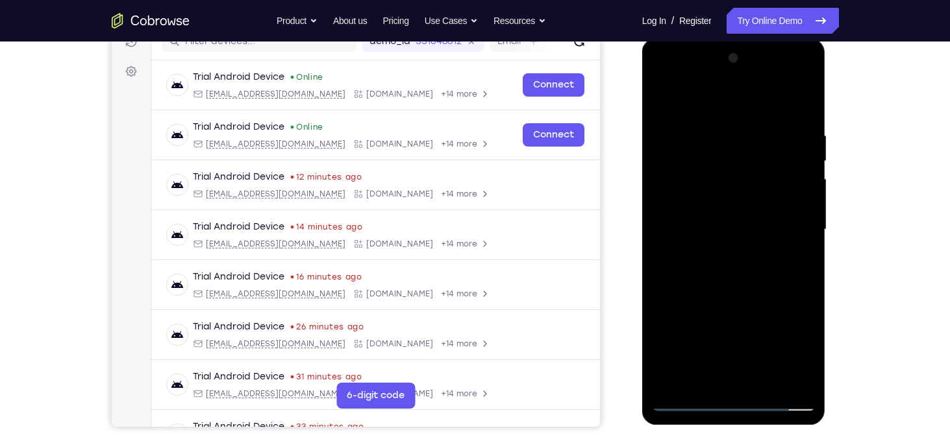
click at [747, 227] on div at bounding box center [734, 230] width 164 height 364
click at [734, 273] on div at bounding box center [734, 230] width 164 height 364
click at [736, 268] on div at bounding box center [734, 230] width 164 height 364
click at [736, 272] on div at bounding box center [734, 230] width 164 height 364
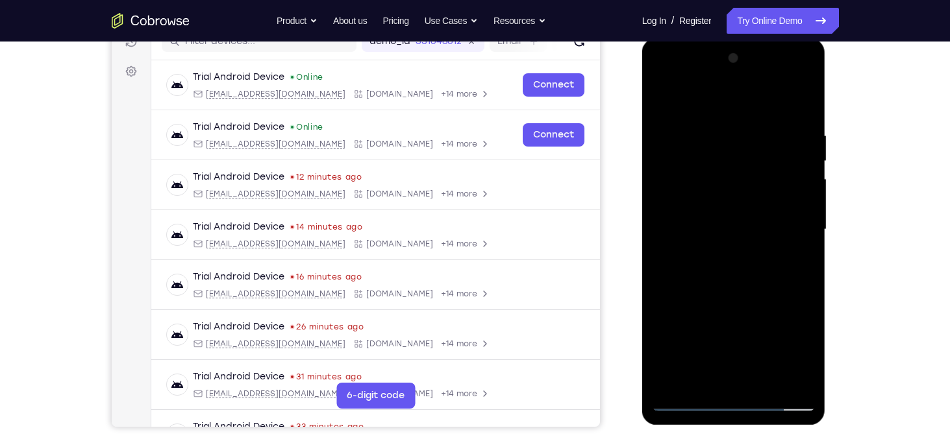
click at [730, 271] on div at bounding box center [734, 230] width 164 height 364
click at [801, 128] on div at bounding box center [734, 230] width 164 height 364
click at [734, 376] on div at bounding box center [734, 230] width 164 height 364
click at [736, 376] on div at bounding box center [734, 230] width 164 height 364
click at [719, 272] on div at bounding box center [734, 230] width 164 height 364
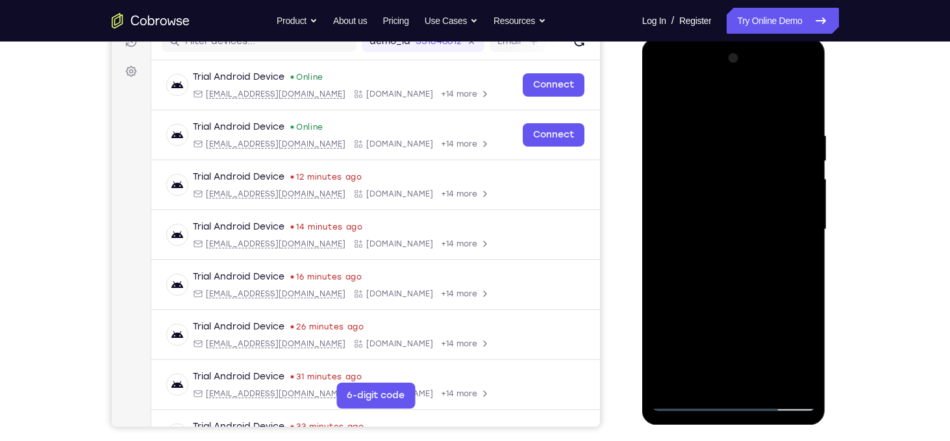
click at [800, 121] on div at bounding box center [734, 230] width 164 height 364
click at [797, 95] on div at bounding box center [734, 230] width 164 height 364
click at [808, 117] on div at bounding box center [734, 230] width 164 height 364
click at [689, 408] on div at bounding box center [734, 230] width 164 height 364
click at [694, 399] on div at bounding box center [734, 230] width 164 height 364
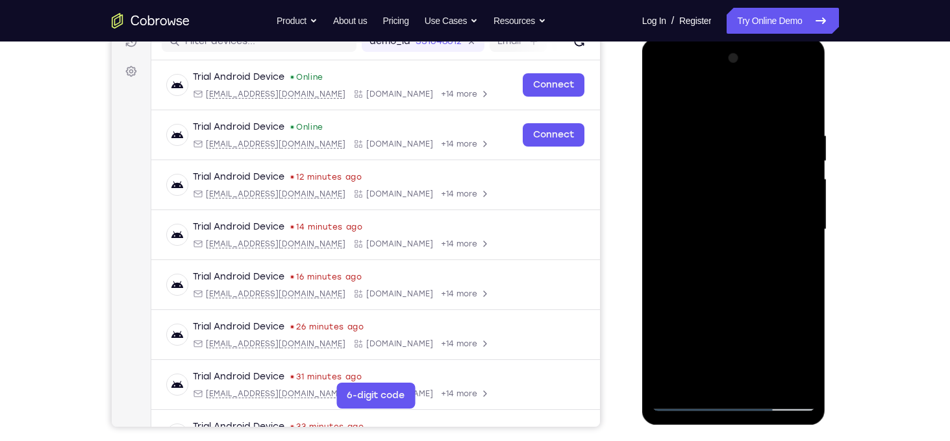
click at [674, 185] on div at bounding box center [734, 230] width 164 height 364
click at [738, 264] on div at bounding box center [734, 230] width 164 height 364
drag, startPoint x: 791, startPoint y: 132, endPoint x: 565, endPoint y: 97, distance: 229.2
click at [642, 97] on html "Online web based iOS Simulators and Android Emulators. Run iPhone, iPad, Mobile…" at bounding box center [734, 233] width 185 height 390
click at [774, 386] on div at bounding box center [734, 230] width 164 height 364
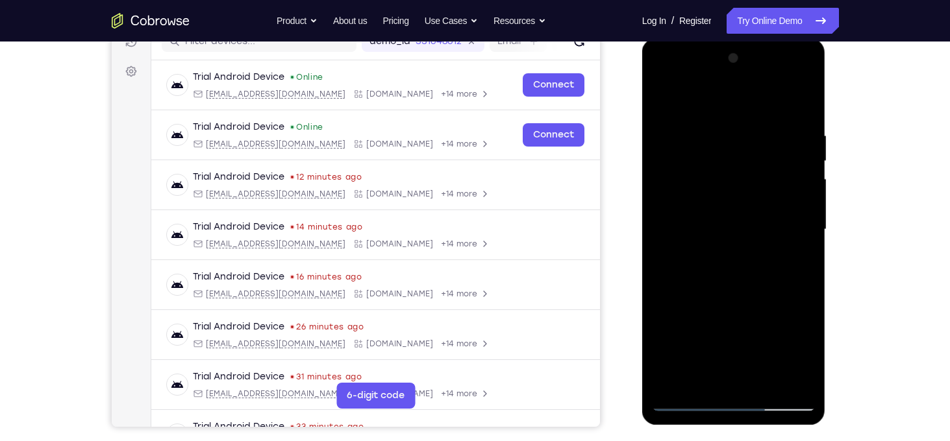
click at [743, 273] on div at bounding box center [734, 230] width 164 height 364
click at [787, 253] on div at bounding box center [734, 230] width 164 height 364
click at [731, 196] on div at bounding box center [734, 230] width 164 height 364
click at [795, 264] on div at bounding box center [734, 230] width 164 height 364
click at [684, 406] on div at bounding box center [734, 230] width 164 height 364
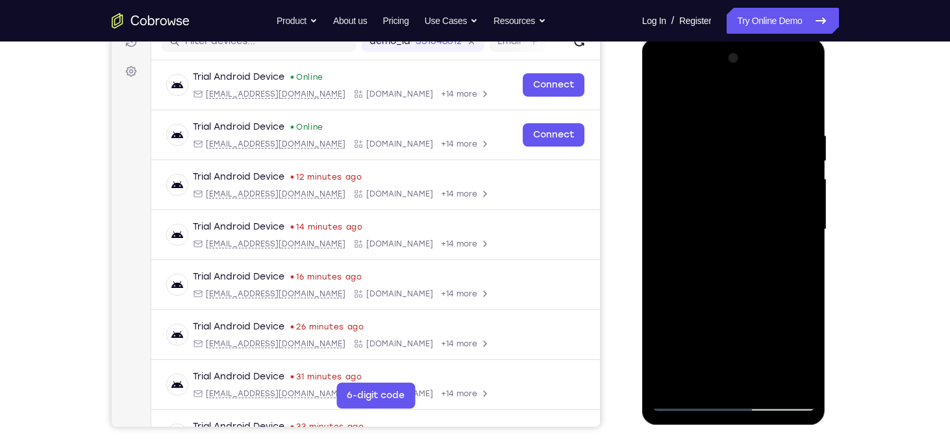
click at [691, 404] on div at bounding box center [734, 230] width 164 height 364
click at [684, 404] on div at bounding box center [734, 230] width 164 height 364
drag, startPoint x: 758, startPoint y: 140, endPoint x: 686, endPoint y: 158, distance: 74.3
click at [686, 158] on div at bounding box center [734, 230] width 164 height 364
drag, startPoint x: 769, startPoint y: 128, endPoint x: 697, endPoint y: 129, distance: 72.1
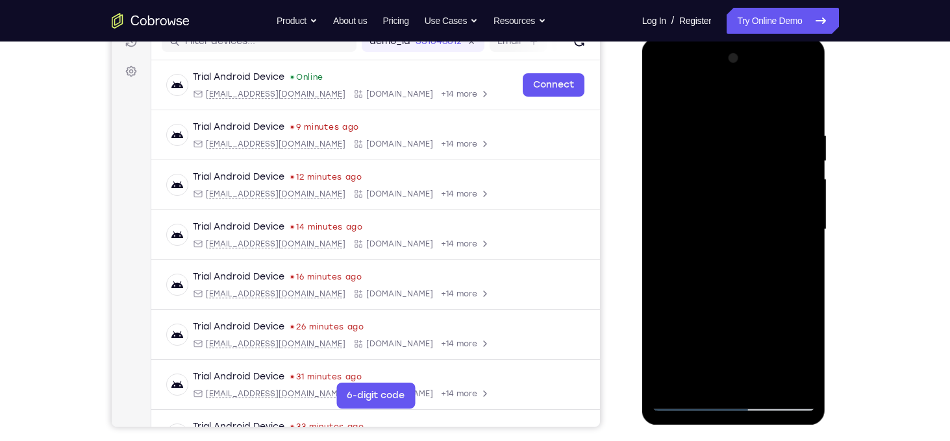
click at [697, 129] on div at bounding box center [734, 230] width 164 height 364
drag, startPoint x: 787, startPoint y: 124, endPoint x: 650, endPoint y: 121, distance: 137.0
click at [650, 121] on div at bounding box center [734, 231] width 184 height 387
drag, startPoint x: 743, startPoint y: 130, endPoint x: 836, endPoint y: 121, distance: 92.6
click at [827, 121] on html "Online web based iOS Simulators and Android Emulators. Run iPhone, iPad, Mobile…" at bounding box center [734, 233] width 185 height 390
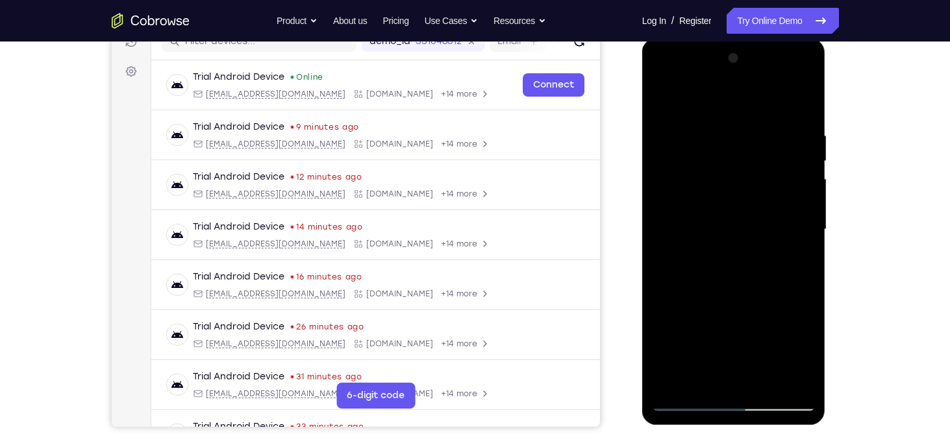
click at [736, 132] on div at bounding box center [734, 230] width 164 height 364
click at [727, 374] on div at bounding box center [734, 230] width 164 height 364
click at [795, 249] on div at bounding box center [734, 230] width 164 height 364
click at [786, 254] on div at bounding box center [734, 230] width 164 height 364
click at [665, 254] on div at bounding box center [734, 230] width 164 height 364
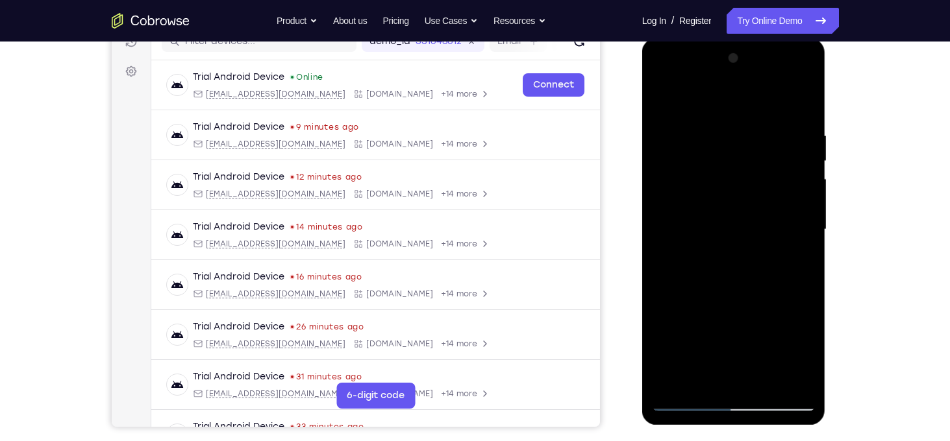
click at [704, 378] on div at bounding box center [734, 230] width 164 height 364
click at [737, 290] on div at bounding box center [734, 230] width 164 height 364
click at [741, 251] on div at bounding box center [734, 230] width 164 height 364
click at [764, 378] on div at bounding box center [734, 230] width 164 height 364
click at [793, 377] on div at bounding box center [734, 230] width 164 height 364
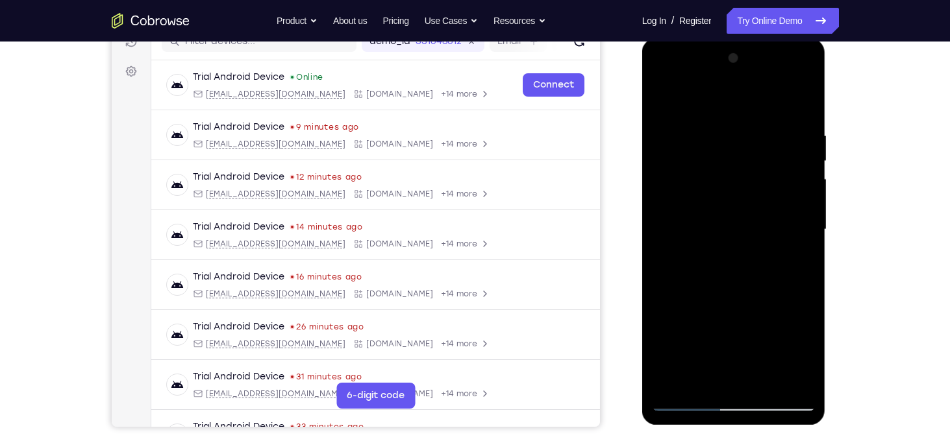
click at [686, 405] on div at bounding box center [734, 230] width 164 height 364
drag, startPoint x: 692, startPoint y: 401, endPoint x: 684, endPoint y: 401, distance: 8.4
click at [684, 401] on div at bounding box center [734, 230] width 164 height 364
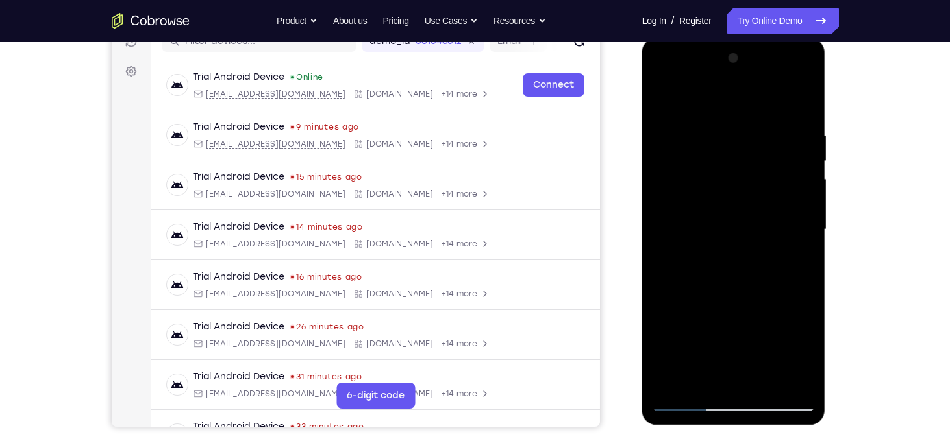
click at [678, 190] on div at bounding box center [734, 230] width 164 height 364
click at [673, 186] on div at bounding box center [734, 230] width 164 height 364
click at [678, 194] on div at bounding box center [734, 230] width 164 height 364
click at [679, 186] on div at bounding box center [734, 230] width 164 height 364
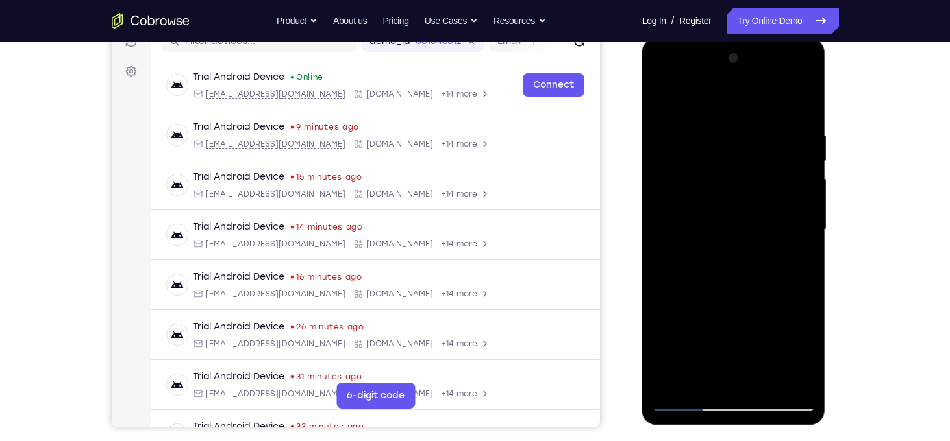
click at [766, 386] on div at bounding box center [734, 230] width 164 height 364
click at [692, 113] on div at bounding box center [734, 230] width 164 height 364
drag, startPoint x: 717, startPoint y: 199, endPoint x: 719, endPoint y: 112, distance: 87.7
click at [719, 112] on div at bounding box center [734, 230] width 164 height 364
click at [712, 225] on div at bounding box center [734, 230] width 164 height 364
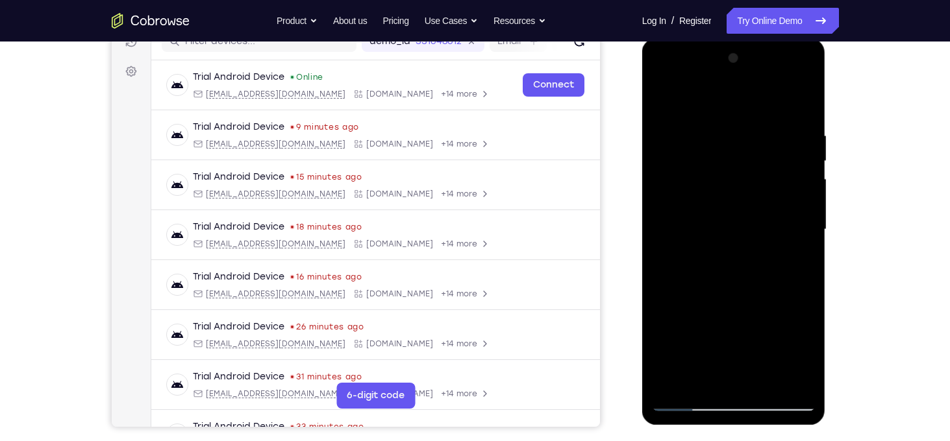
click at [795, 256] on div at bounding box center [734, 230] width 164 height 364
click at [686, 402] on div at bounding box center [734, 230] width 164 height 364
click at [687, 377] on div at bounding box center [734, 230] width 164 height 364
click at [687, 402] on div at bounding box center [734, 230] width 164 height 364
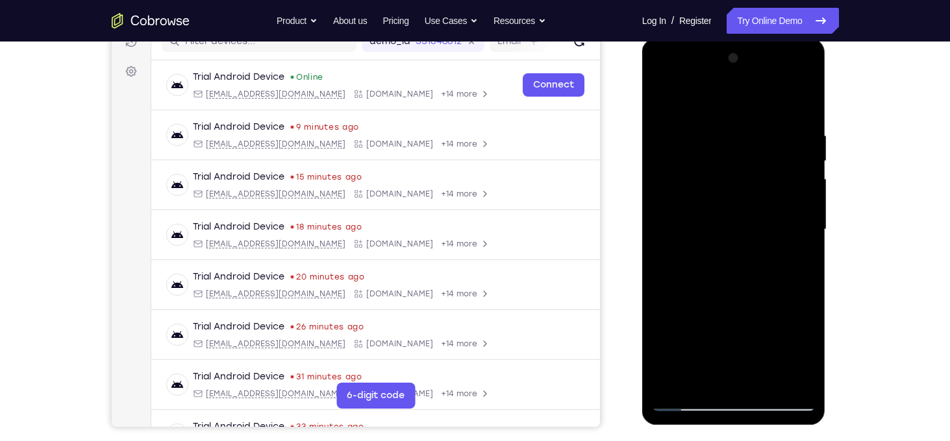
click at [687, 402] on div at bounding box center [734, 230] width 164 height 364
click at [769, 387] on div at bounding box center [734, 230] width 164 height 364
click at [705, 192] on div at bounding box center [734, 230] width 164 height 364
click at [800, 357] on div at bounding box center [734, 230] width 164 height 364
click at [766, 351] on div at bounding box center [734, 230] width 164 height 364
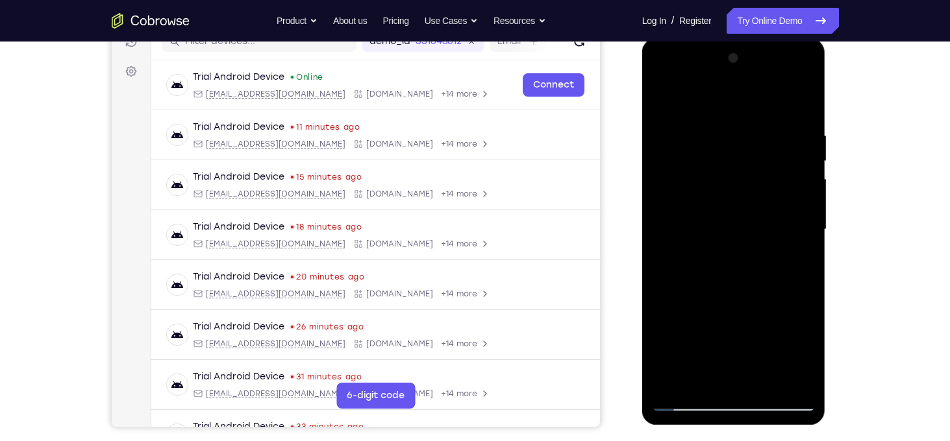
click at [741, 337] on div at bounding box center [734, 230] width 164 height 364
click at [736, 231] on div at bounding box center [734, 230] width 164 height 364
click at [681, 377] on div at bounding box center [734, 230] width 164 height 364
click at [690, 408] on div at bounding box center [734, 230] width 164 height 364
click at [690, 404] on div at bounding box center [734, 230] width 164 height 364
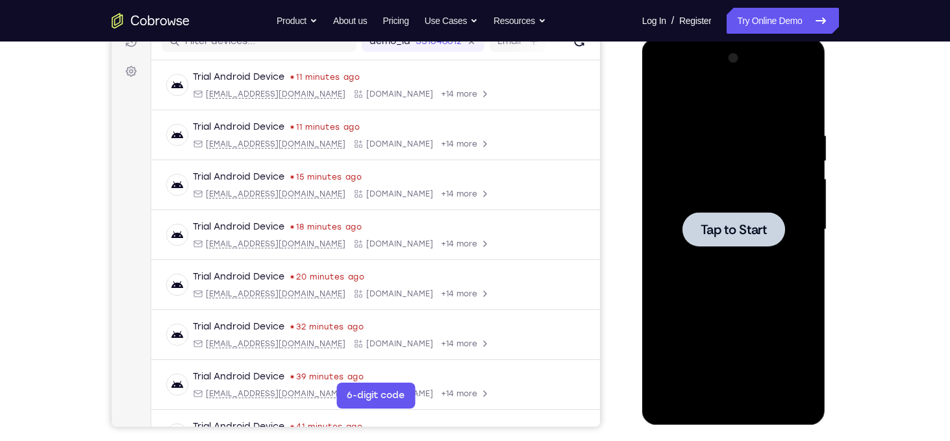
click at [769, 219] on div at bounding box center [733, 229] width 103 height 34
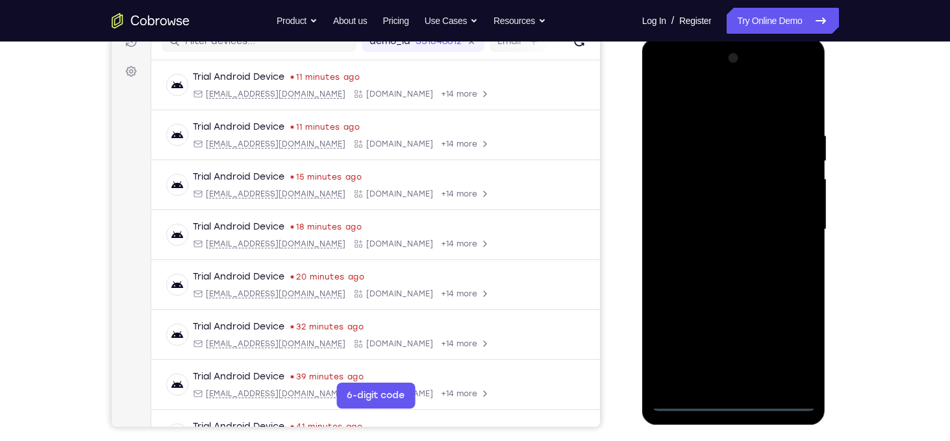
click at [734, 402] on div at bounding box center [734, 230] width 164 height 364
click at [793, 342] on div at bounding box center [734, 230] width 164 height 364
click at [731, 108] on div at bounding box center [734, 230] width 164 height 364
click at [790, 225] on div at bounding box center [734, 230] width 164 height 364
click at [717, 249] on div at bounding box center [734, 230] width 164 height 364
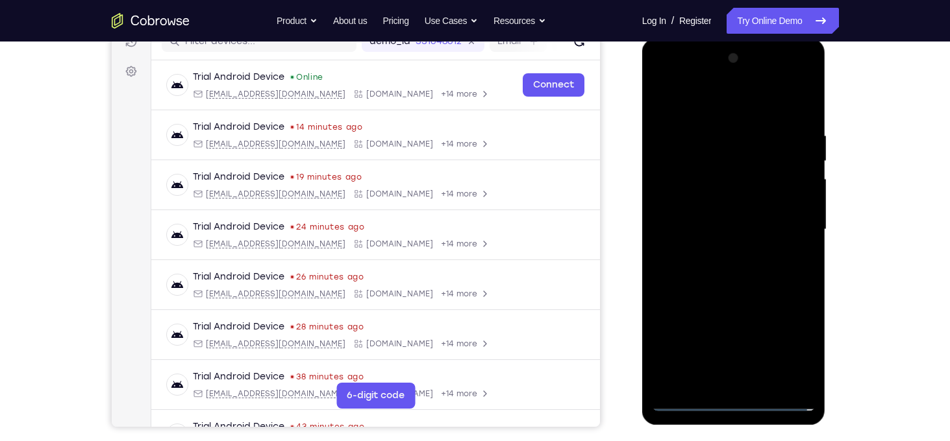
click at [691, 218] on div at bounding box center [734, 230] width 164 height 364
